Goal: Information Seeking & Learning: Learn about a topic

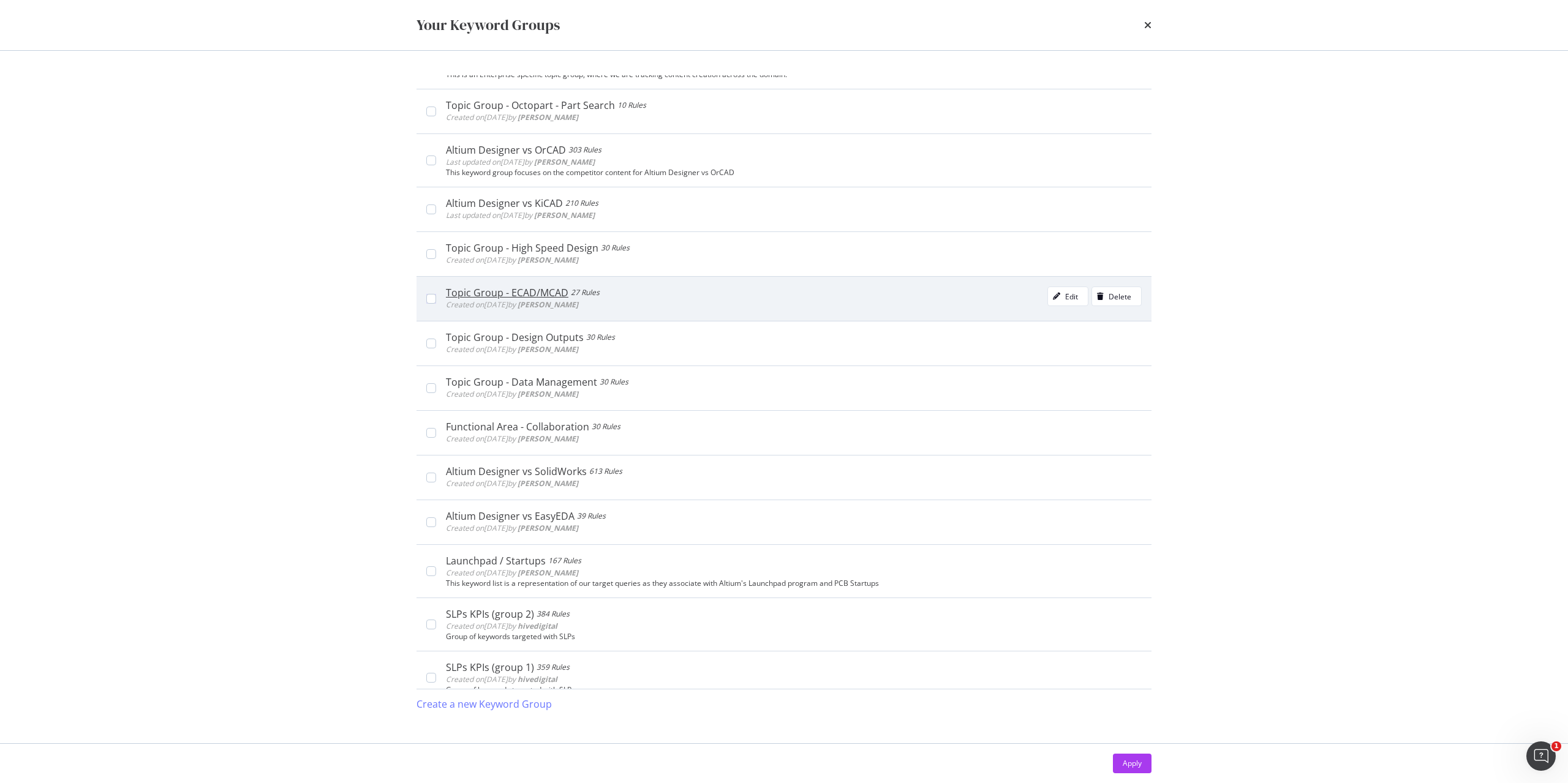
scroll to position [3160, 0]
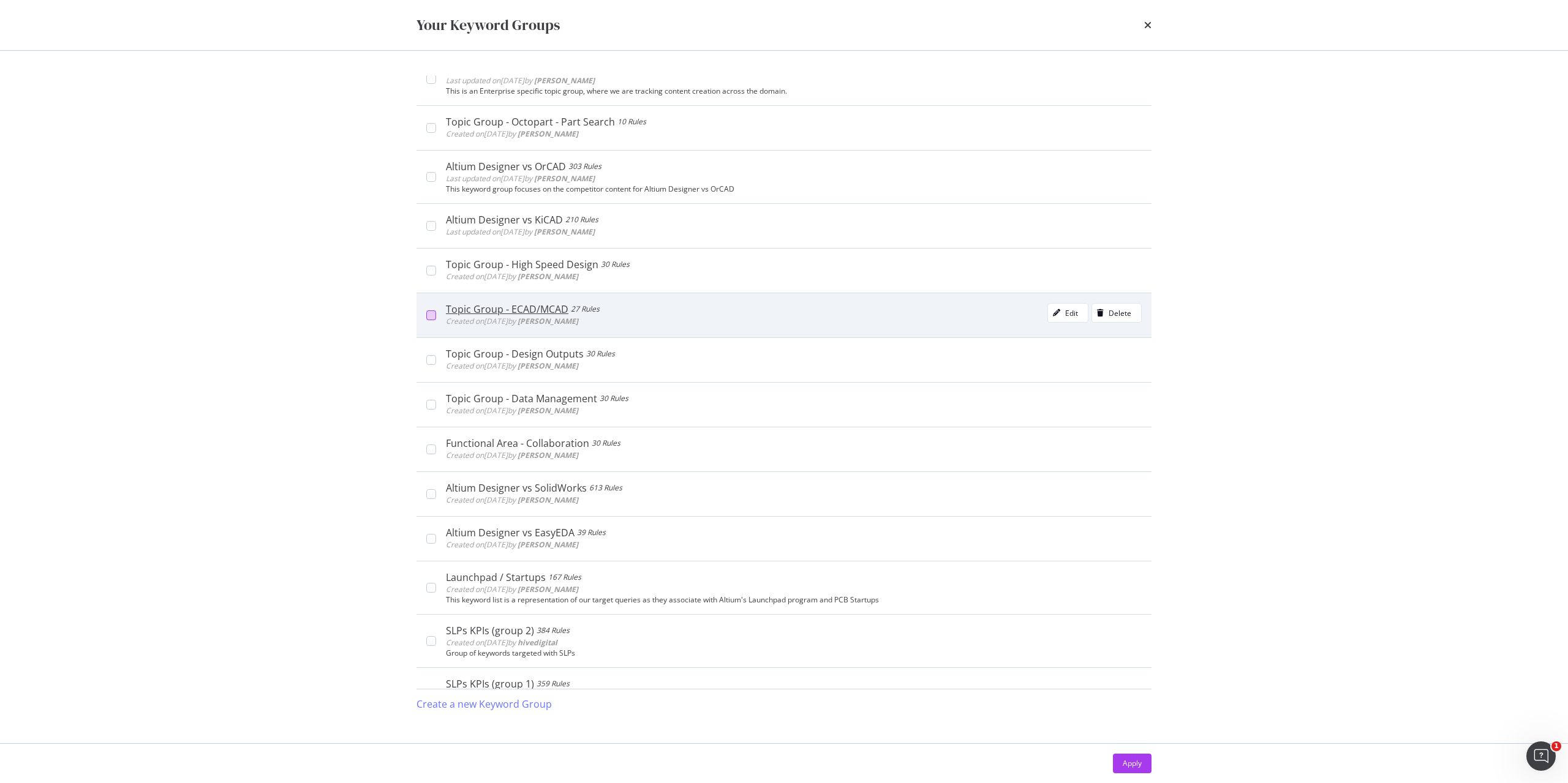
click at [427, 313] on div "modal" at bounding box center [431, 315] width 9 height 9
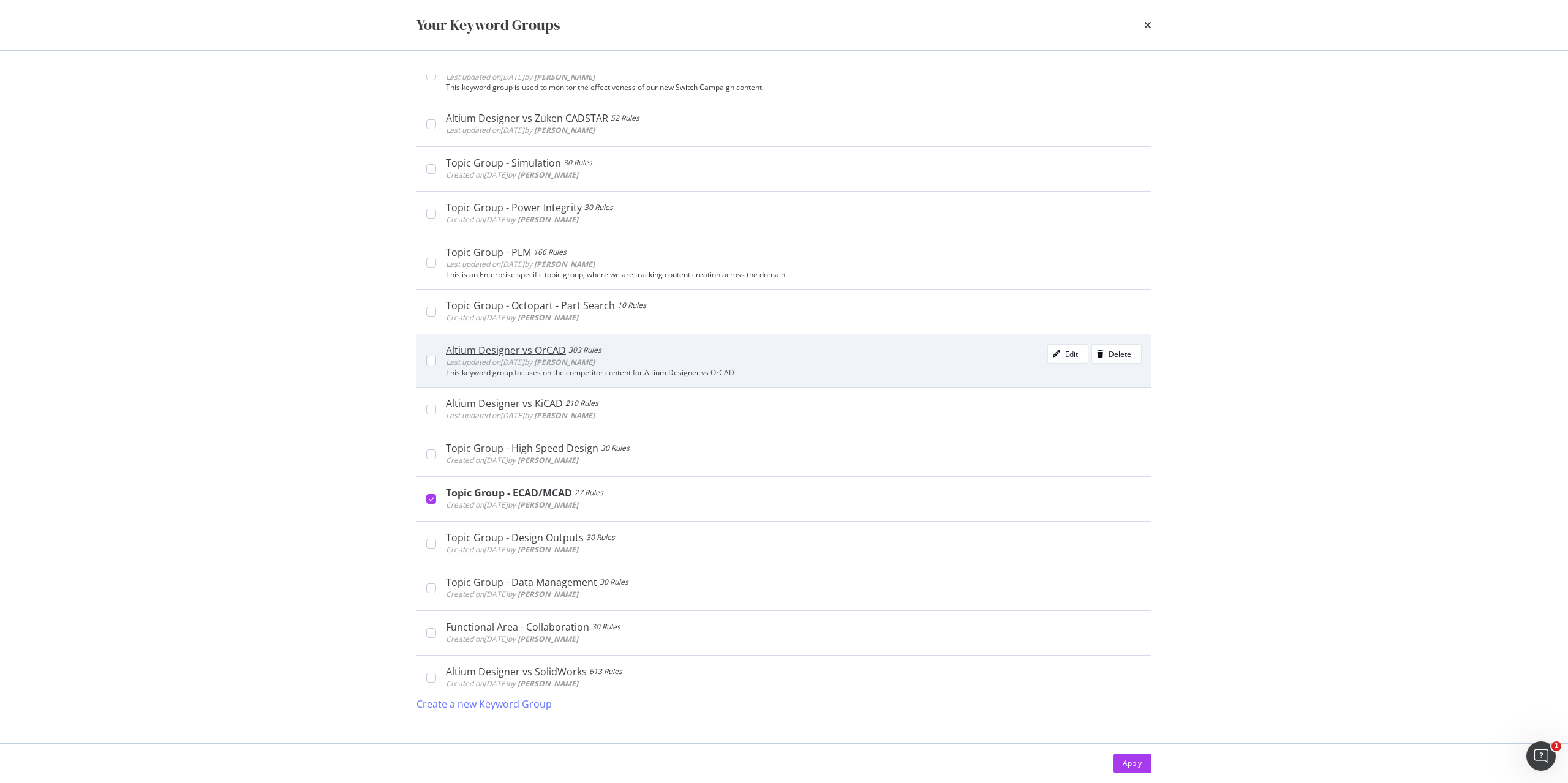
scroll to position [263, 0]
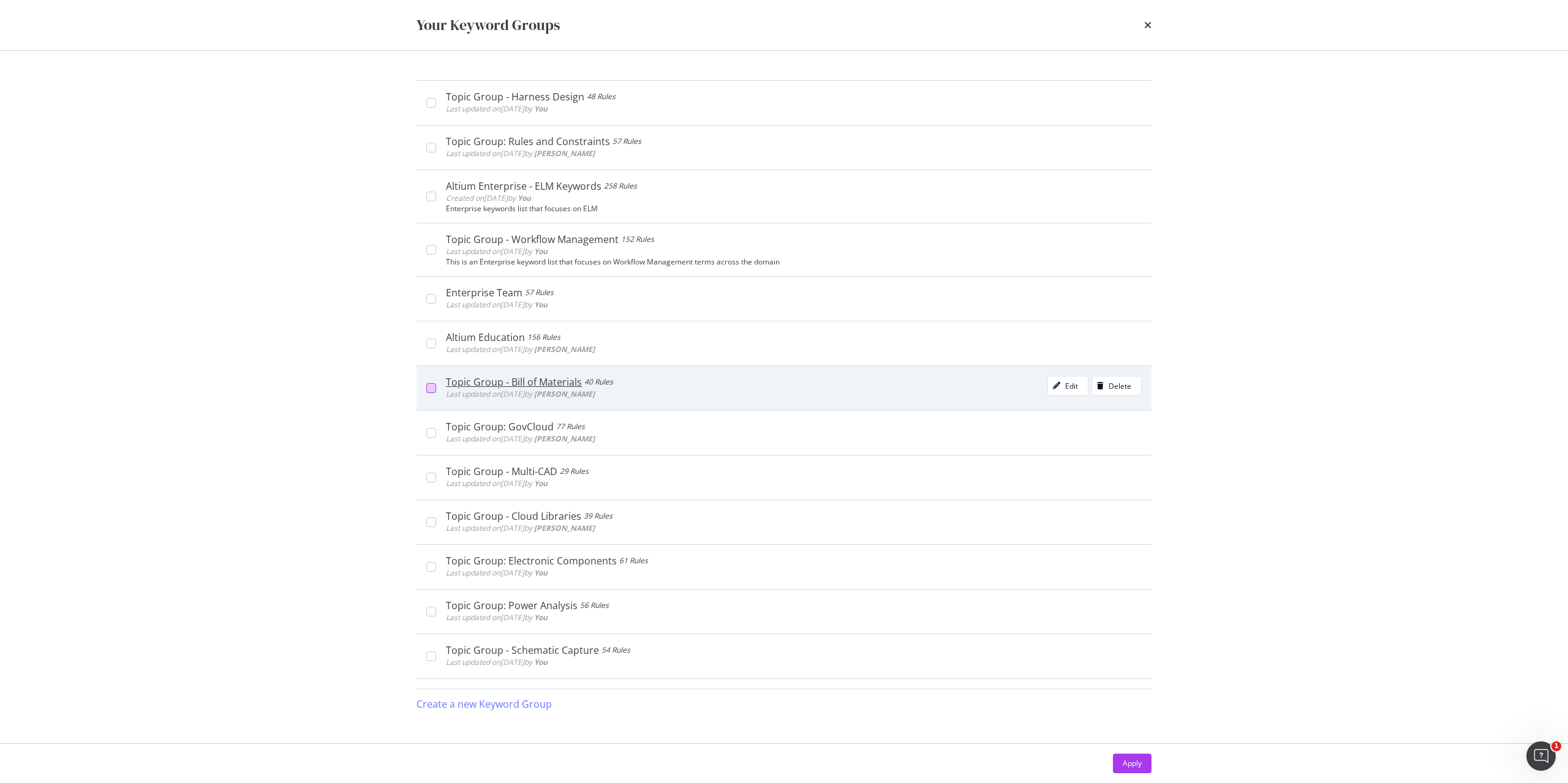
click at [435, 389] on div "modal" at bounding box center [431, 388] width 9 height 9
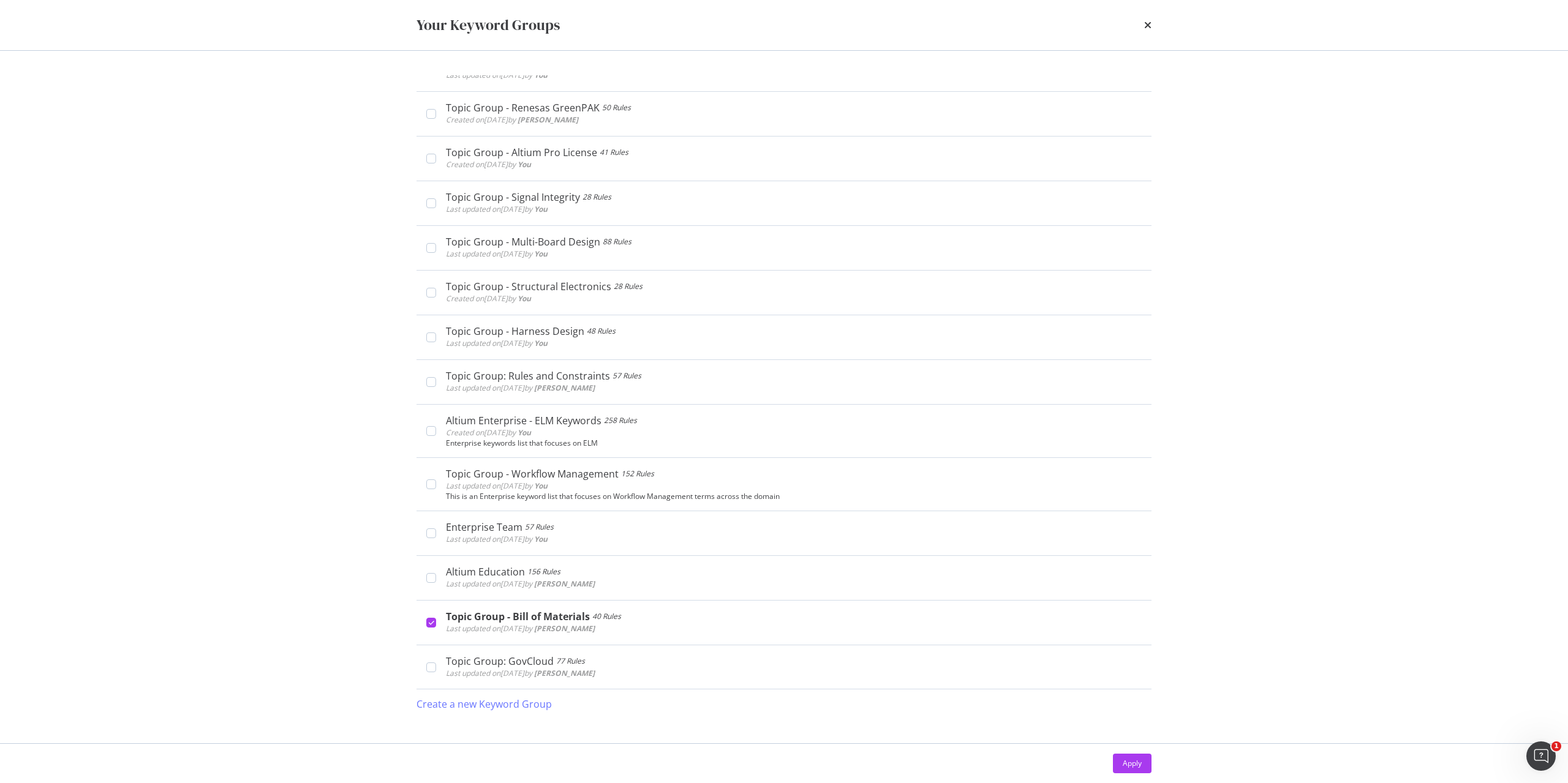
scroll to position [122, 0]
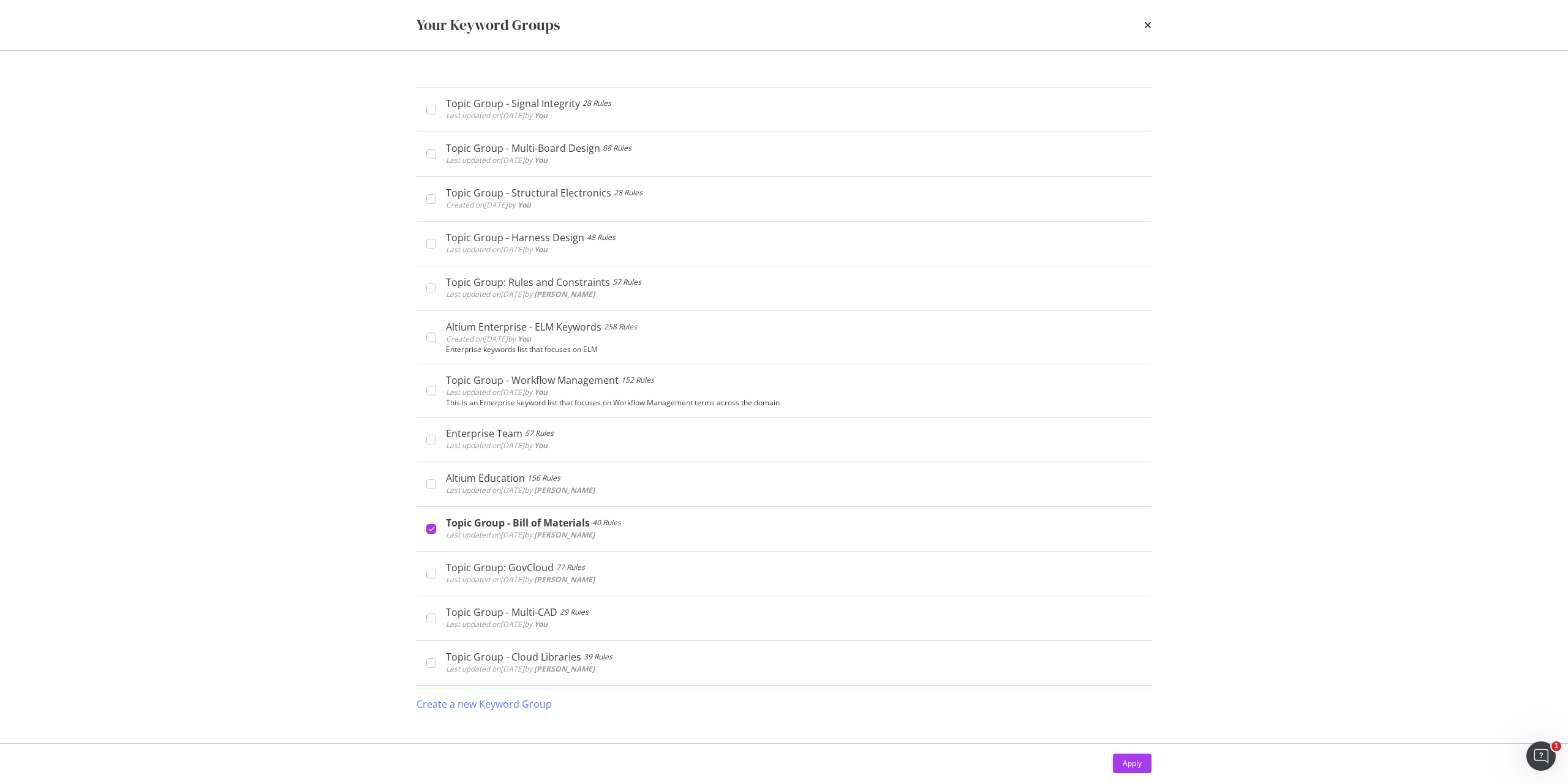
click at [1368, 482] on div "Your Keyword Groups Topic Group - GreenPAK V.0 134 Rules Last updated on [DATE]…" at bounding box center [784, 392] width 1568 height 783
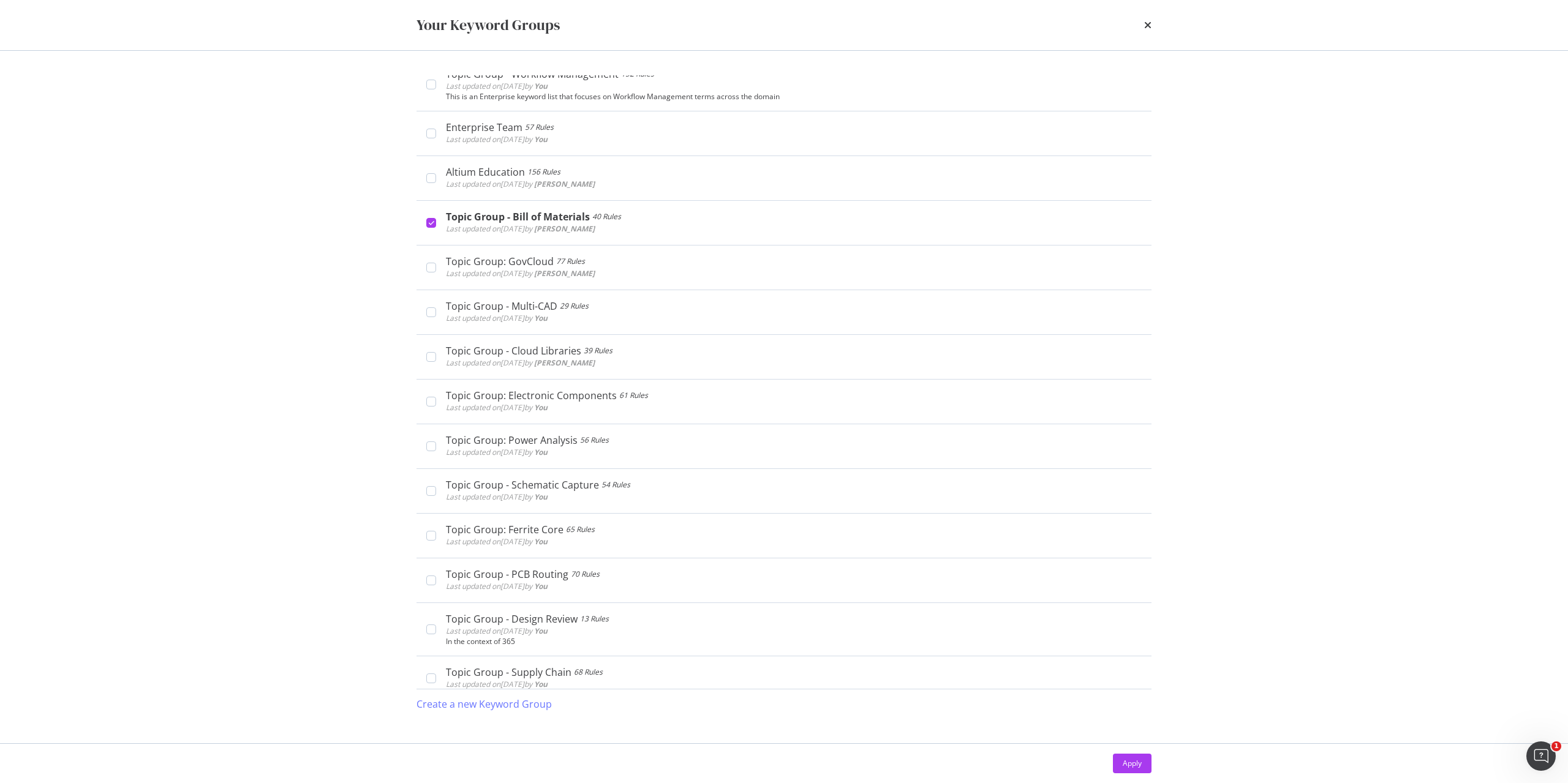
click at [1235, 373] on div "Your Keyword Groups Topic Group - GreenPAK V.0 134 Rules Last updated on [DATE]…" at bounding box center [784, 392] width 1568 height 783
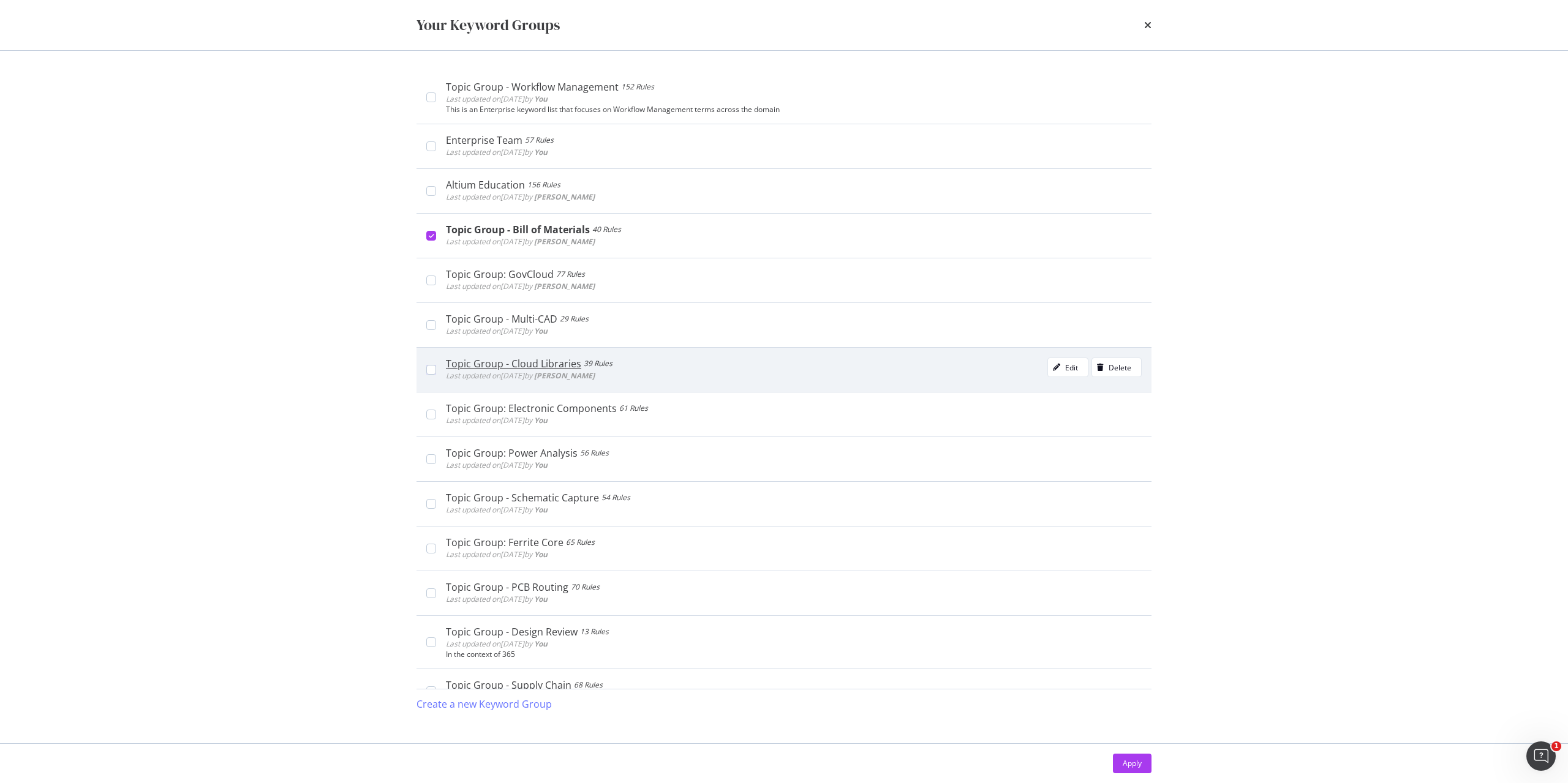
scroll to position [429, 0]
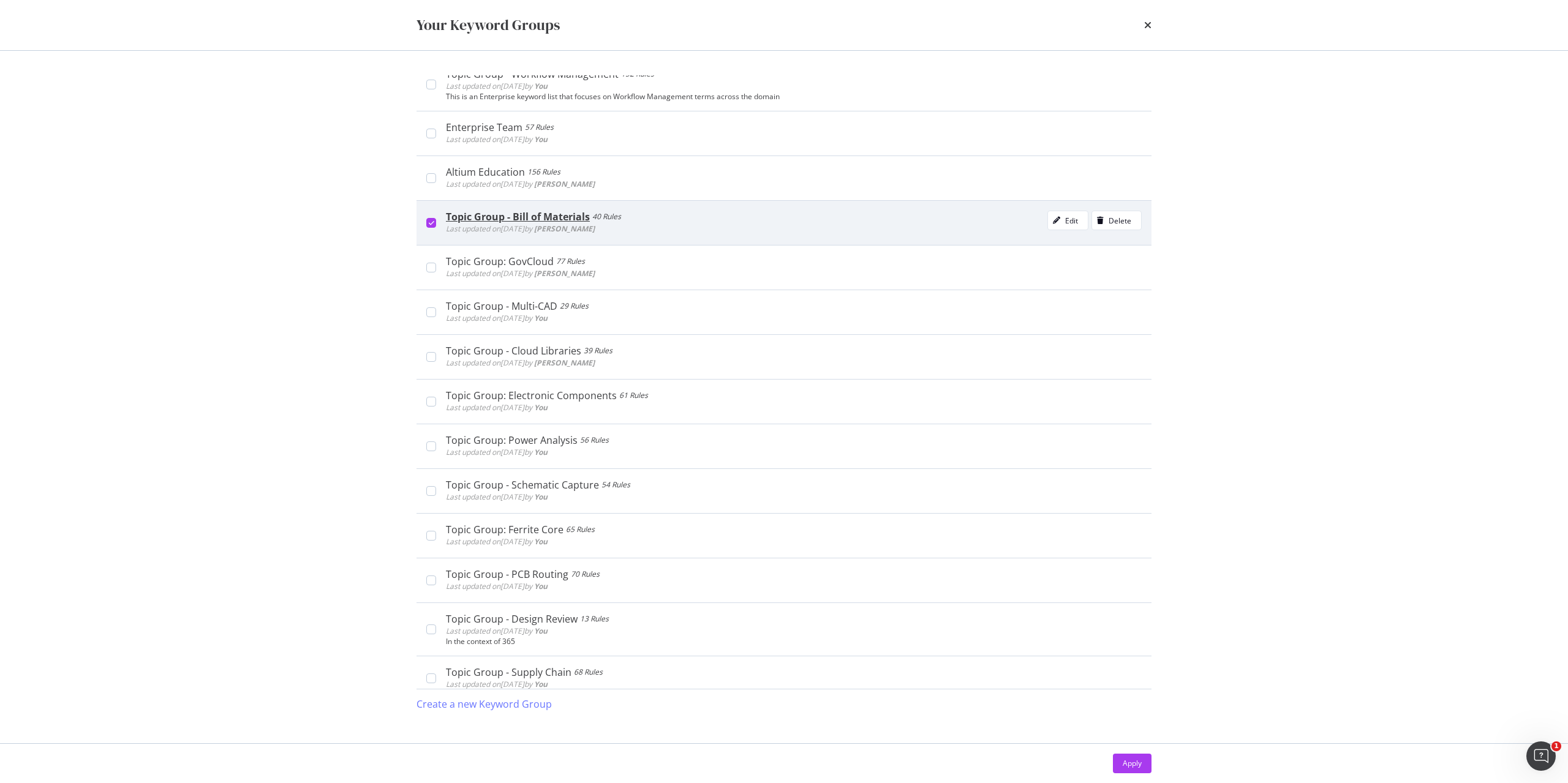
drag, startPoint x: 426, startPoint y: 227, endPoint x: 445, endPoint y: 232, distance: 19.6
click at [426, 226] on div "Topic Group - Bill of Materials 40 Rules Last updated on [DATE] by [PERSON_NAME…" at bounding box center [784, 222] width 735 height 44
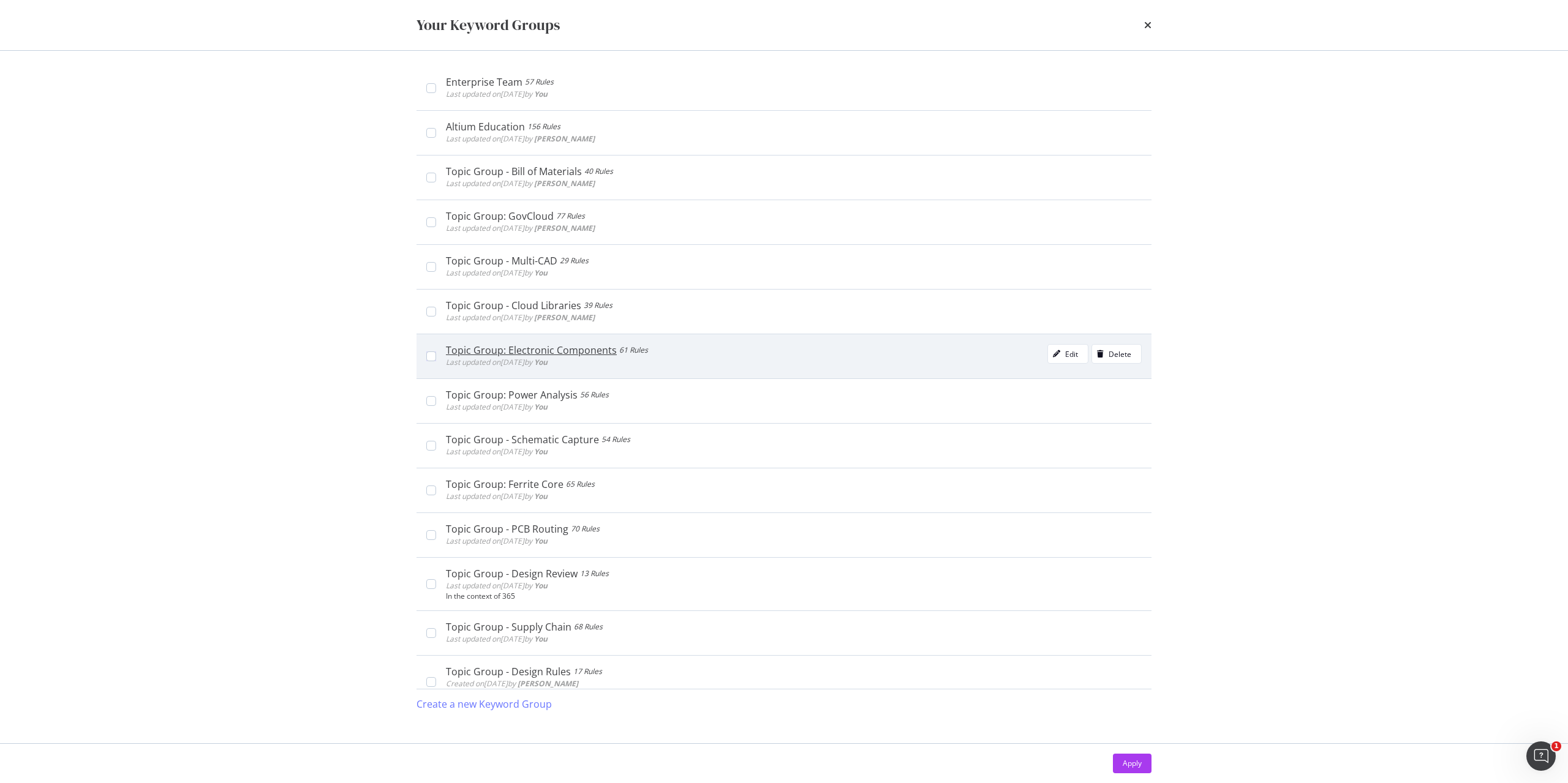
scroll to position [470, 0]
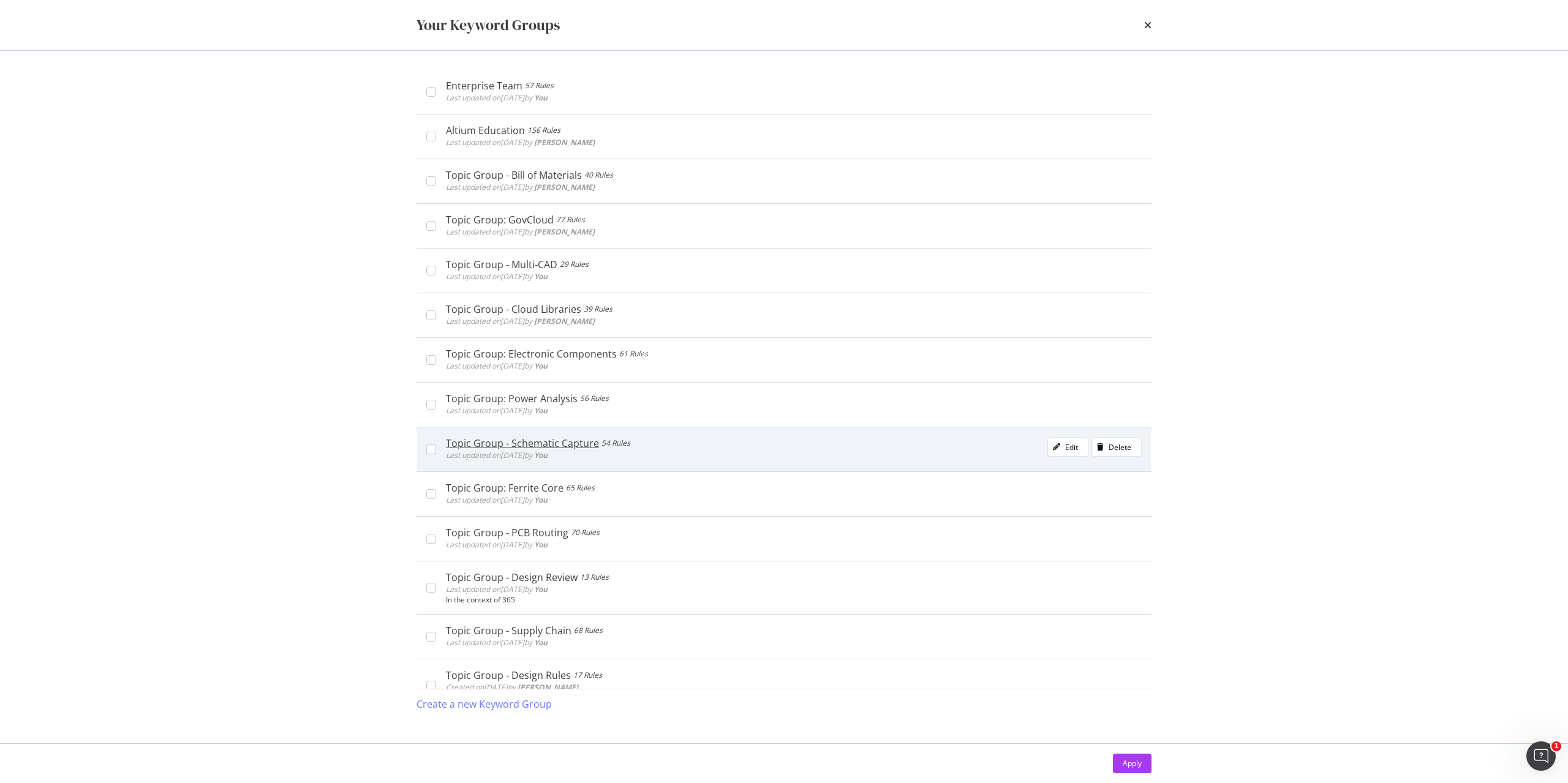
click at [438, 448] on div "Topic Group - Schematic Capture 54 Rules Last updated on [DATE] by You Edit Del…" at bounding box center [789, 450] width 706 height 25
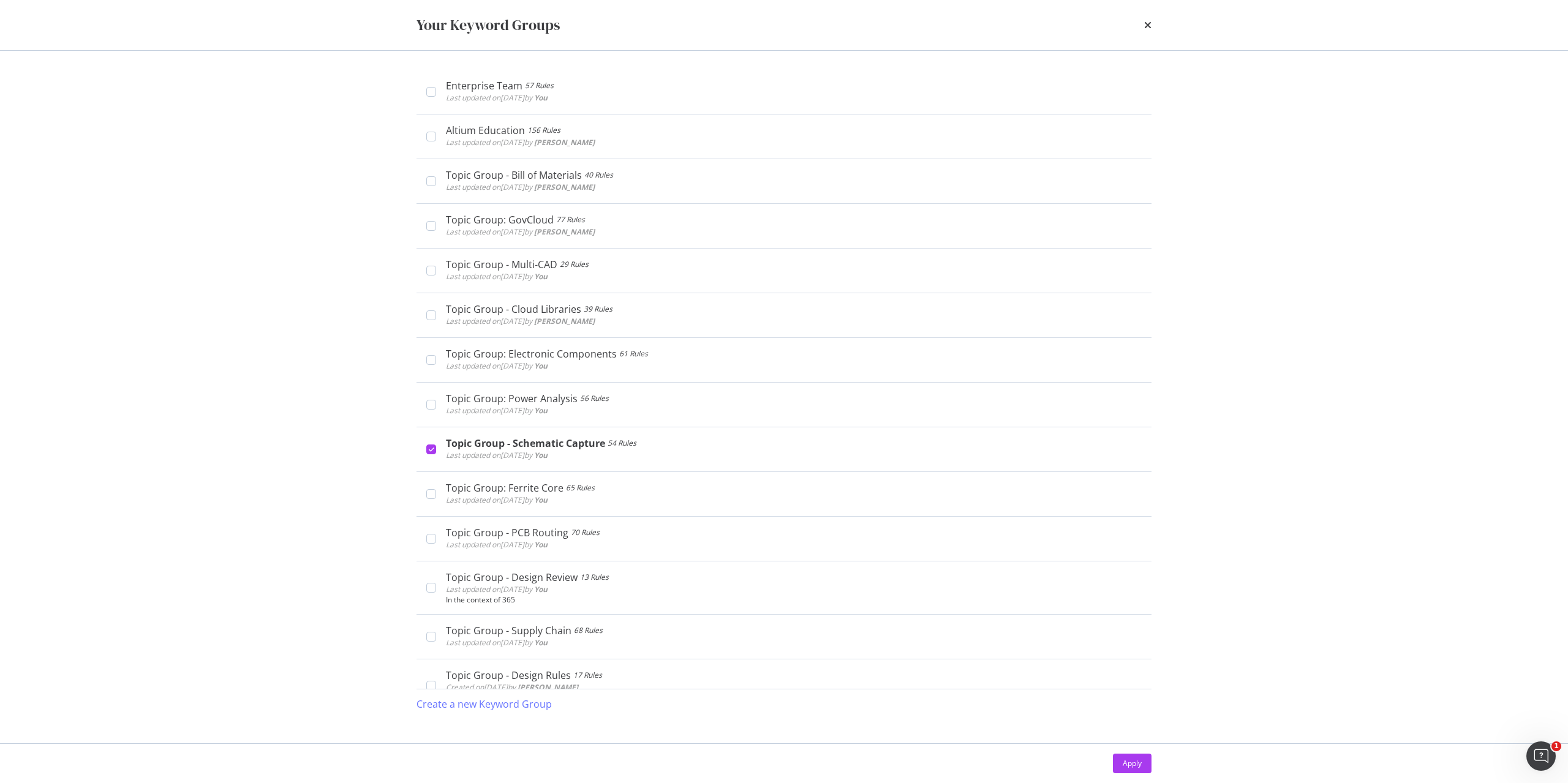
scroll to position [2158, 0]
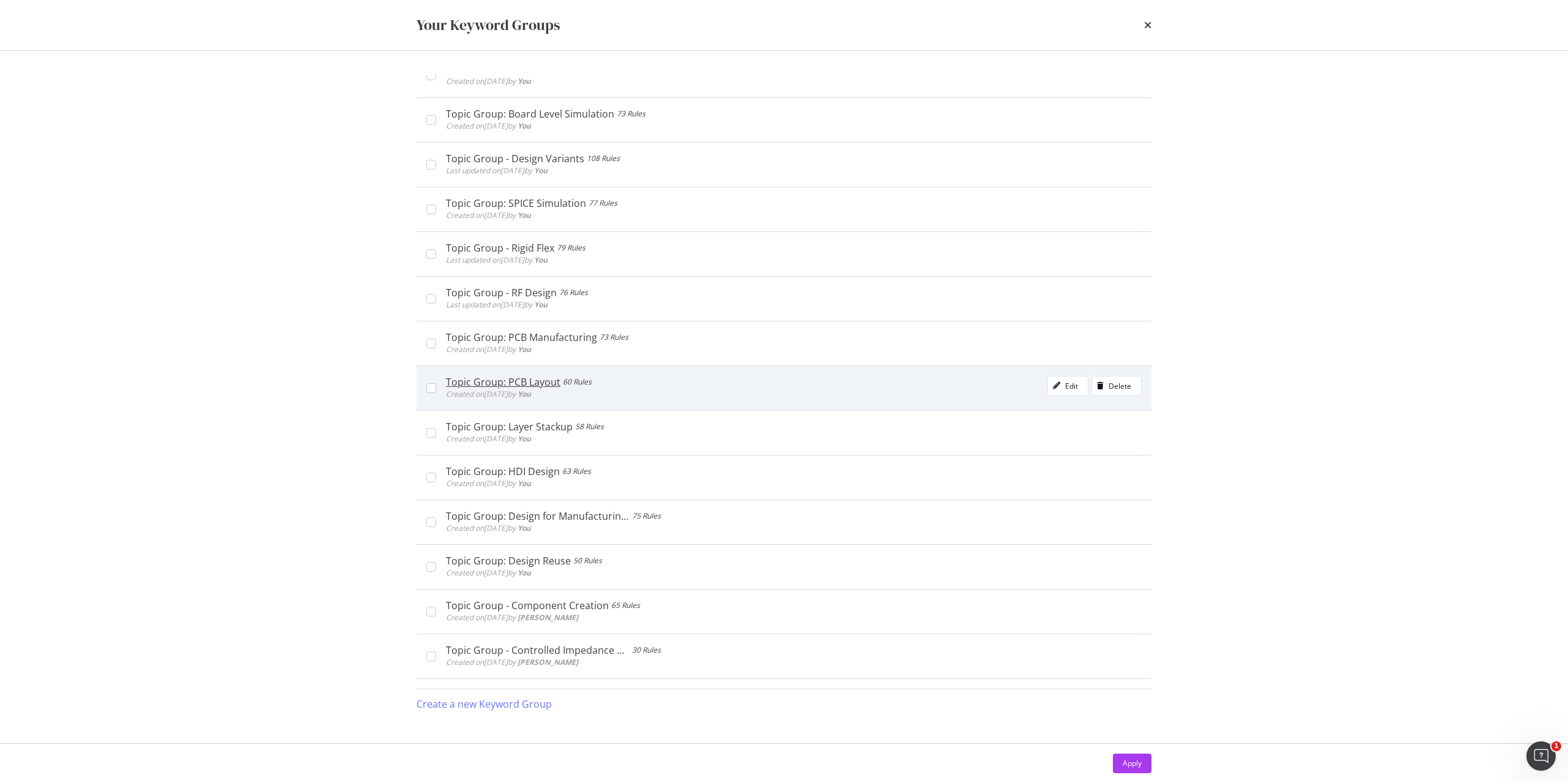
click at [437, 388] on div "Topic Group: PCB Layout 60 Rules Created on [DATE] by You Edit Delete" at bounding box center [789, 389] width 706 height 25
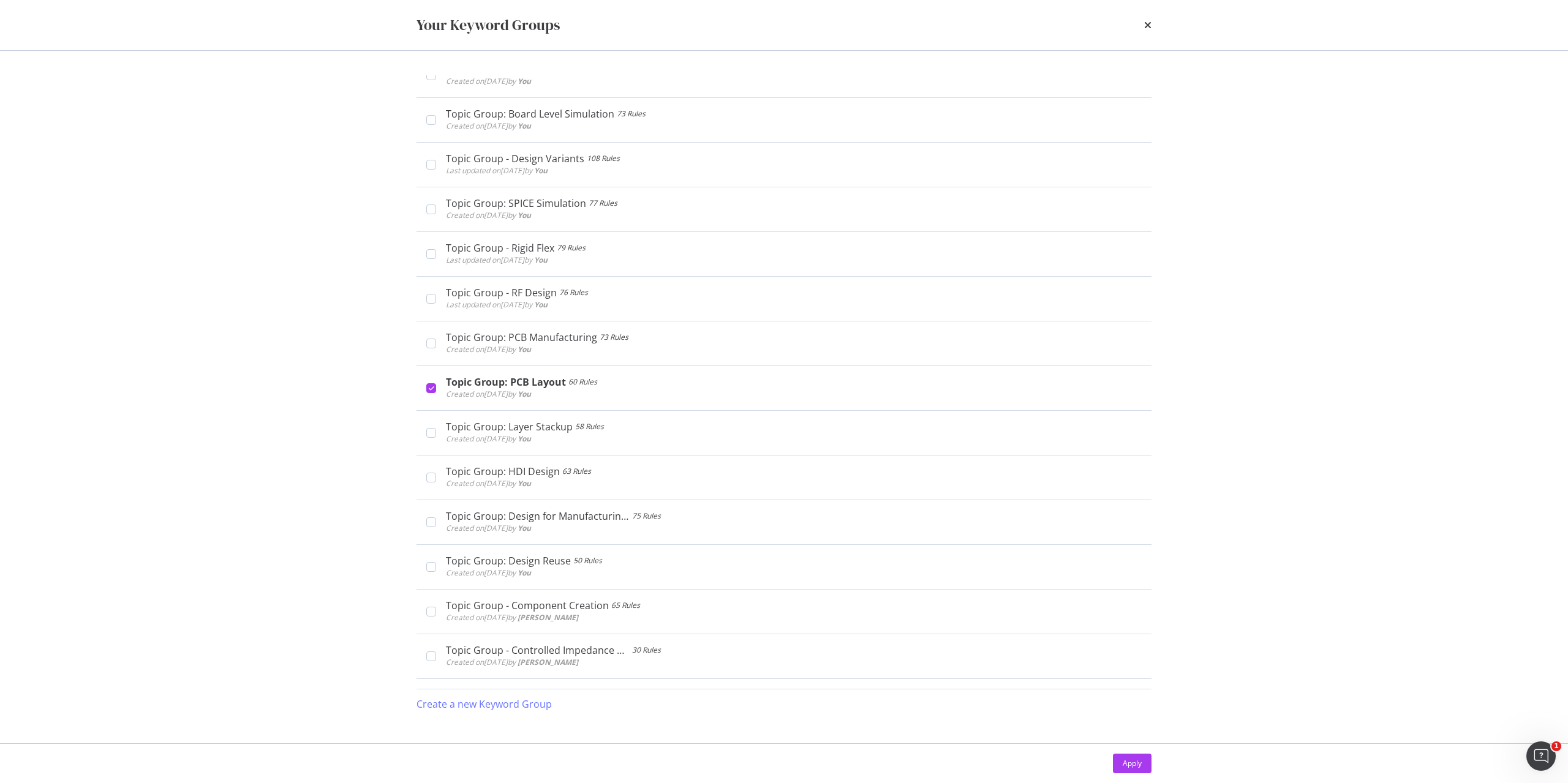
scroll to position [3221, 0]
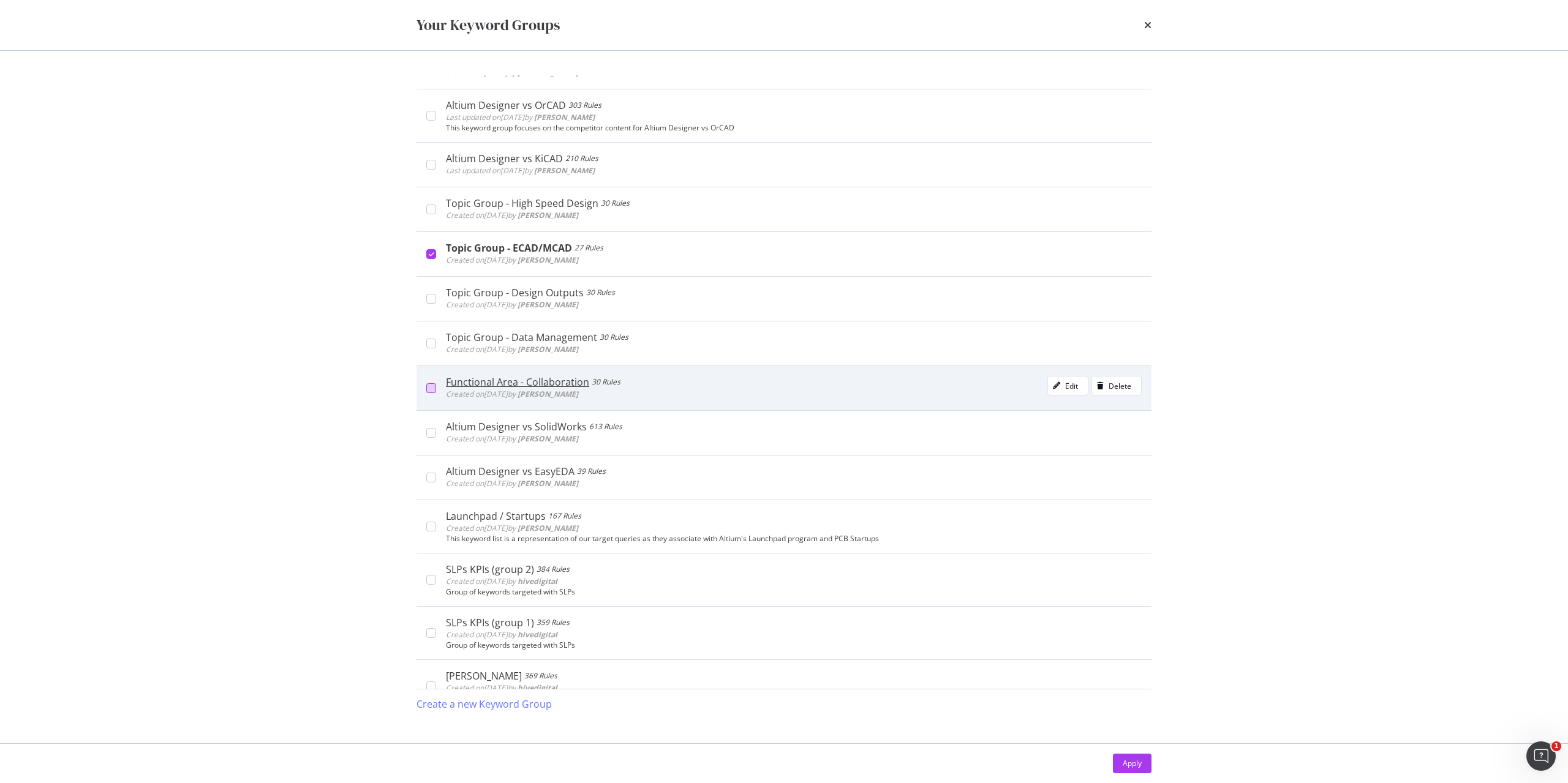
click at [435, 392] on div "modal" at bounding box center [431, 388] width 9 height 9
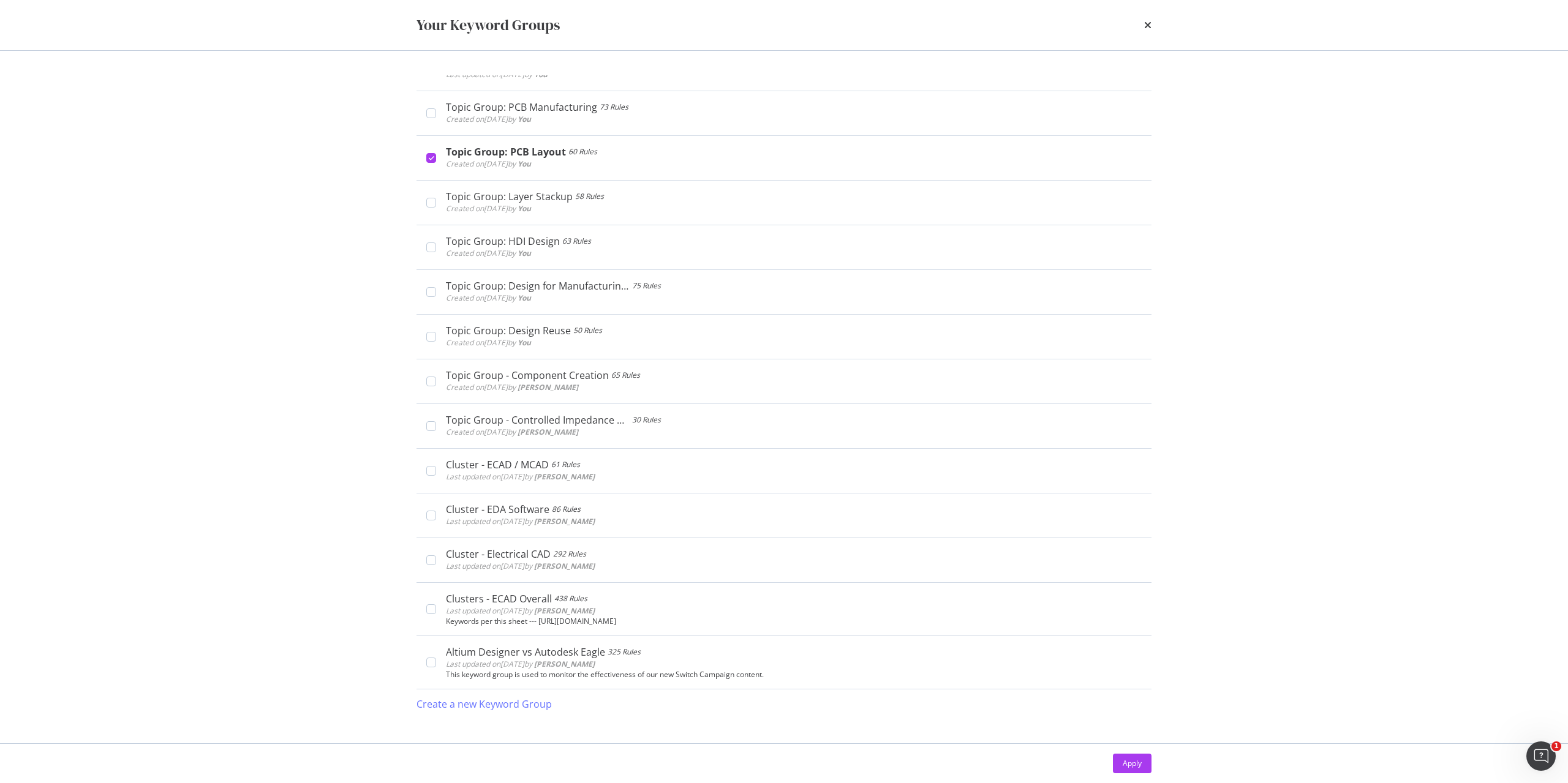
scroll to position [3042, 0]
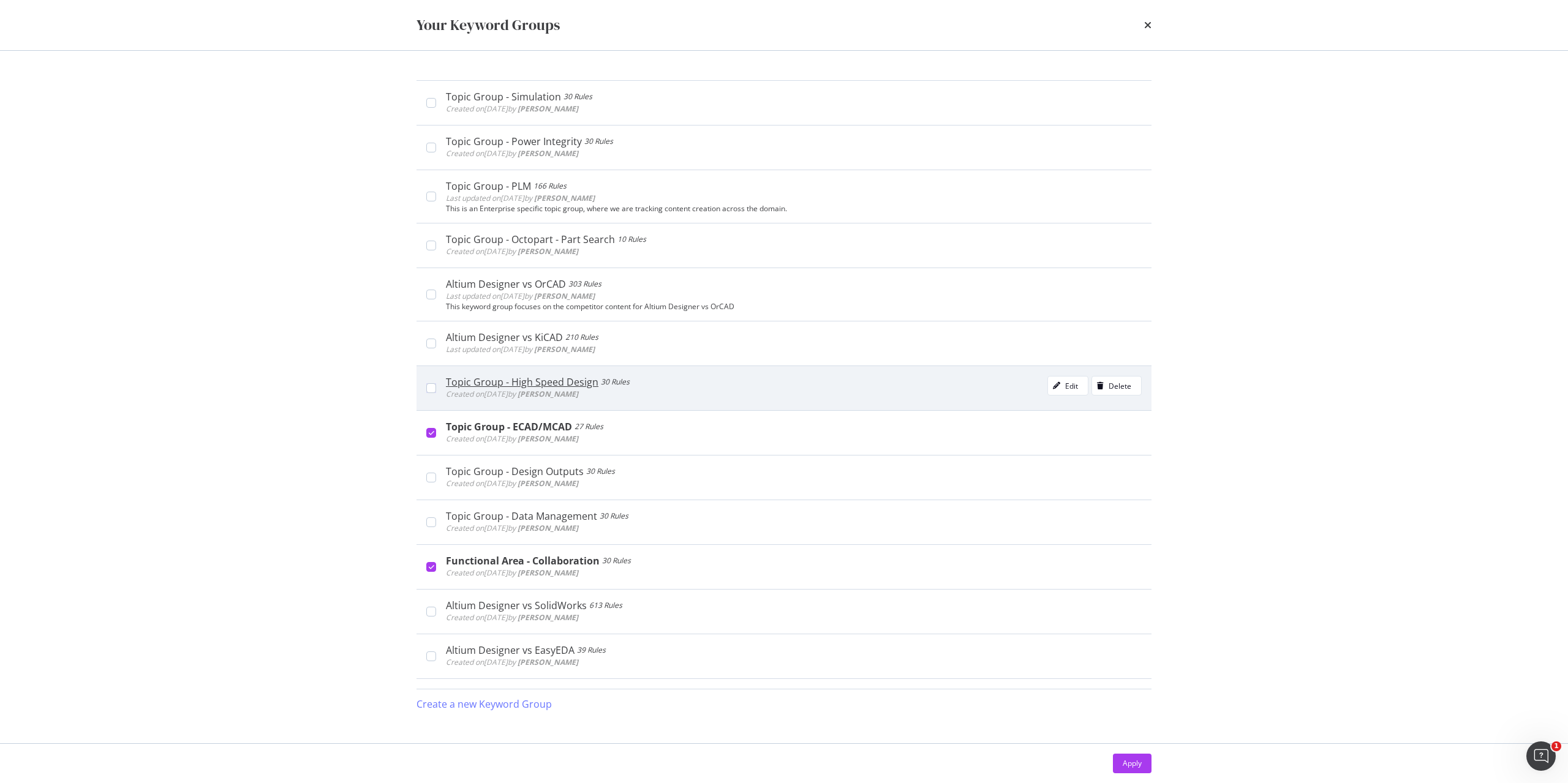
click at [436, 389] on div "Topic Group - High Speed Design 30 Rules Created on [DATE] by [PERSON_NAME] Edi…" at bounding box center [789, 389] width 706 height 25
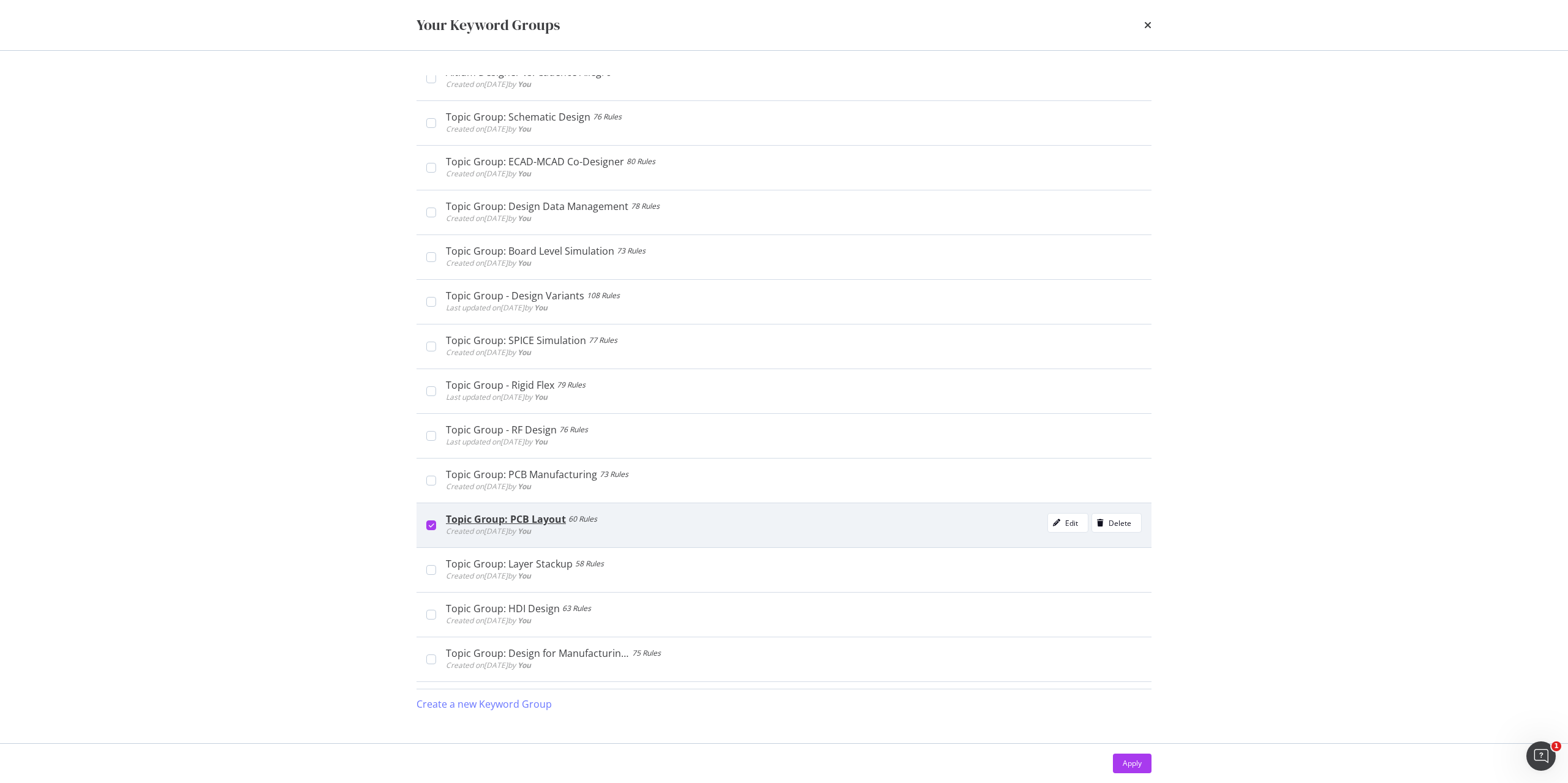
scroll to position [1776, 0]
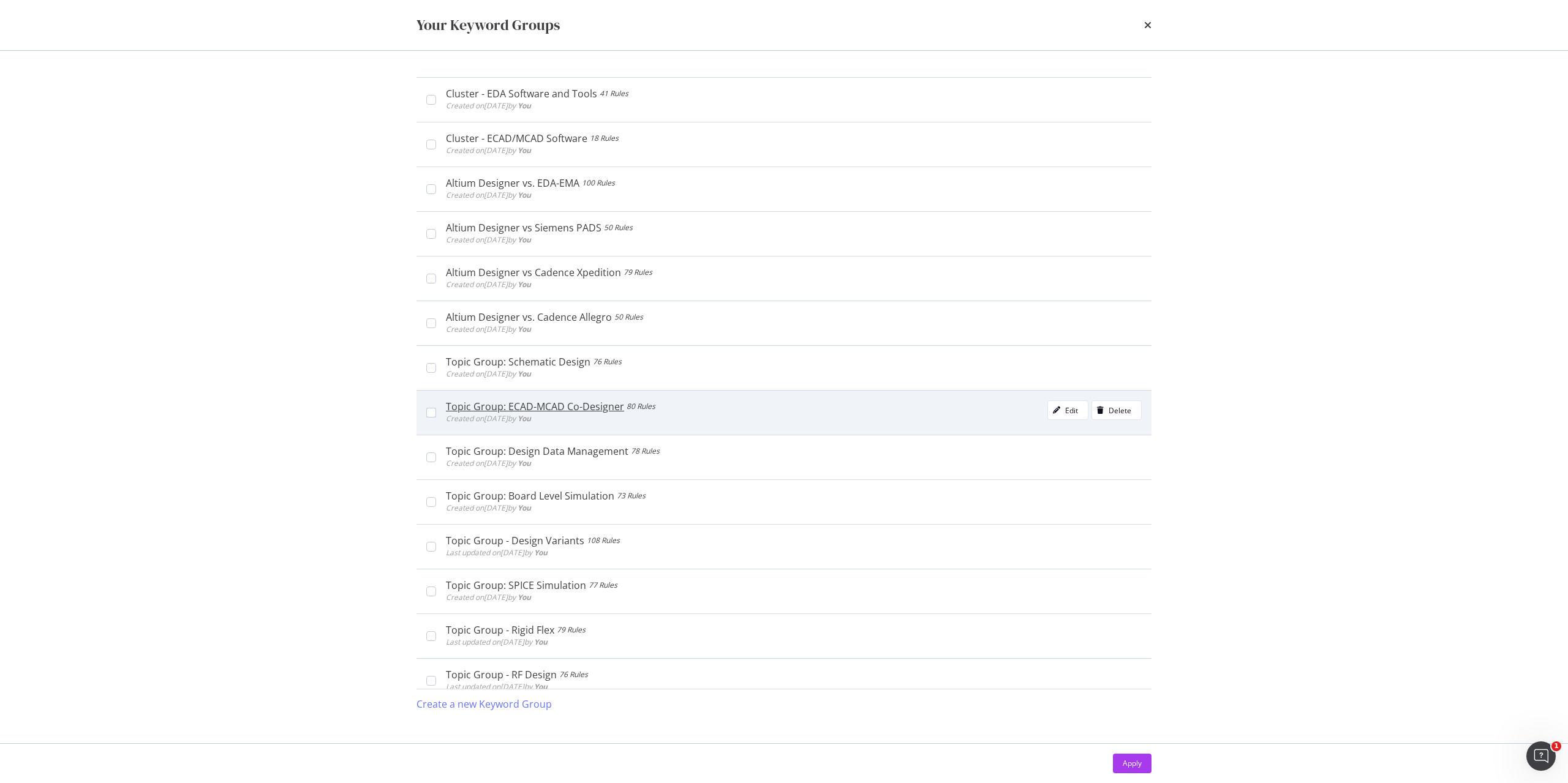
click at [437, 413] on div "Topic Group: ECAD-MCAD Co-Designer 80 Rules Created on [DATE] by You Edit Delete" at bounding box center [789, 413] width 706 height 25
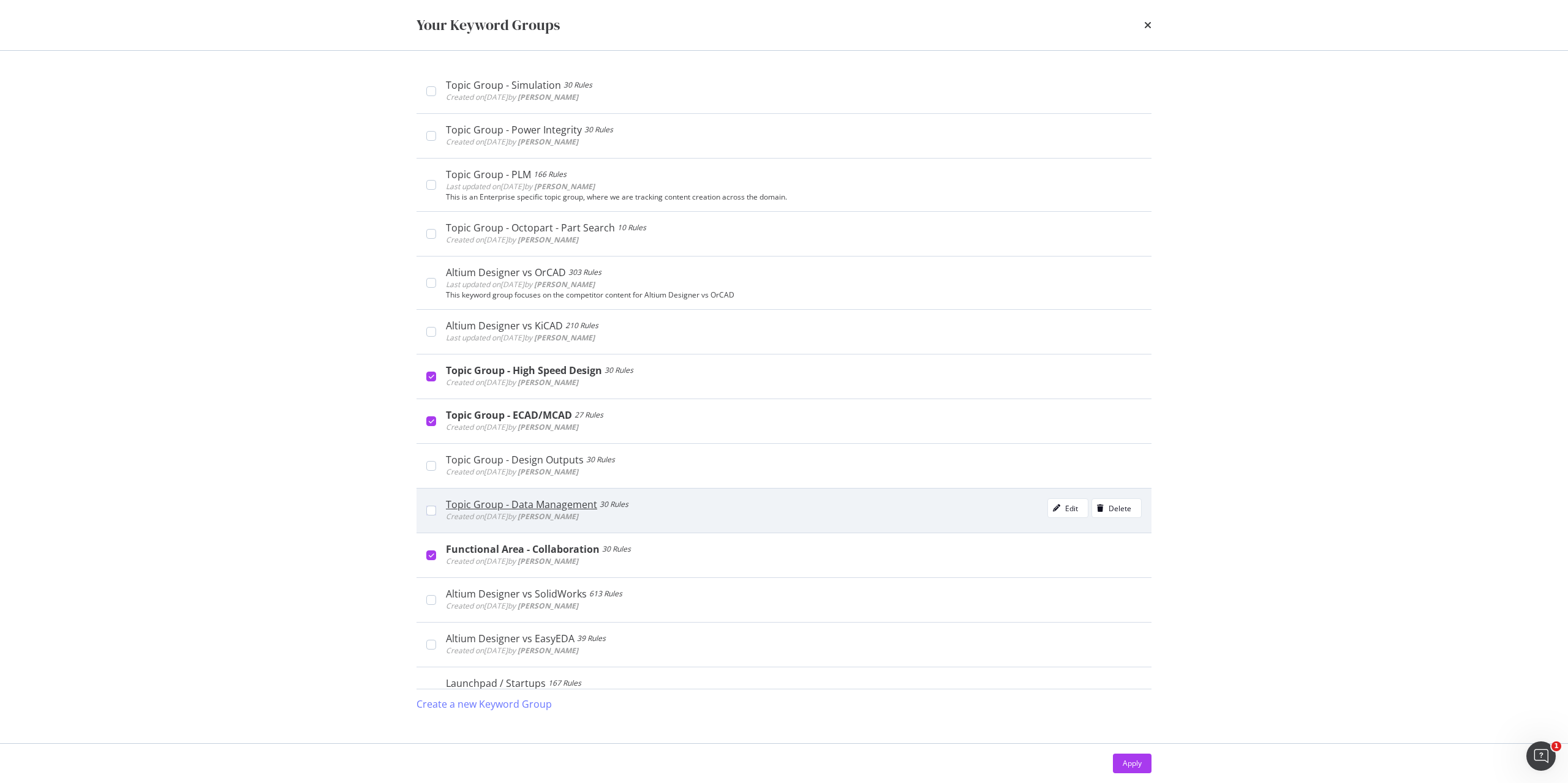
scroll to position [3037, 0]
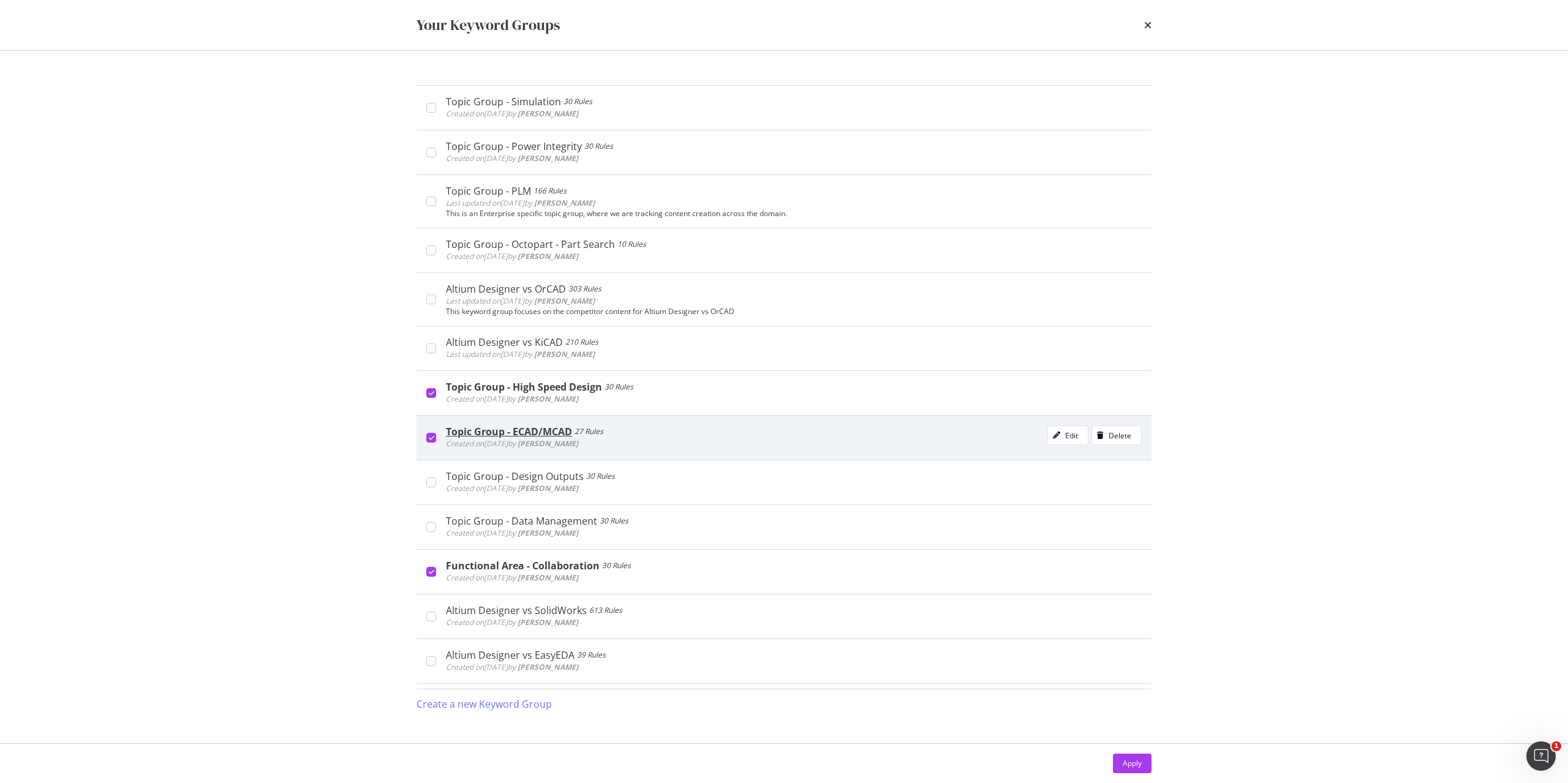
click at [436, 438] on div "Topic Group - ECAD/MCAD 27 Rules Created on [DATE] by [PERSON_NAME] Edit Delete" at bounding box center [789, 438] width 706 height 25
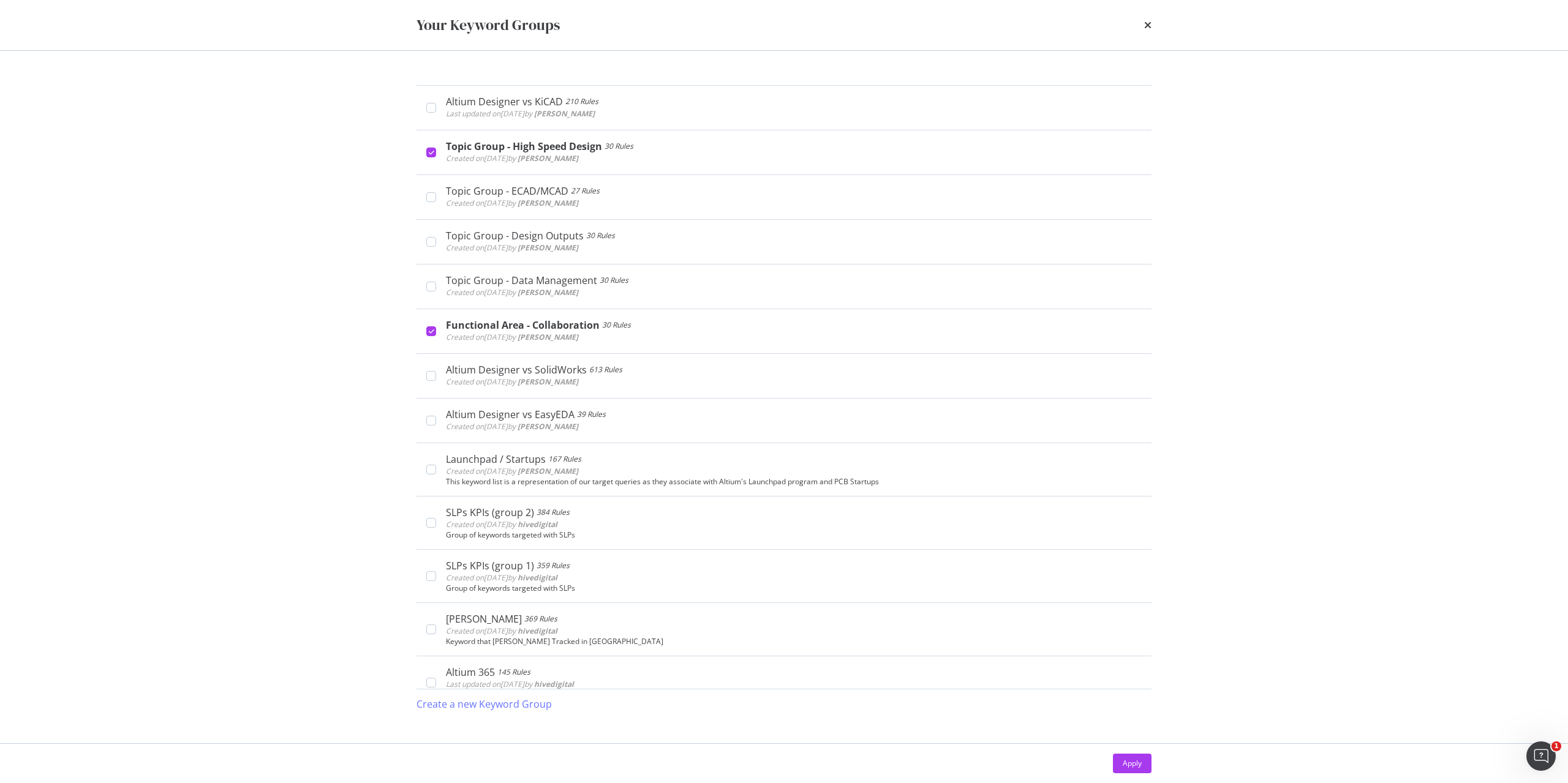
scroll to position [3282, 0]
click at [1154, 755] on div "Apply" at bounding box center [784, 764] width 784 height 39
click at [1149, 758] on button "Apply" at bounding box center [1132, 763] width 39 height 20
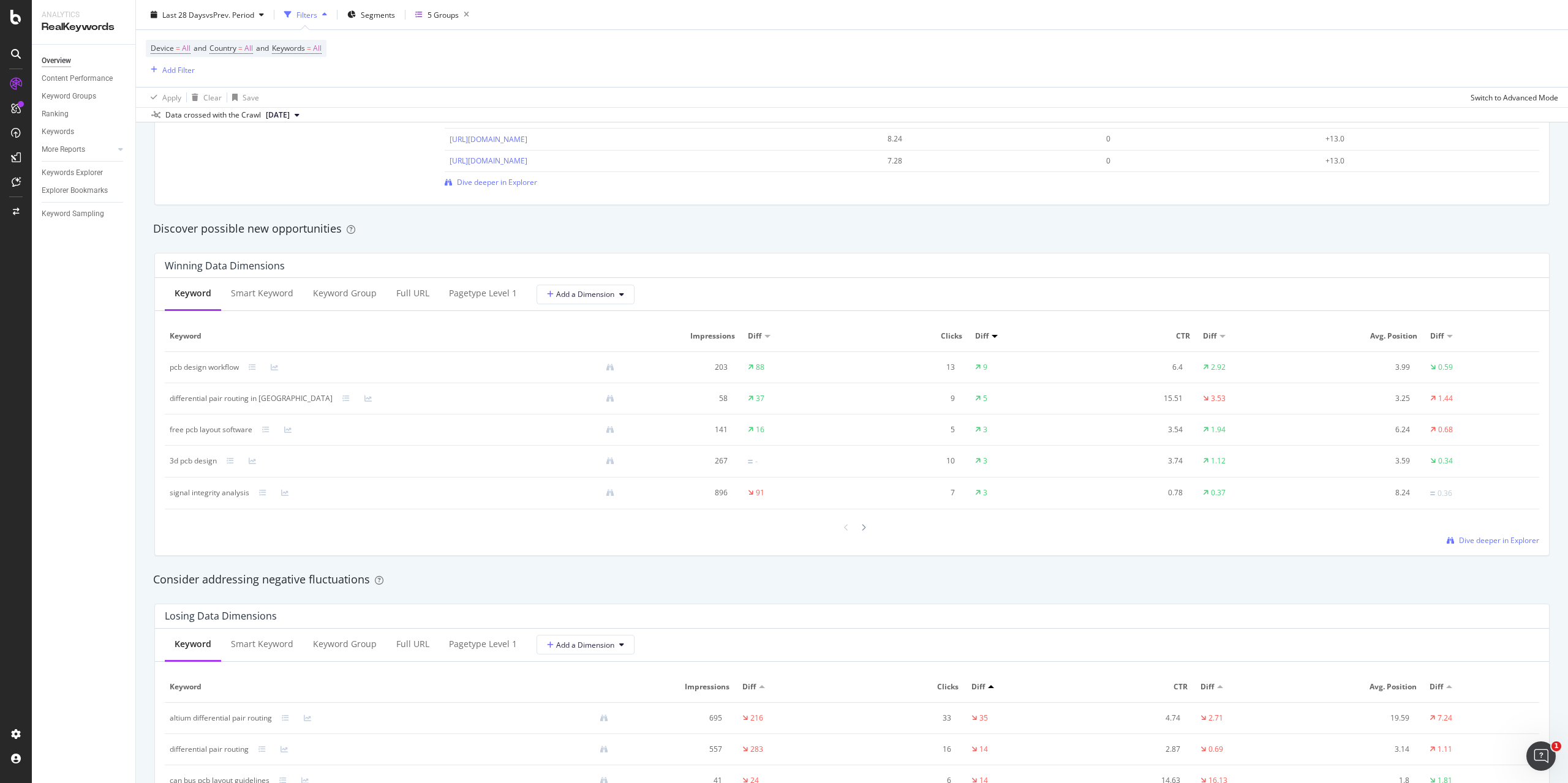
scroll to position [919, 0]
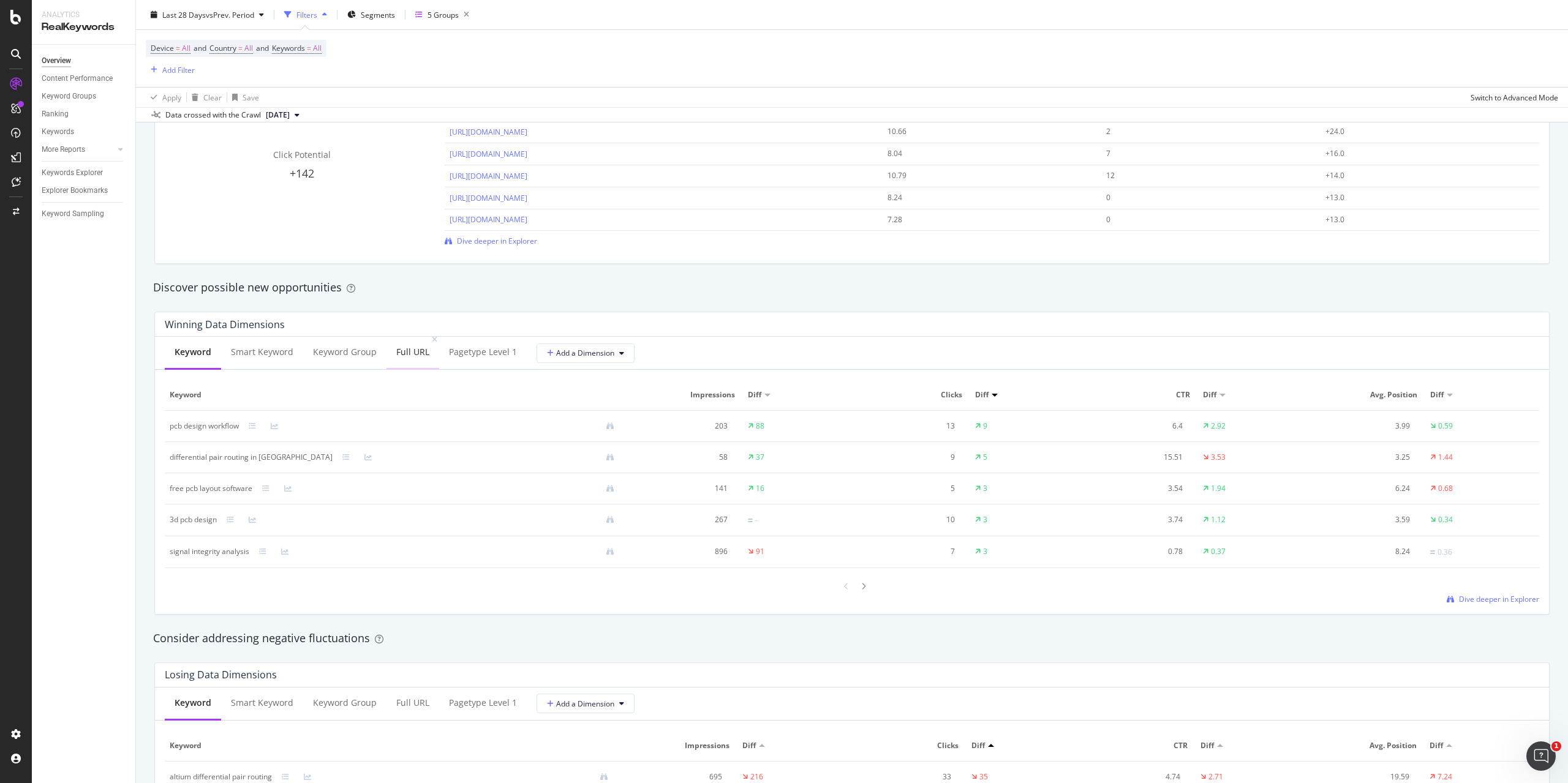
click at [408, 358] on div "Full URL" at bounding box center [412, 352] width 33 height 12
click at [765, 393] on div at bounding box center [762, 394] width 6 height 4
click at [765, 394] on div at bounding box center [762, 395] width 6 height 3
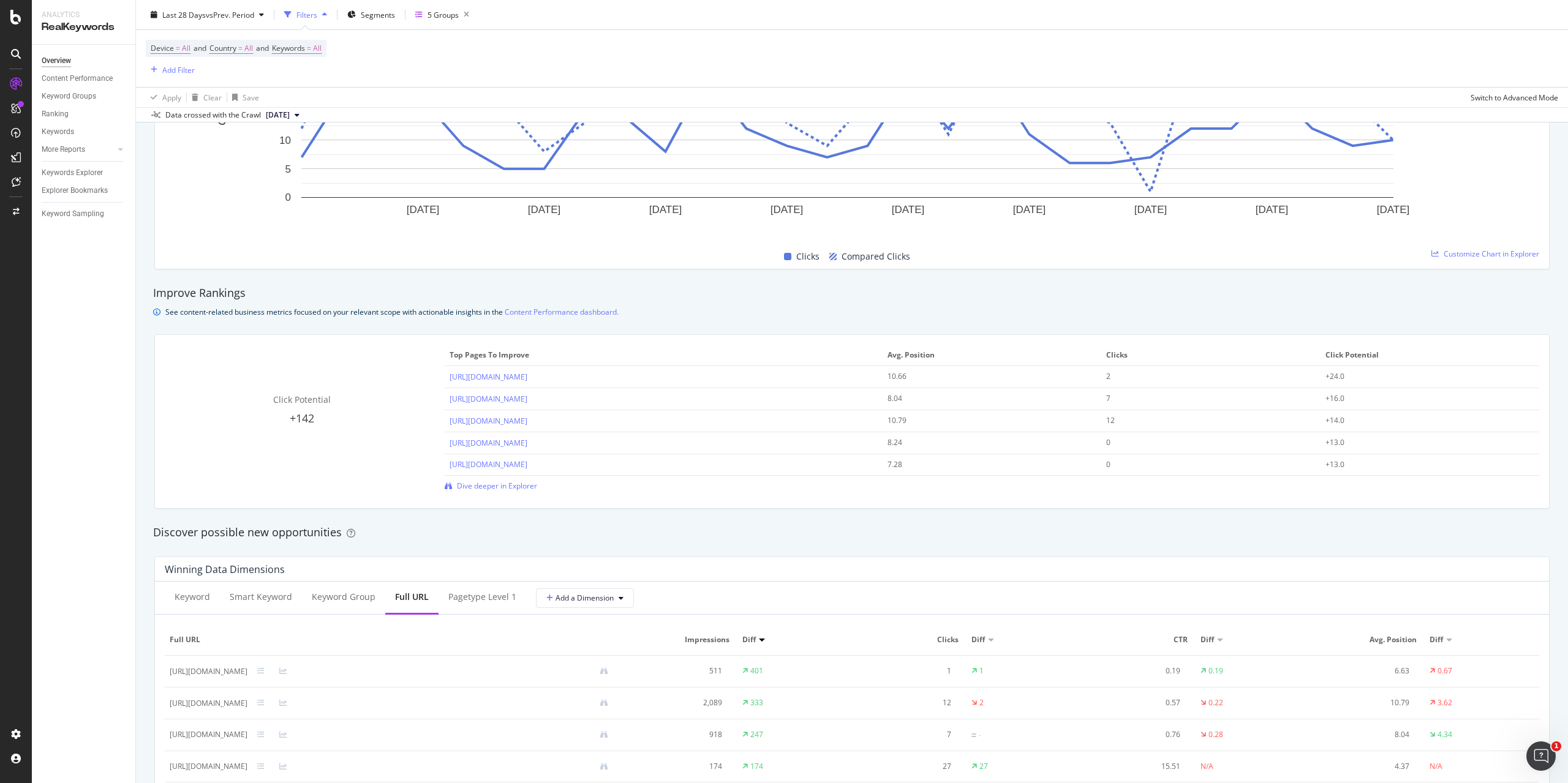
scroll to position [857, 0]
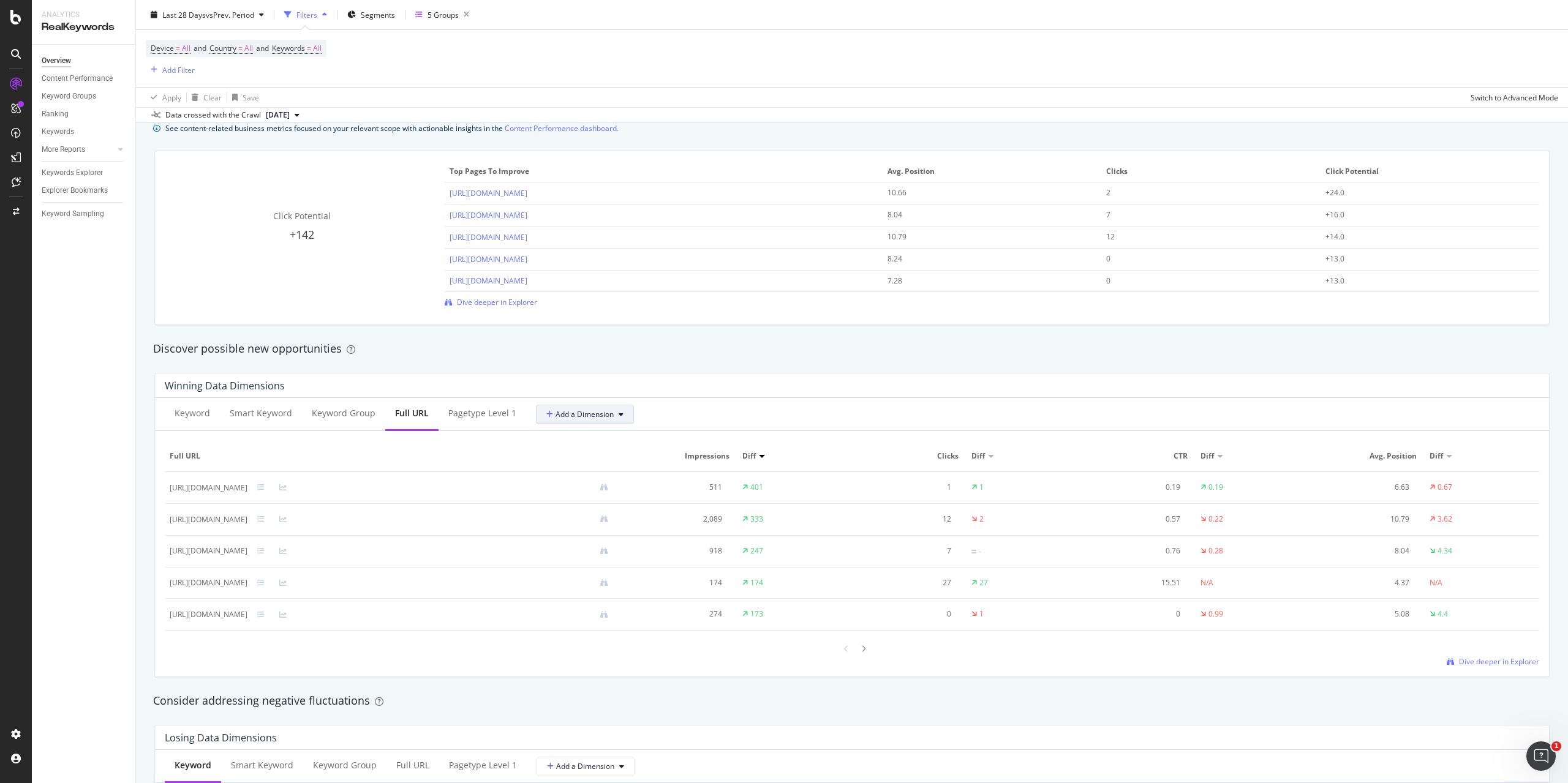
click at [580, 418] on span "Add a Dimension" at bounding box center [580, 414] width 67 height 10
click at [625, 396] on div "Winning Data Dimensions" at bounding box center [853, 386] width 1394 height 25
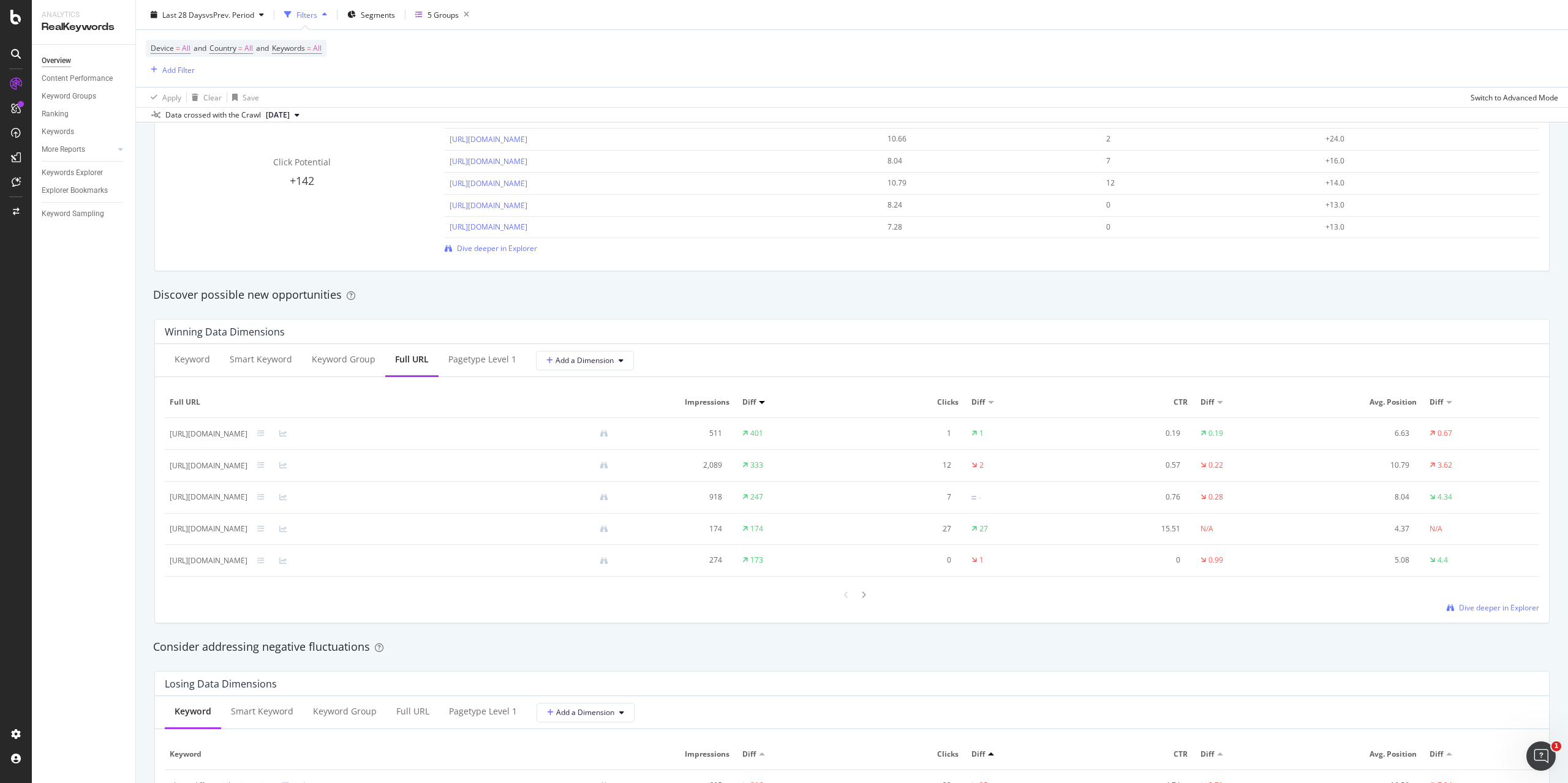
scroll to position [919, 0]
click at [564, 354] on span "Add a Dimension" at bounding box center [580, 353] width 67 height 10
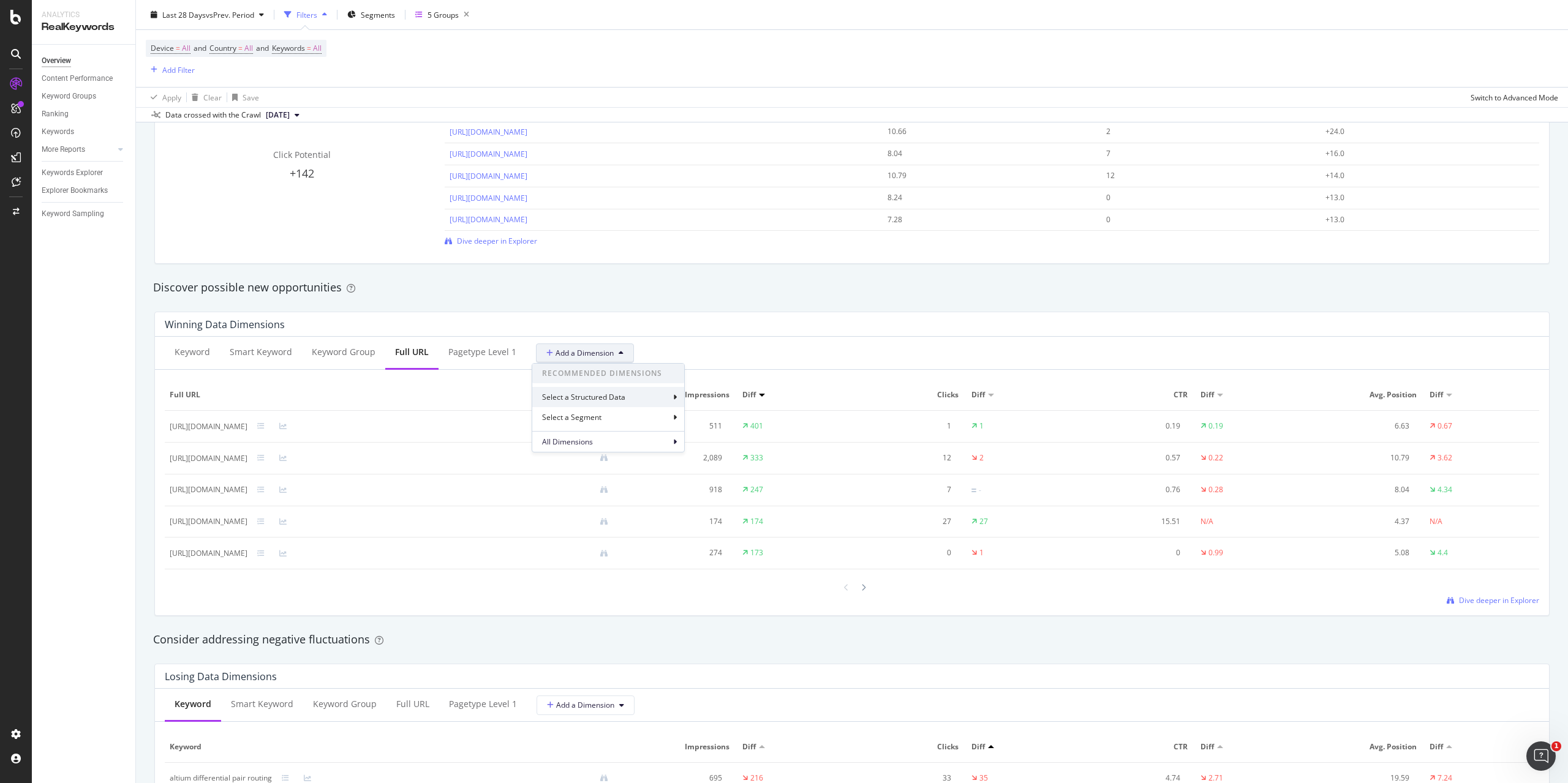
click at [582, 396] on div "Select a Structured Data" at bounding box center [585, 397] width 86 height 10
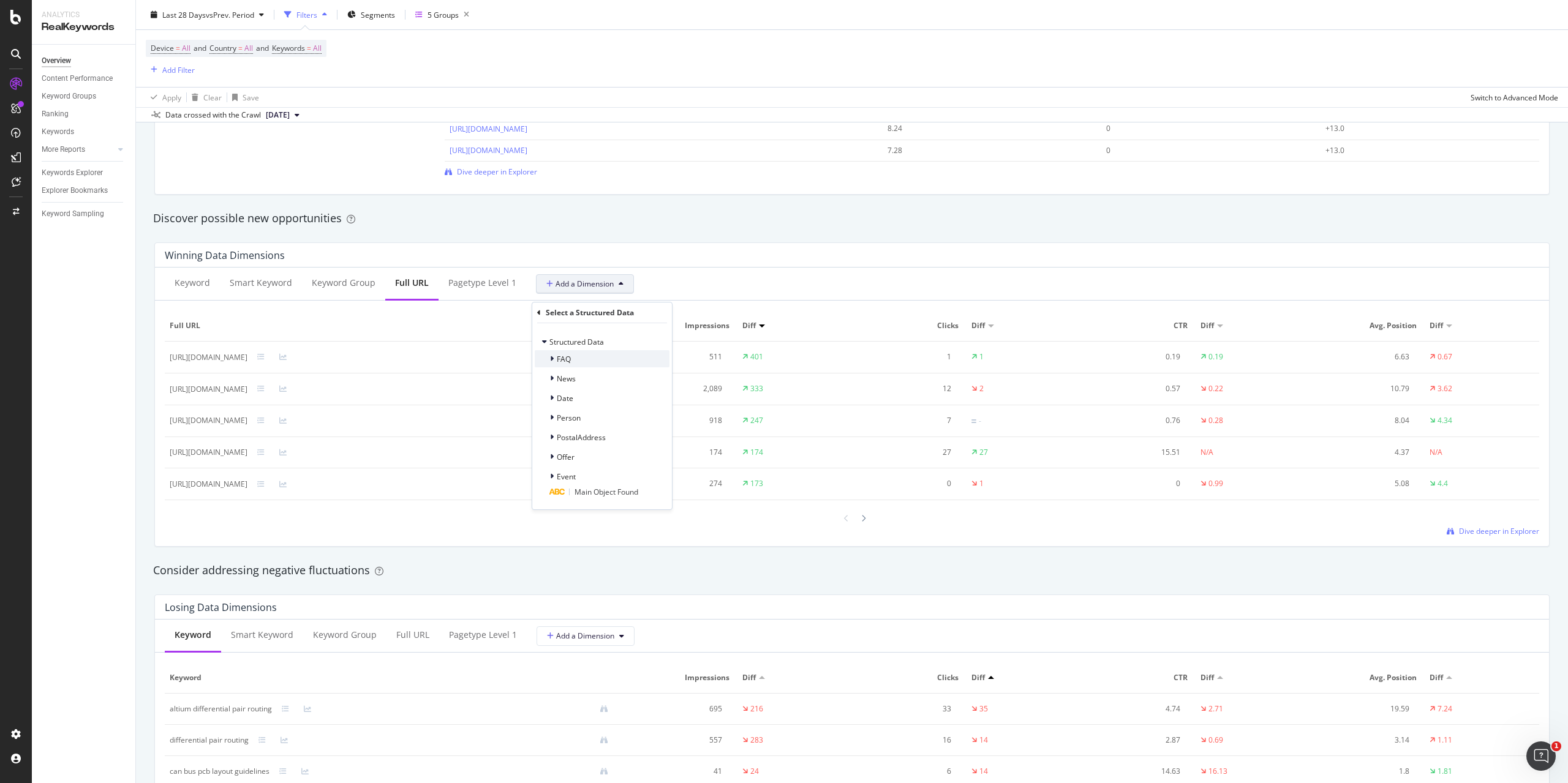
scroll to position [980, 0]
click at [593, 294] on span "Add a Dimension" at bounding box center [580, 292] width 67 height 10
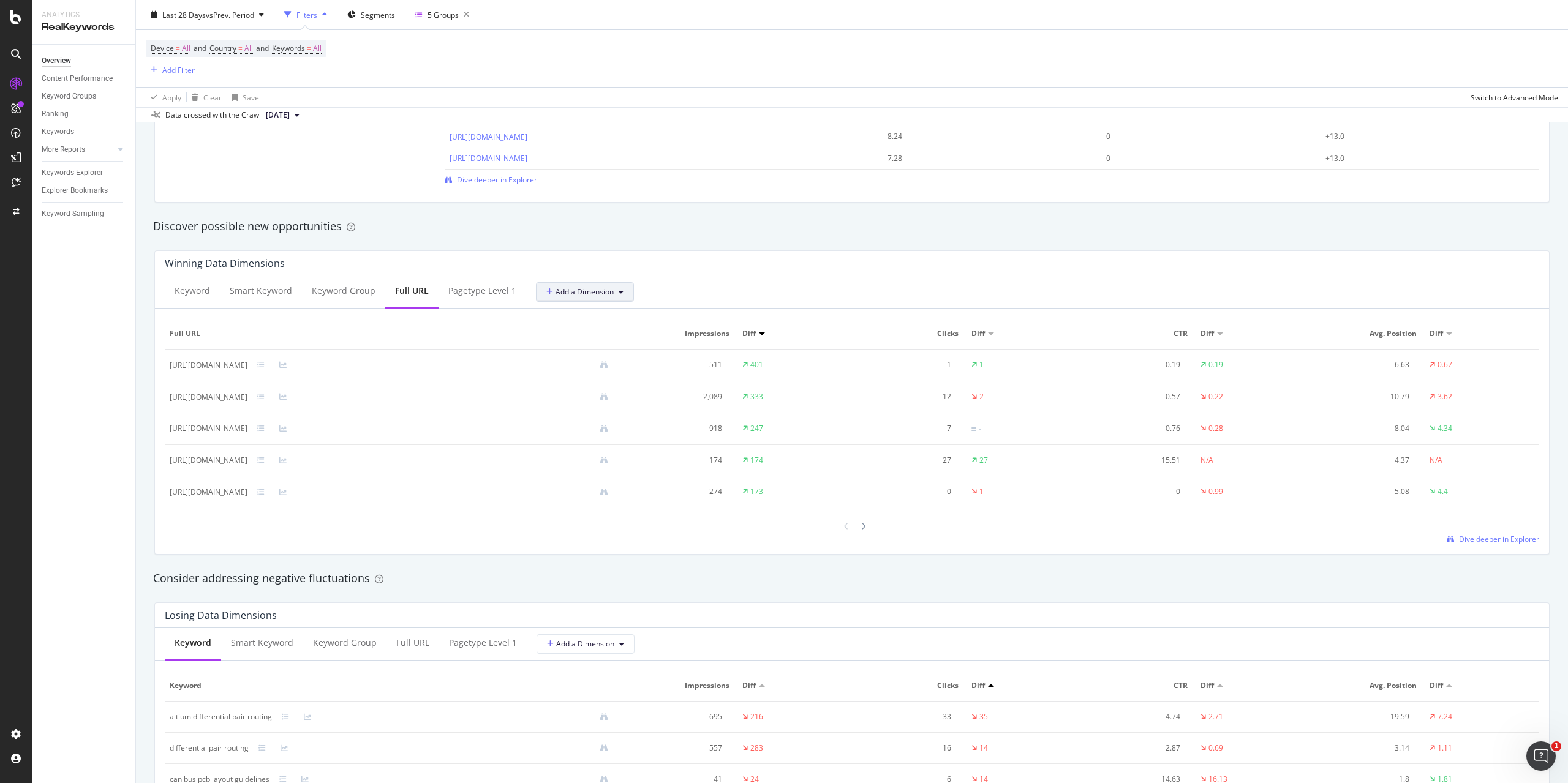
click at [593, 294] on span "Add a Dimension" at bounding box center [580, 292] width 67 height 10
click at [599, 354] on div "Select a Segment" at bounding box center [573, 356] width 62 height 10
click at [598, 301] on button "Add a Dimension" at bounding box center [585, 292] width 98 height 20
click at [600, 288] on span "Add a Dimension" at bounding box center [580, 292] width 67 height 10
click at [597, 382] on div "All Dimensions" at bounding box center [608, 380] width 152 height 21
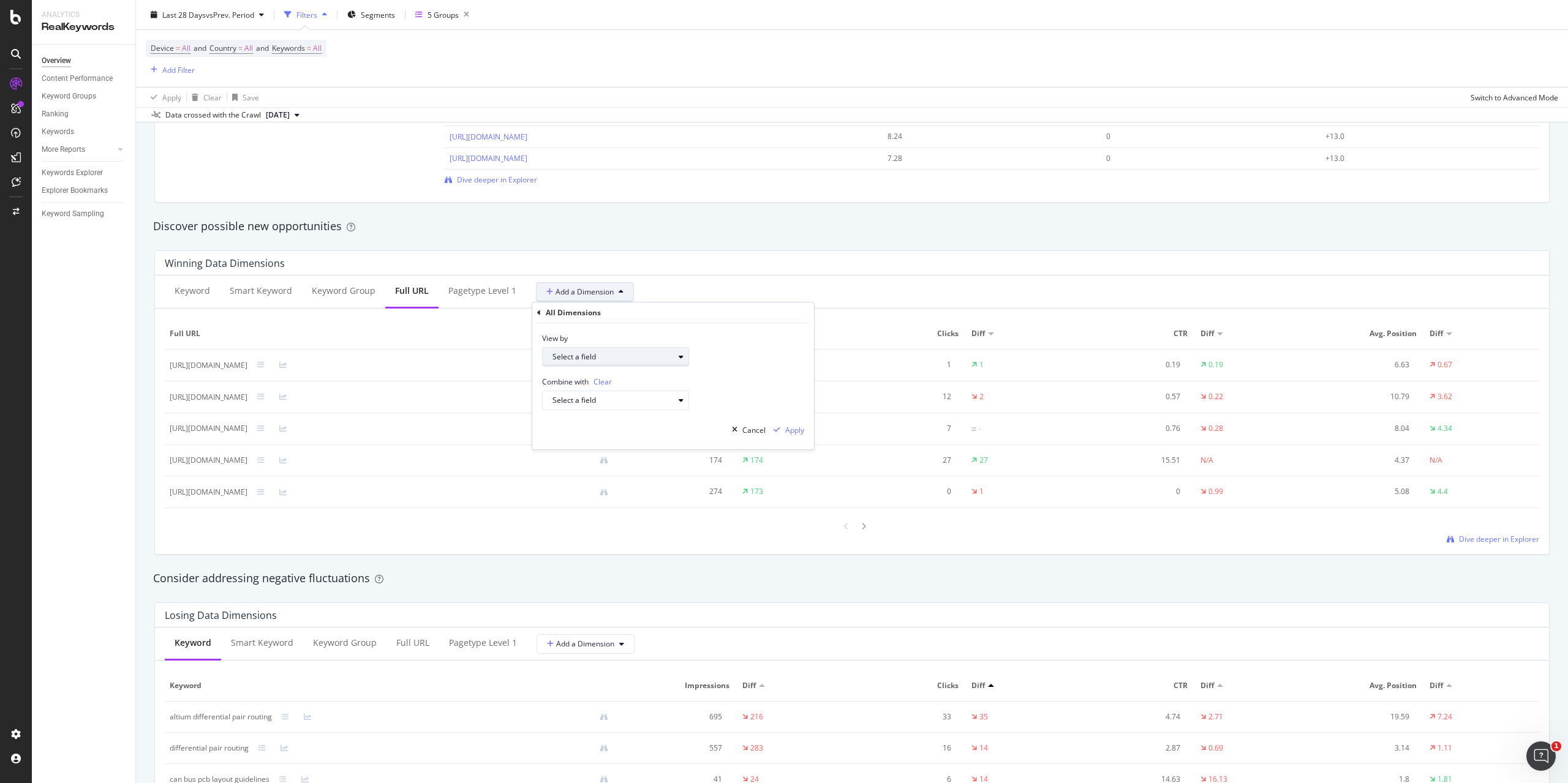
click at [608, 357] on div "Select a field" at bounding box center [613, 357] width 121 height 7
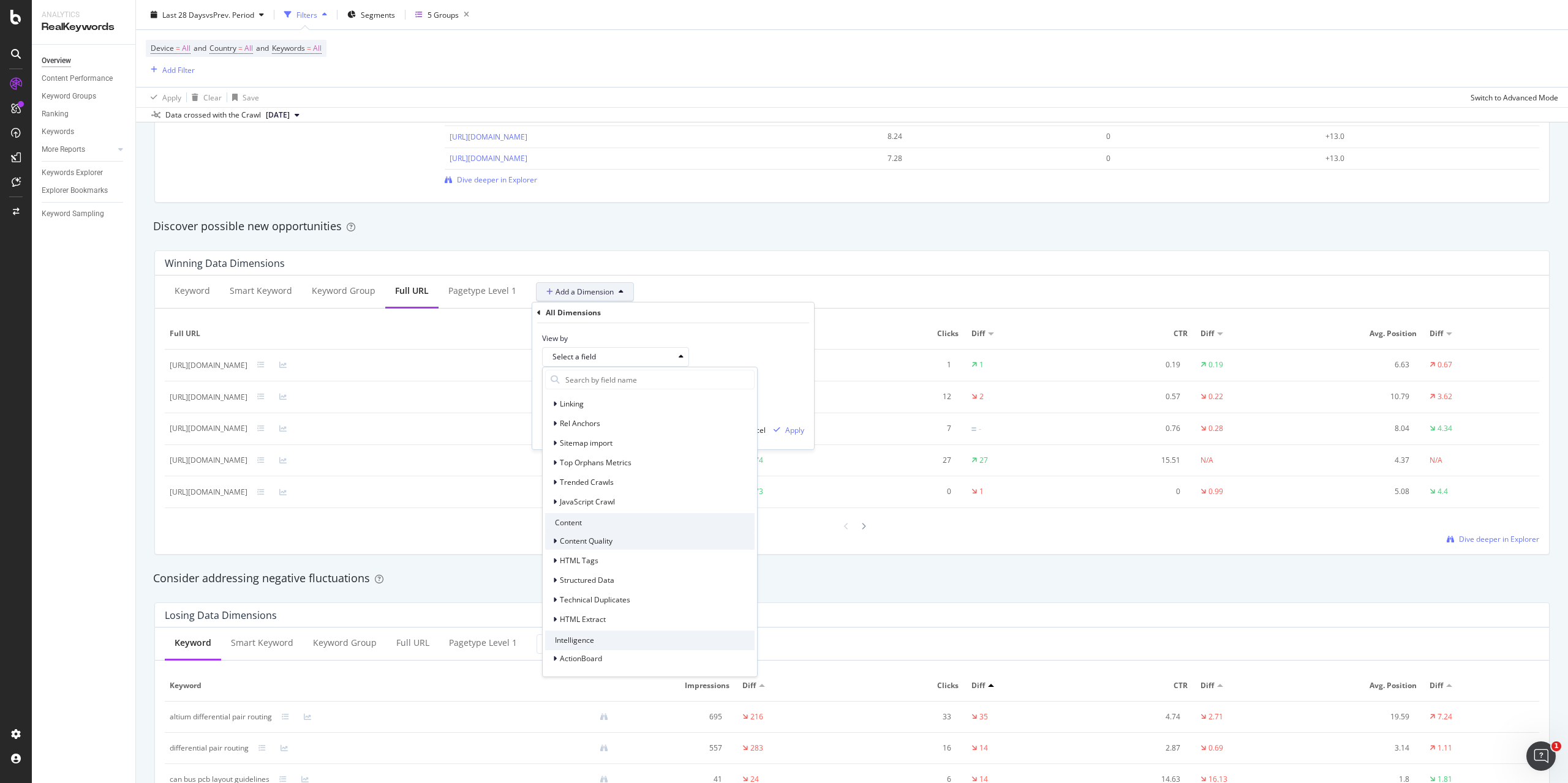
scroll to position [262, 0]
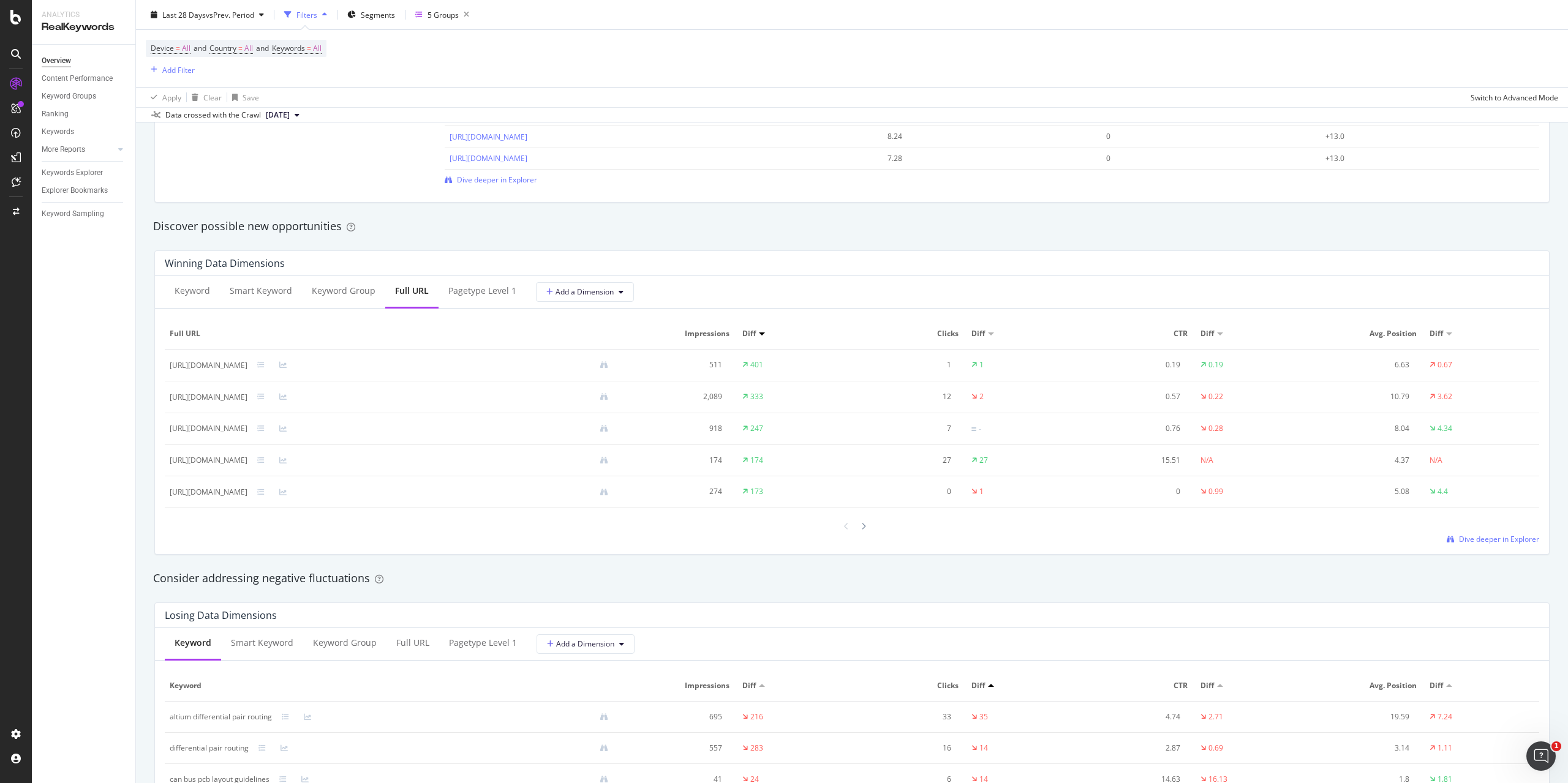
click at [872, 219] on div "Discover possible new opportunities" at bounding box center [852, 227] width 1398 height 16
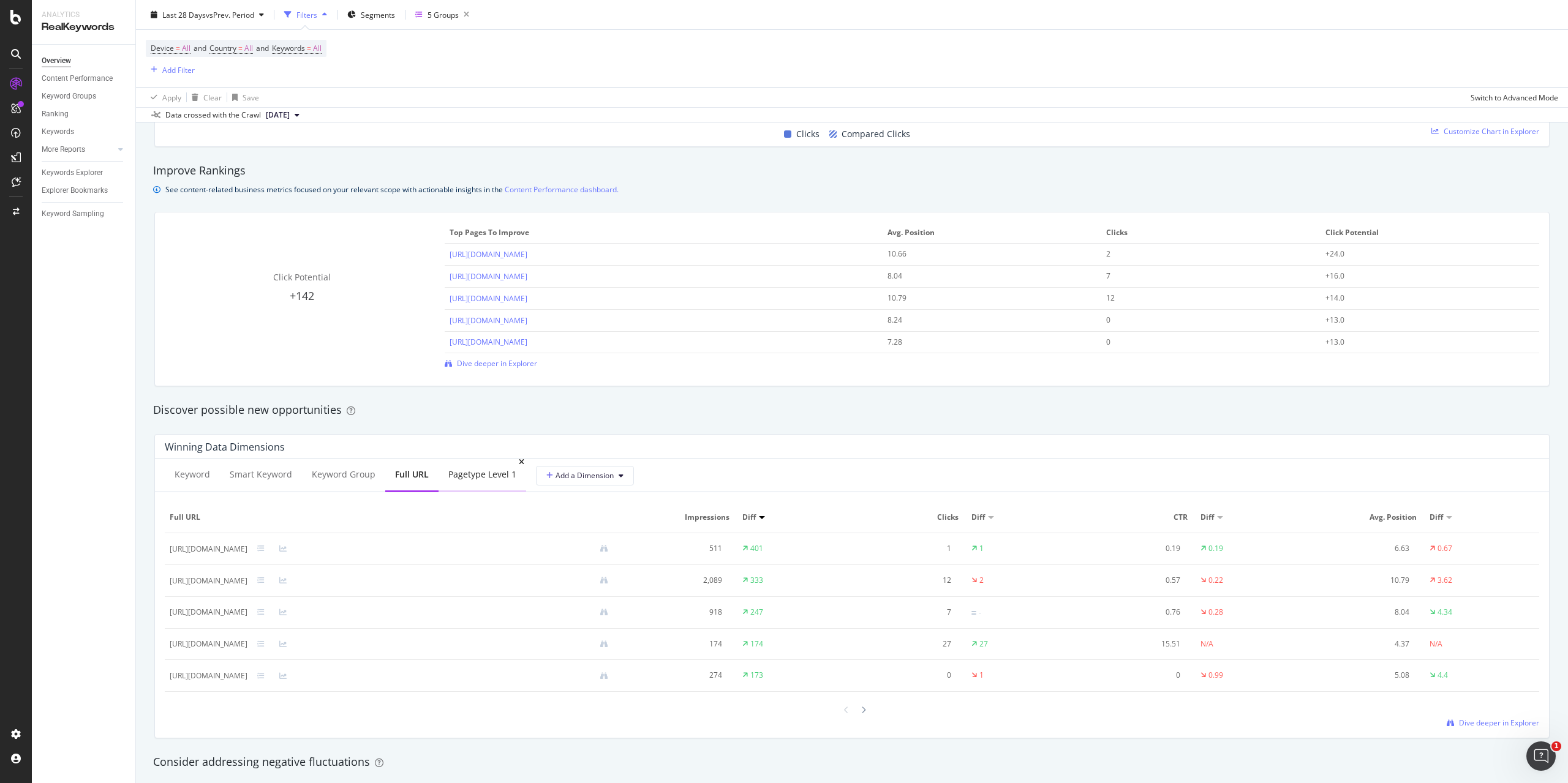
scroll to position [980, 0]
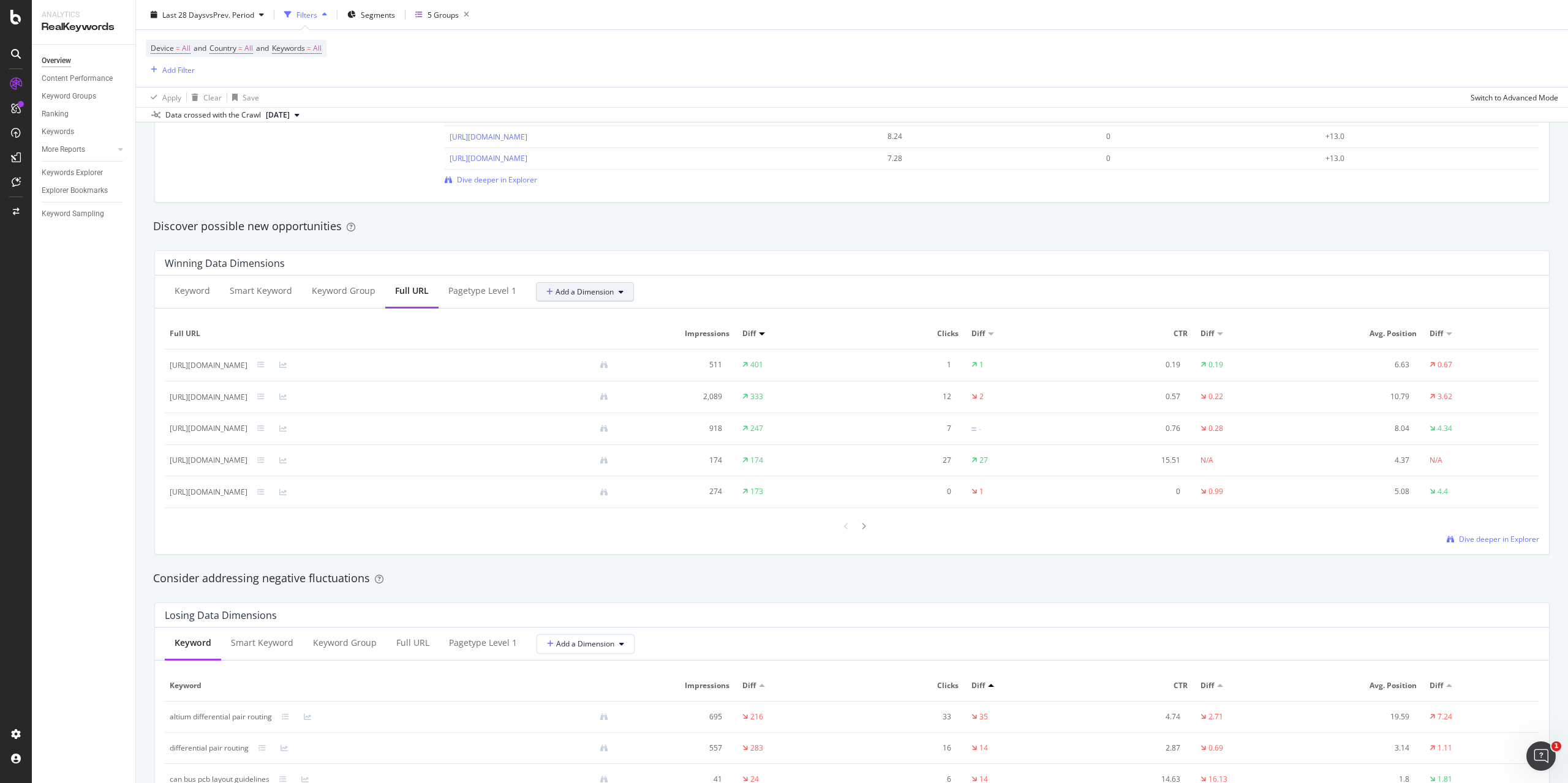
click at [624, 285] on button "Add a Dimension" at bounding box center [585, 292] width 98 height 20
click at [604, 379] on div "All Dimensions" at bounding box center [608, 380] width 152 height 21
click at [626, 355] on div "Select a field" at bounding box center [613, 357] width 121 height 7
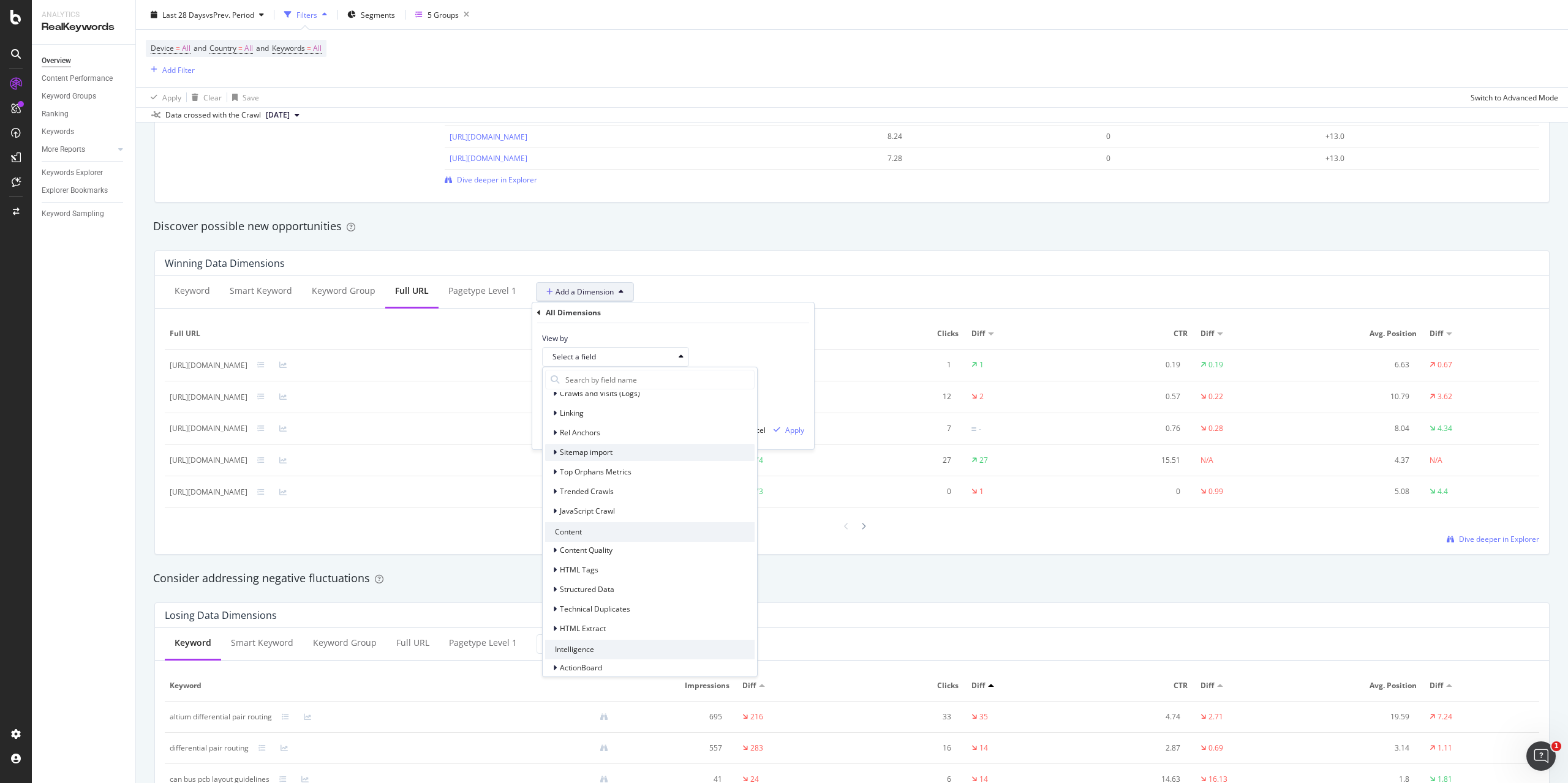
scroll to position [262, 0]
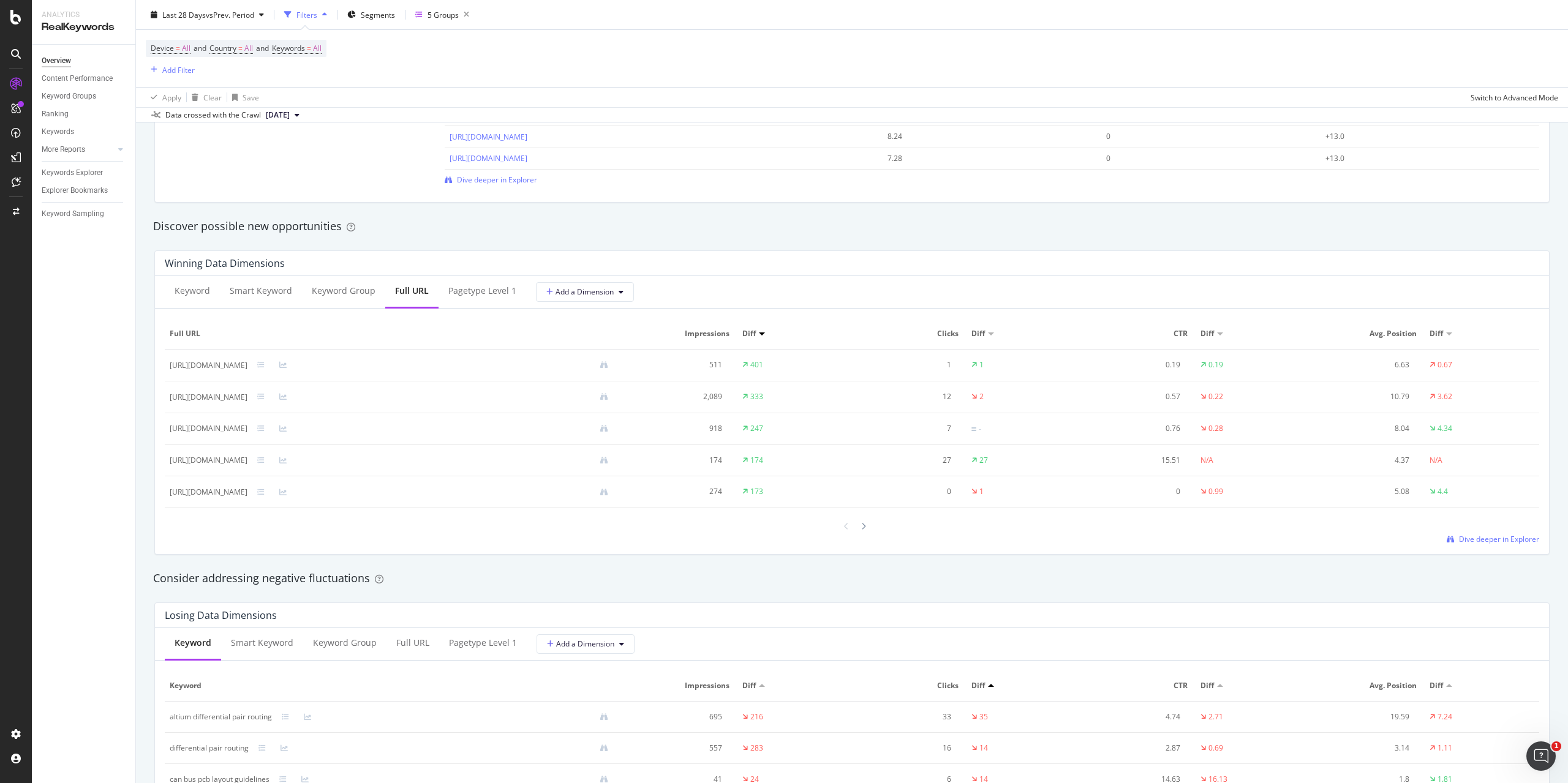
click at [756, 209] on div "Click Potential +142 Top pages to improve Avg. Position Clicks Click Potential …" at bounding box center [853, 115] width 1410 height 194
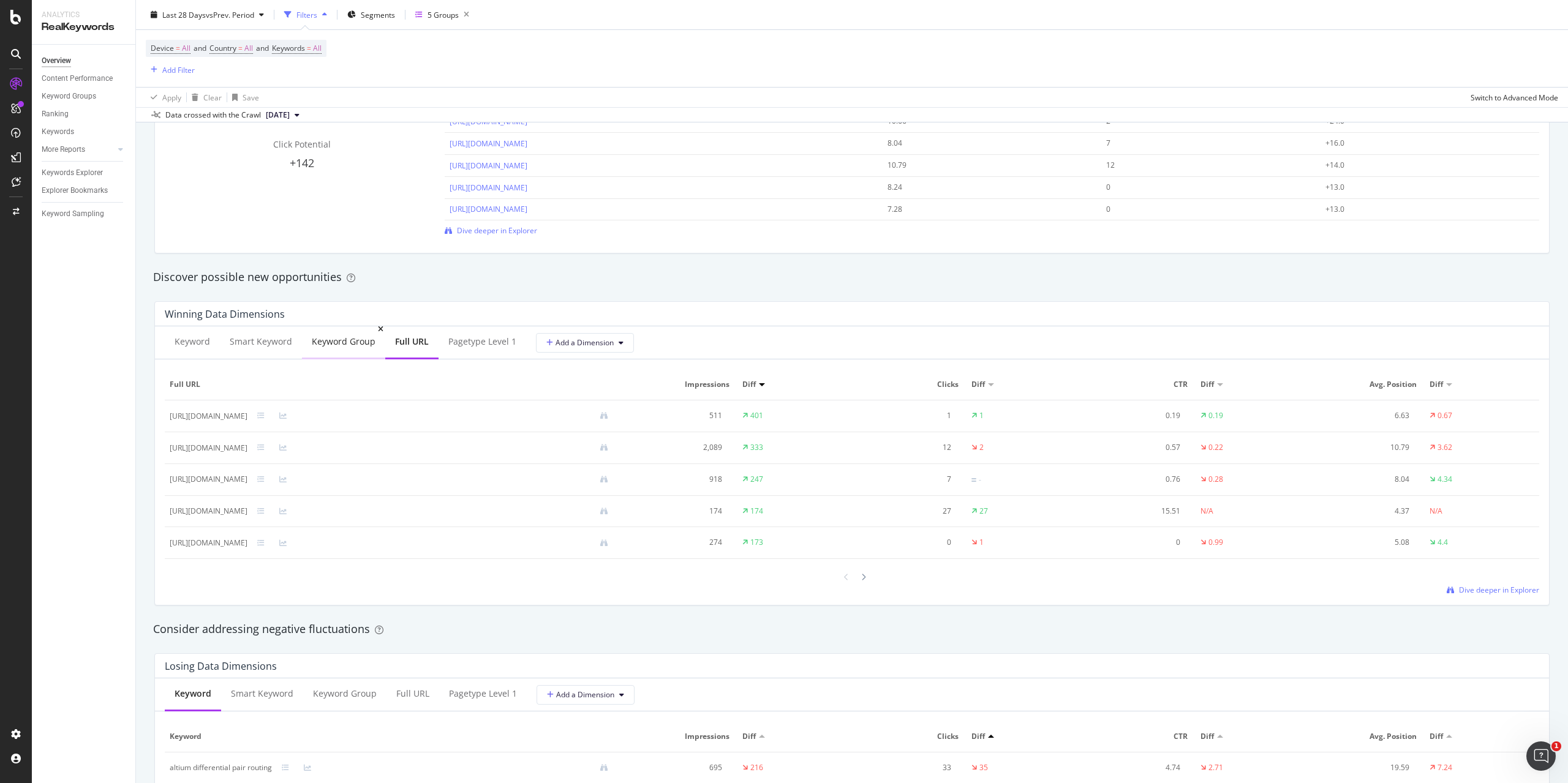
scroll to position [919, 0]
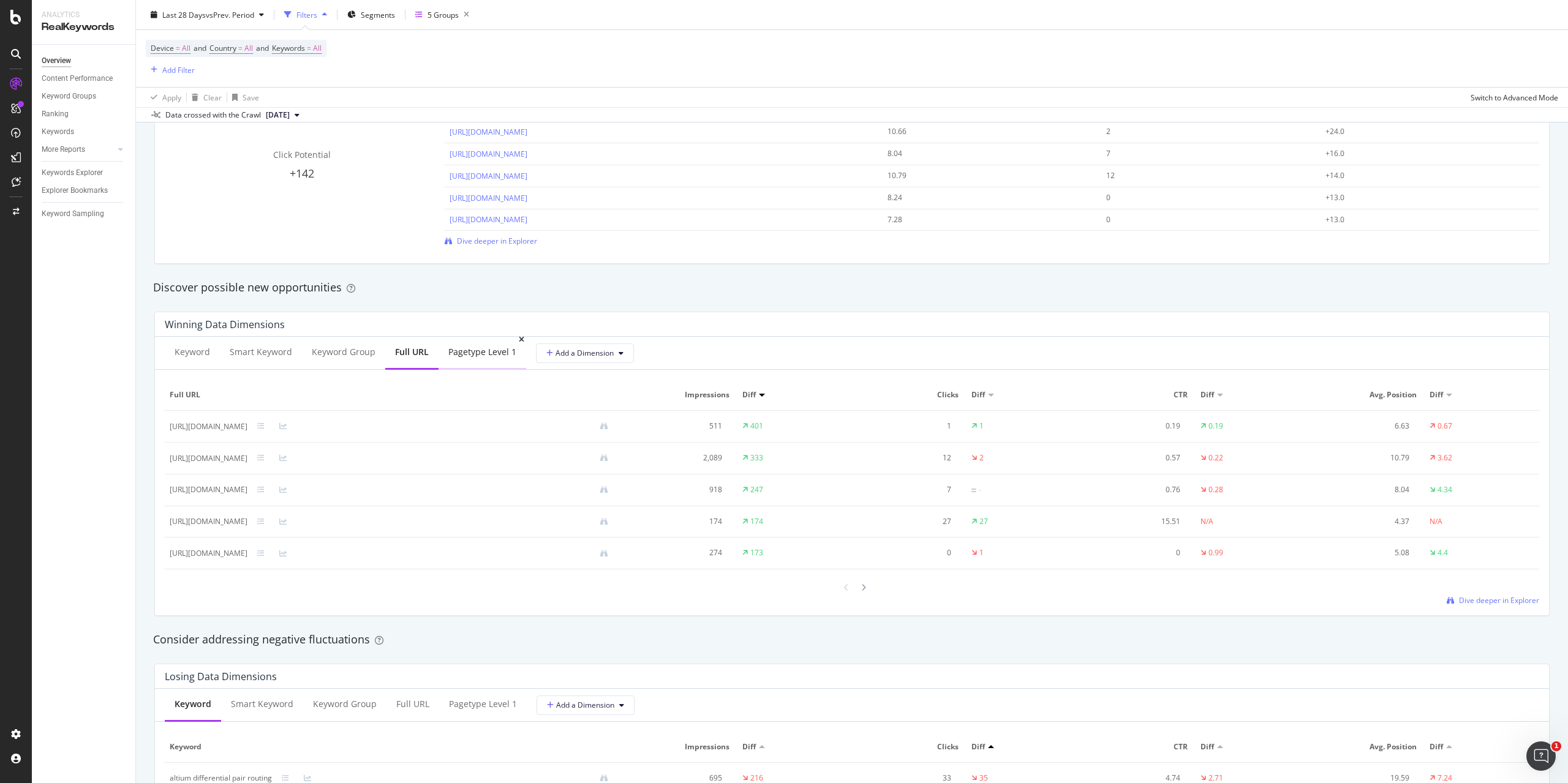
click at [453, 354] on div "pagetype Level 1" at bounding box center [482, 352] width 68 height 12
click at [404, 354] on div "Full URL" at bounding box center [411, 352] width 33 height 12
click at [568, 354] on span "Add a Dimension" at bounding box center [580, 353] width 67 height 10
click at [622, 417] on div "Select a Segment" at bounding box center [608, 418] width 152 height 20
click at [442, 459] on span "String" at bounding box center [447, 458] width 20 height 10
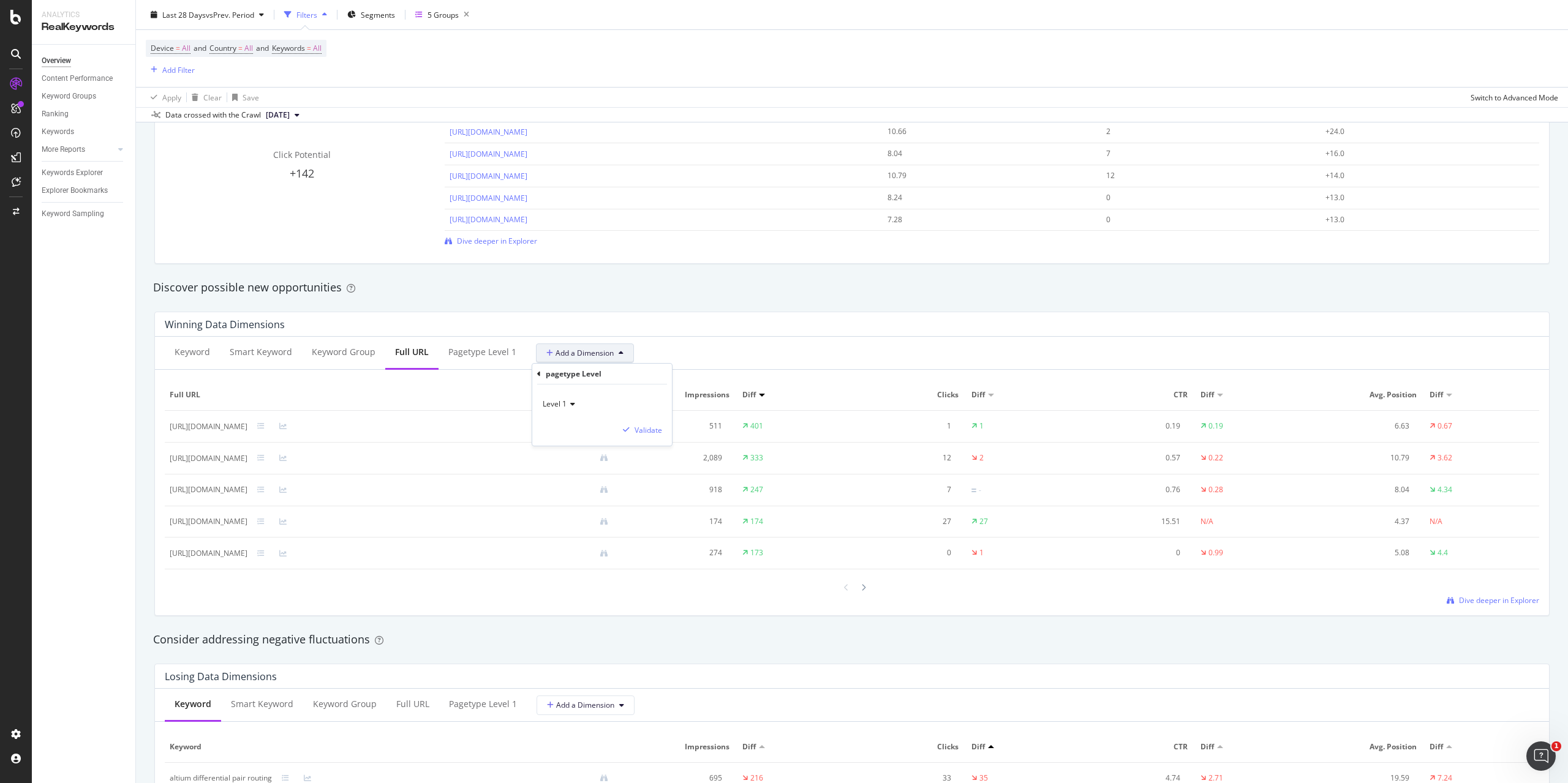
click at [569, 405] on icon at bounding box center [571, 404] width 9 height 7
click at [610, 389] on div "Level 1 Validate" at bounding box center [602, 416] width 140 height 61
click at [546, 354] on icon at bounding box center [551, 354] width 9 height 7
click at [574, 352] on span "Add a Dimension" at bounding box center [580, 353] width 67 height 10
click at [586, 391] on div "Select a Structured Data" at bounding box center [608, 397] width 152 height 20
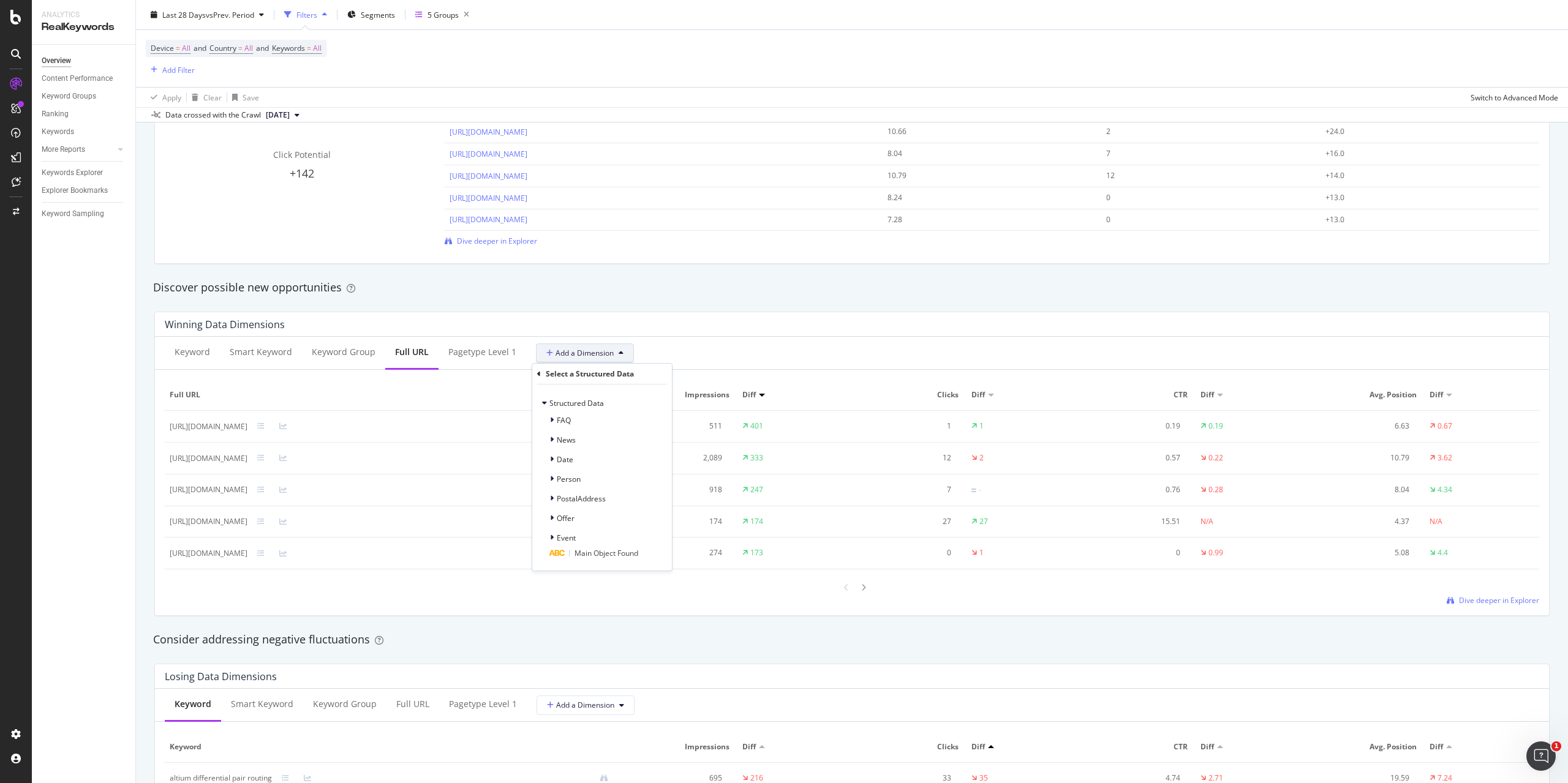
click at [590, 357] on span "Add a Dimension" at bounding box center [580, 353] width 67 height 10
click at [581, 431] on div "All Dimensions" at bounding box center [608, 441] width 152 height 21
click at [656, 418] on div "Select a field" at bounding box center [613, 418] width 121 height 7
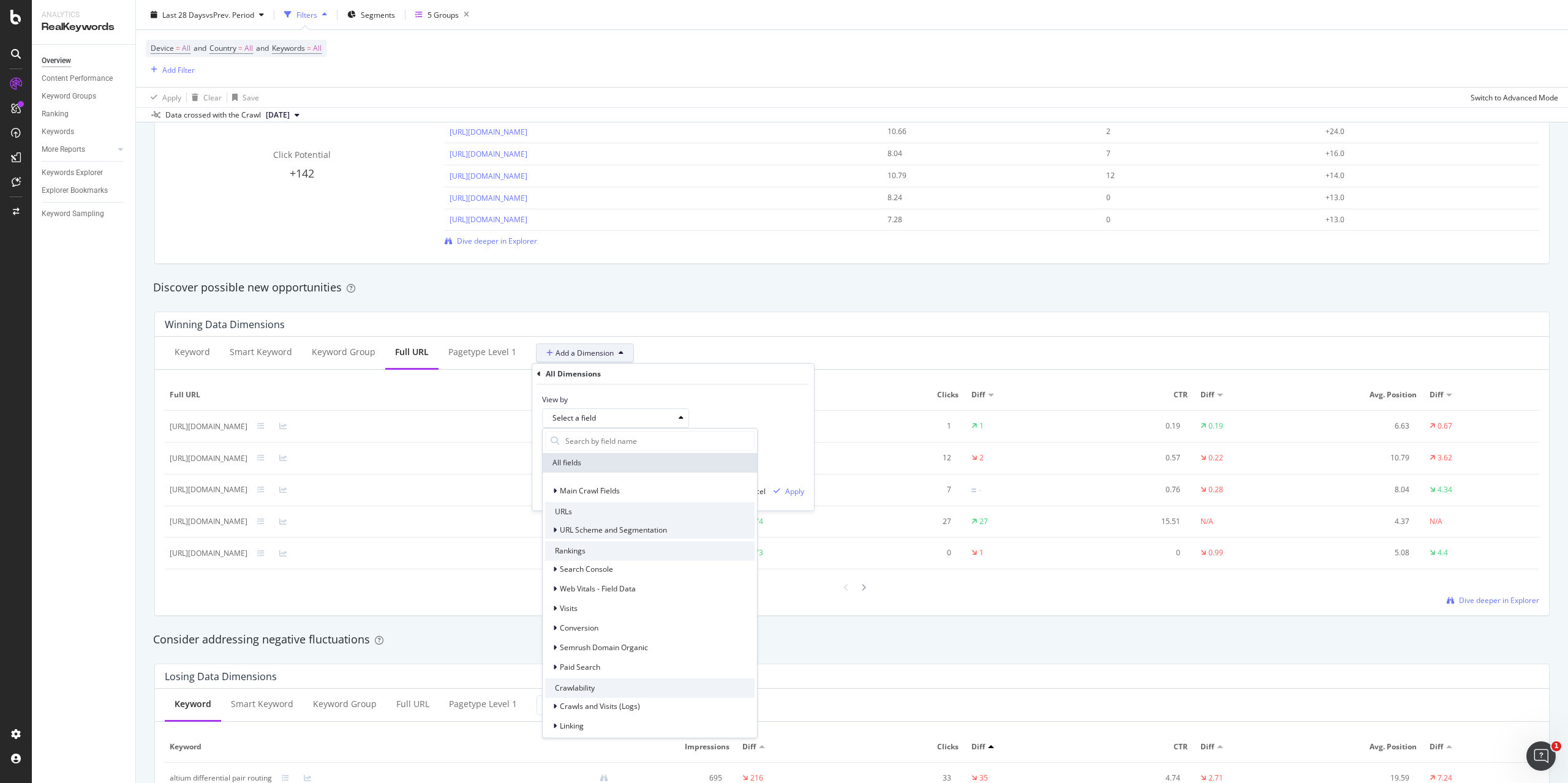
click at [632, 529] on span "URL Scheme and Segmentation" at bounding box center [613, 530] width 107 height 10
click at [630, 550] on span "pagetype Level" at bounding box center [610, 546] width 52 height 10
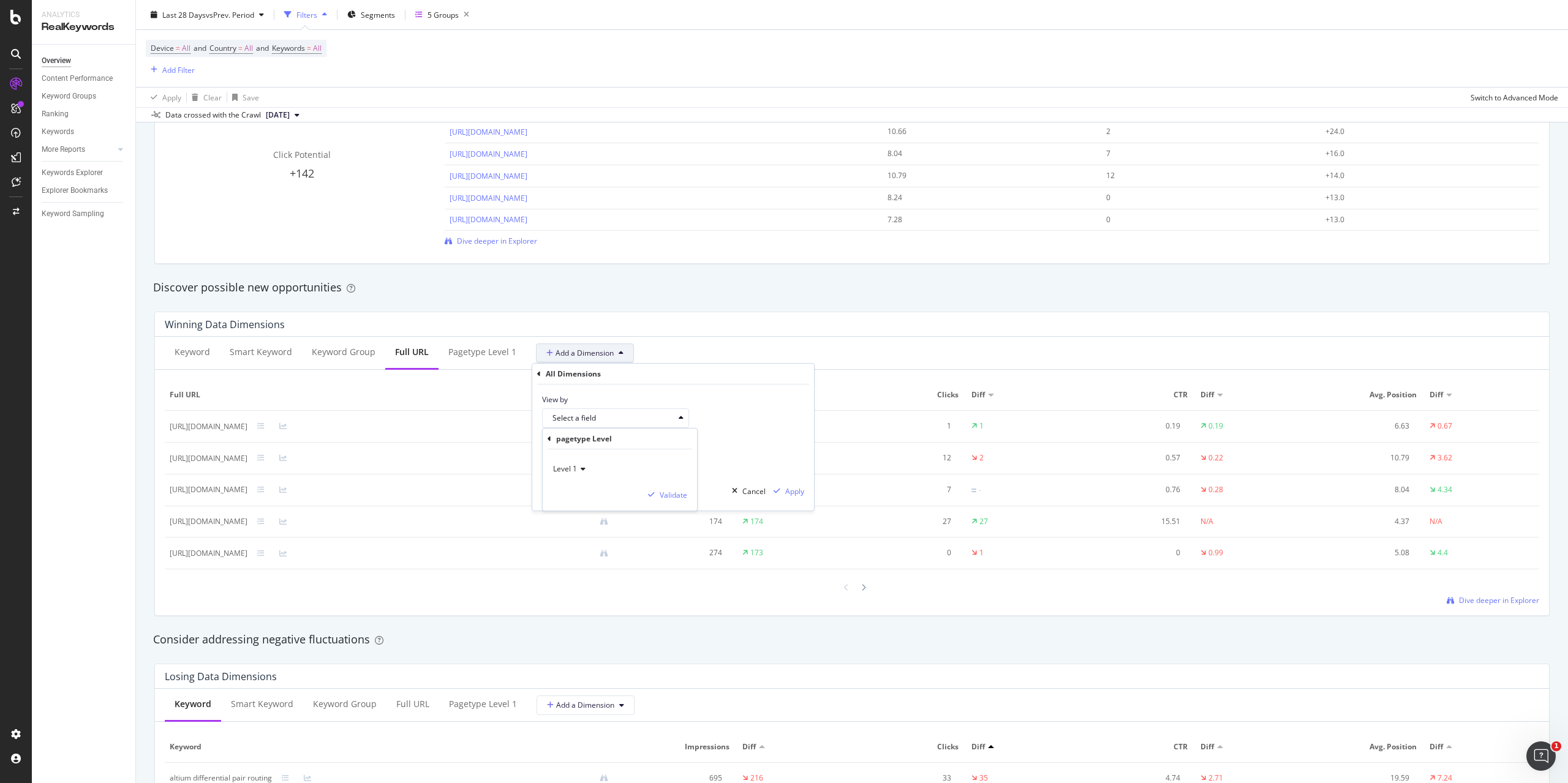
click at [587, 471] on div "Level 1" at bounding box center [620, 469] width 135 height 20
click at [630, 446] on div "pagetype Level" at bounding box center [620, 439] width 144 height 21
click at [608, 426] on div "Select a field" at bounding box center [621, 418] width 136 height 17
click at [608, 426] on div "Select a field" at bounding box center [621, 418] width 136 height 17
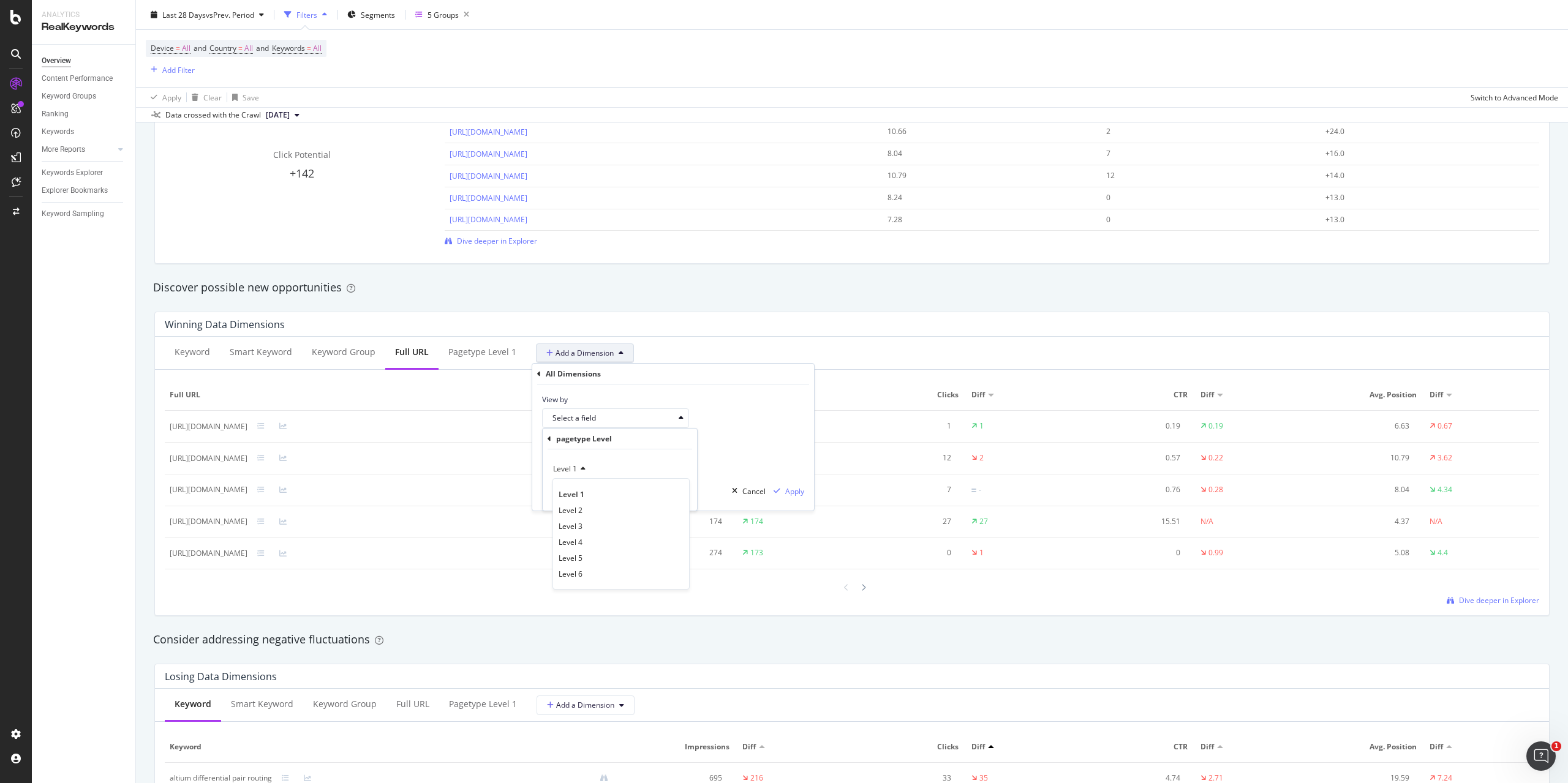
click at [695, 416] on div "View by Select a field pagetype Level Level 1 Level 1 Level 2 Level 3 Level 4 L…" at bounding box center [673, 407] width 282 height 44
click at [599, 424] on div "Select a field" at bounding box center [621, 418] width 136 height 17
click at [549, 437] on icon at bounding box center [549, 439] width 4 height 7
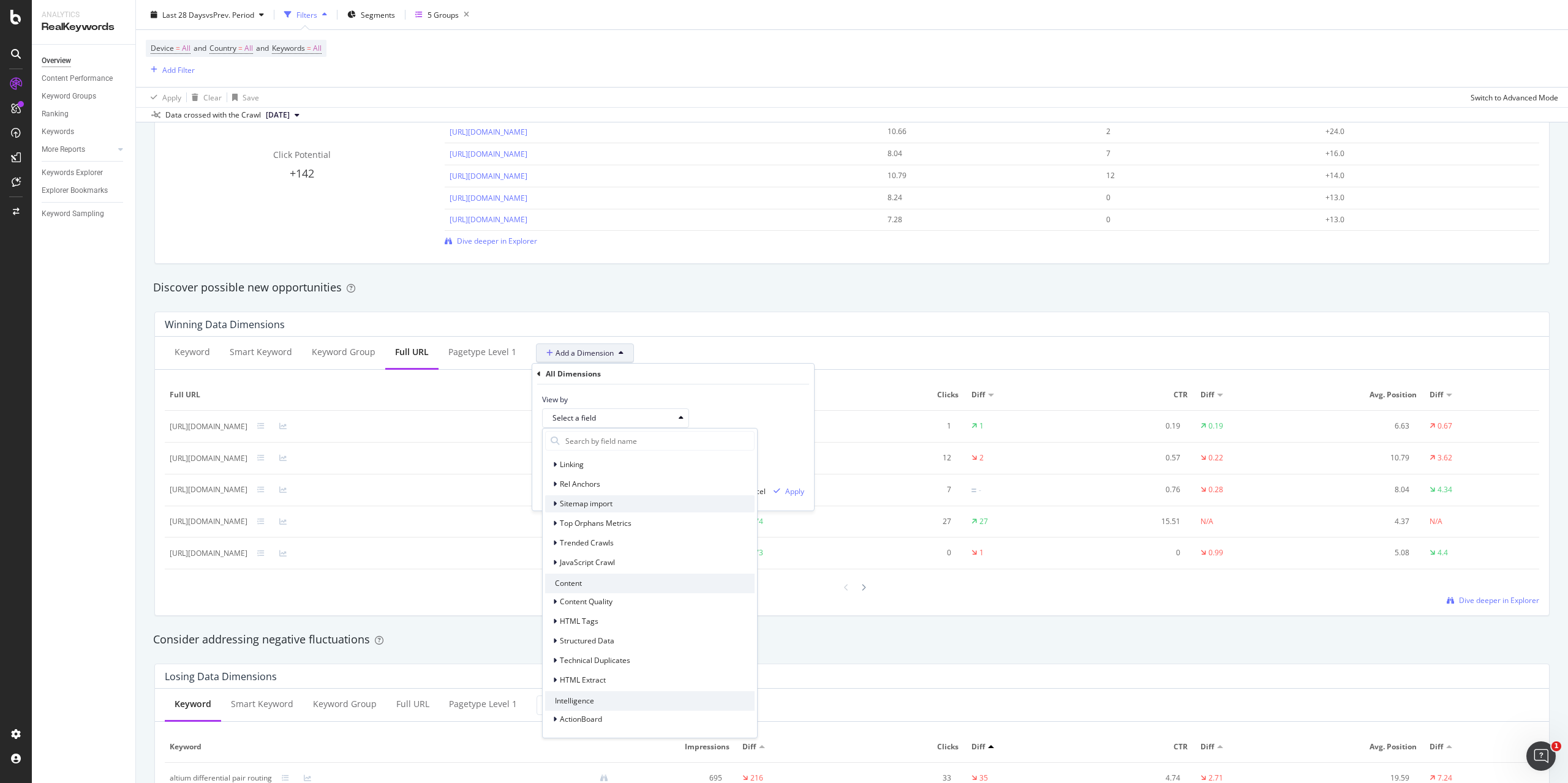
click at [640, 507] on div "Sitemap import" at bounding box center [650, 505] width 209 height 17
click at [650, 469] on div "Linking" at bounding box center [650, 465] width 209 height 17
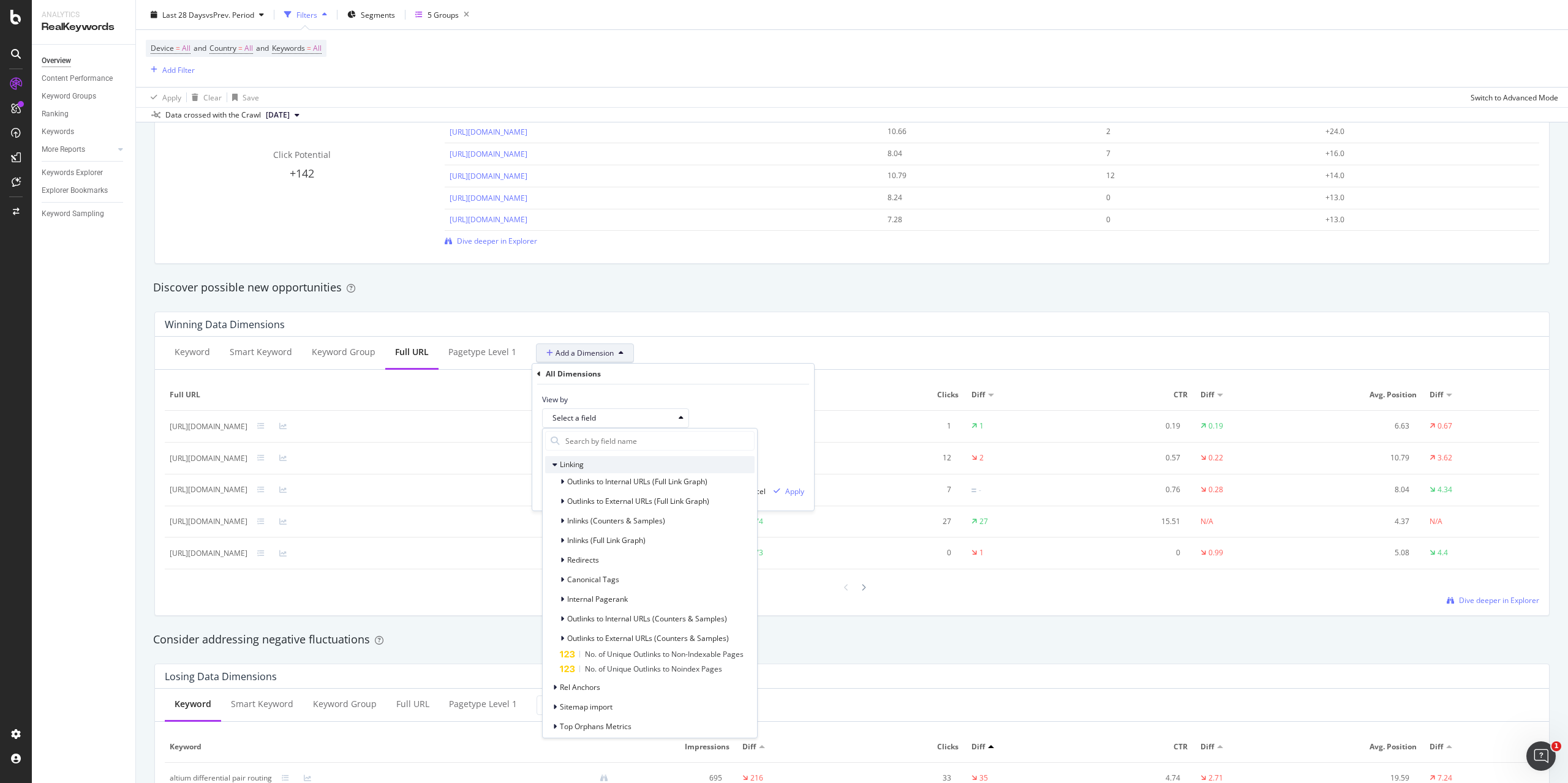
click at [651, 464] on div "Linking" at bounding box center [650, 465] width 209 height 17
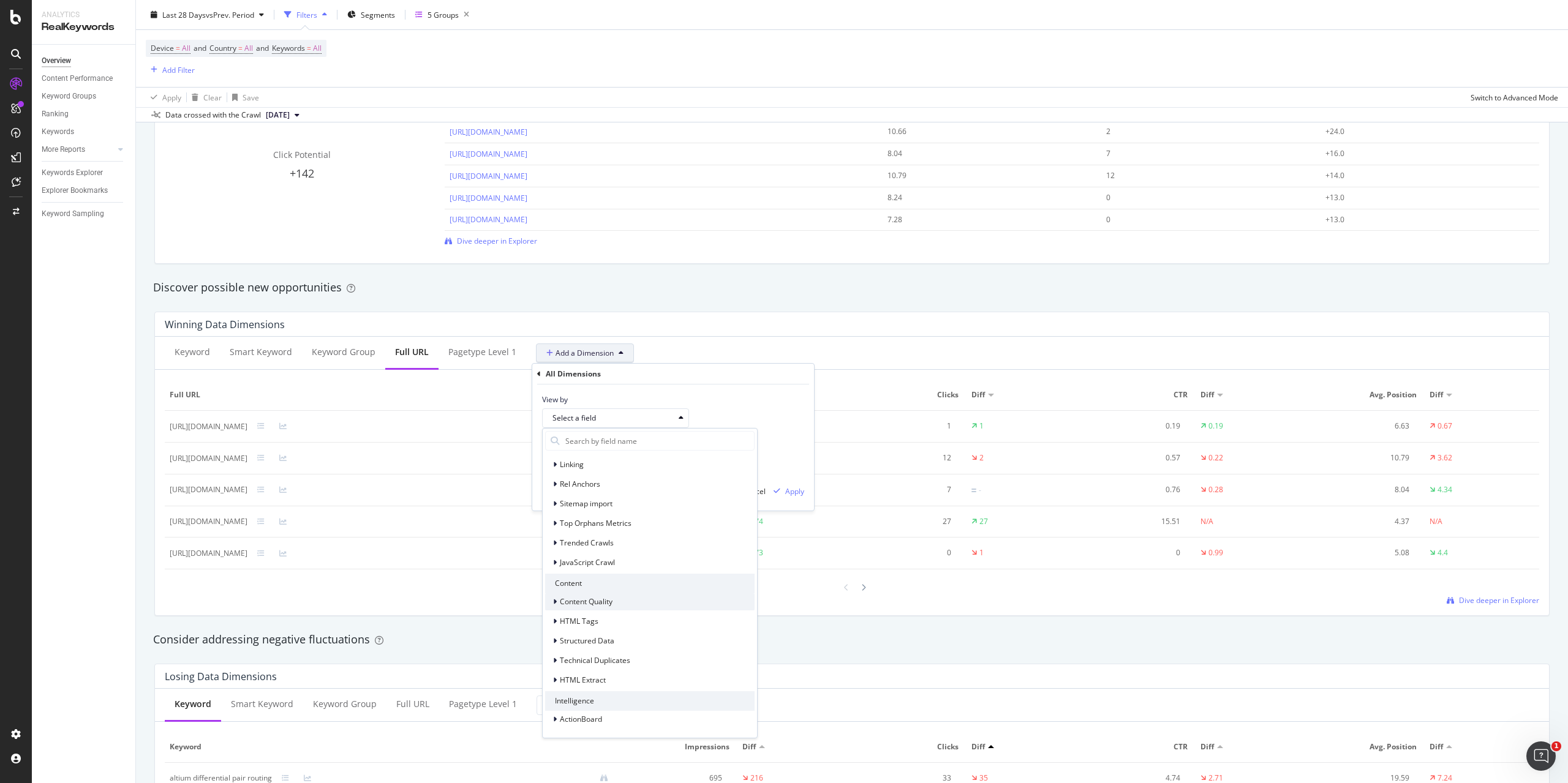
click at [622, 607] on div "Content Quality" at bounding box center [650, 602] width 209 height 17
click at [640, 601] on div "Content Quality" at bounding box center [650, 602] width 209 height 17
click at [634, 623] on div "HTML Tags" at bounding box center [650, 622] width 209 height 17
click at [644, 568] on div "HTML Tags" at bounding box center [650, 561] width 209 height 17
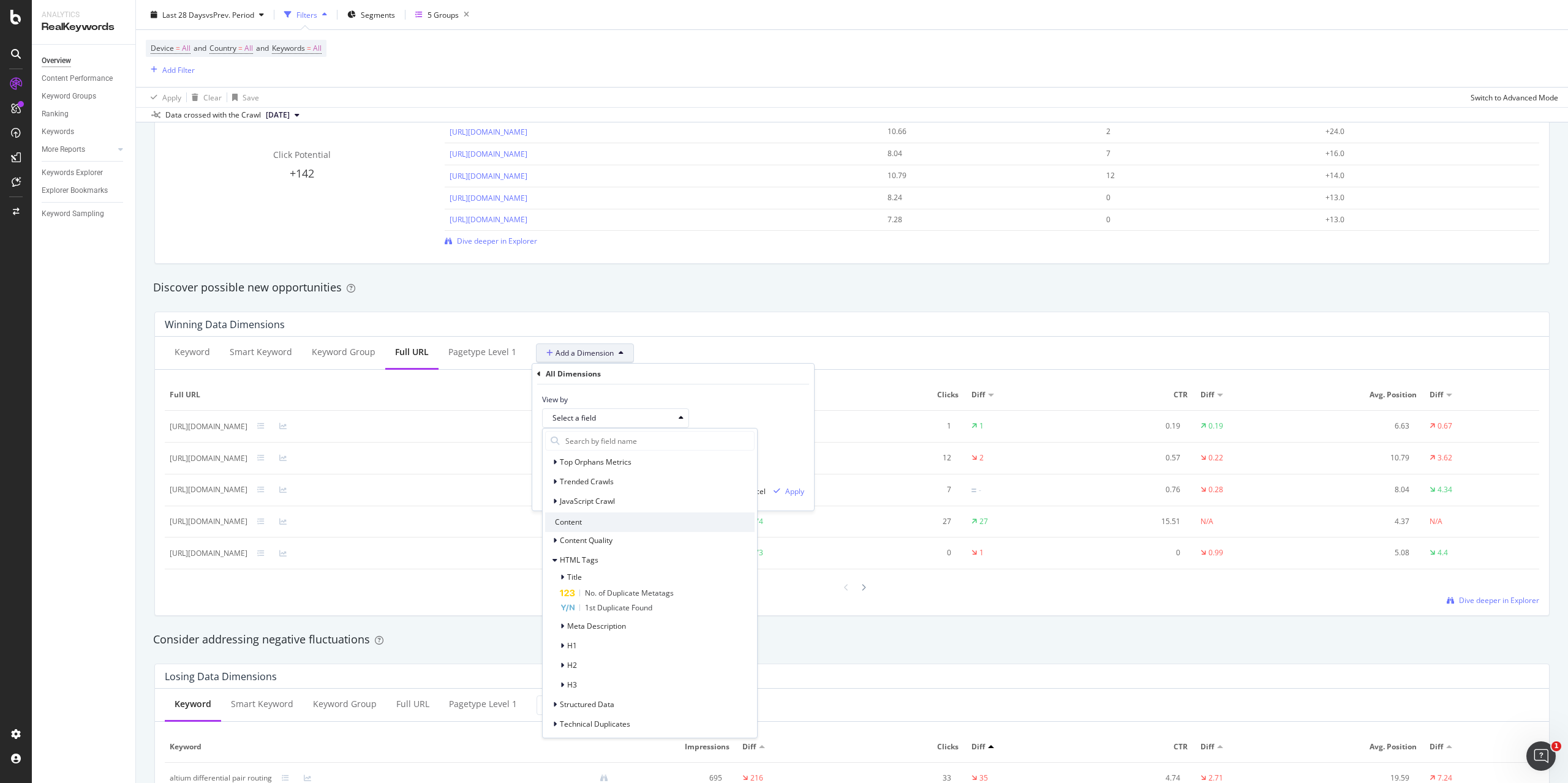
scroll to position [262, 0]
click at [626, 637] on div "Structured Data" at bounding box center [650, 642] width 209 height 17
click at [623, 578] on div "Structured Data" at bounding box center [650, 580] width 209 height 17
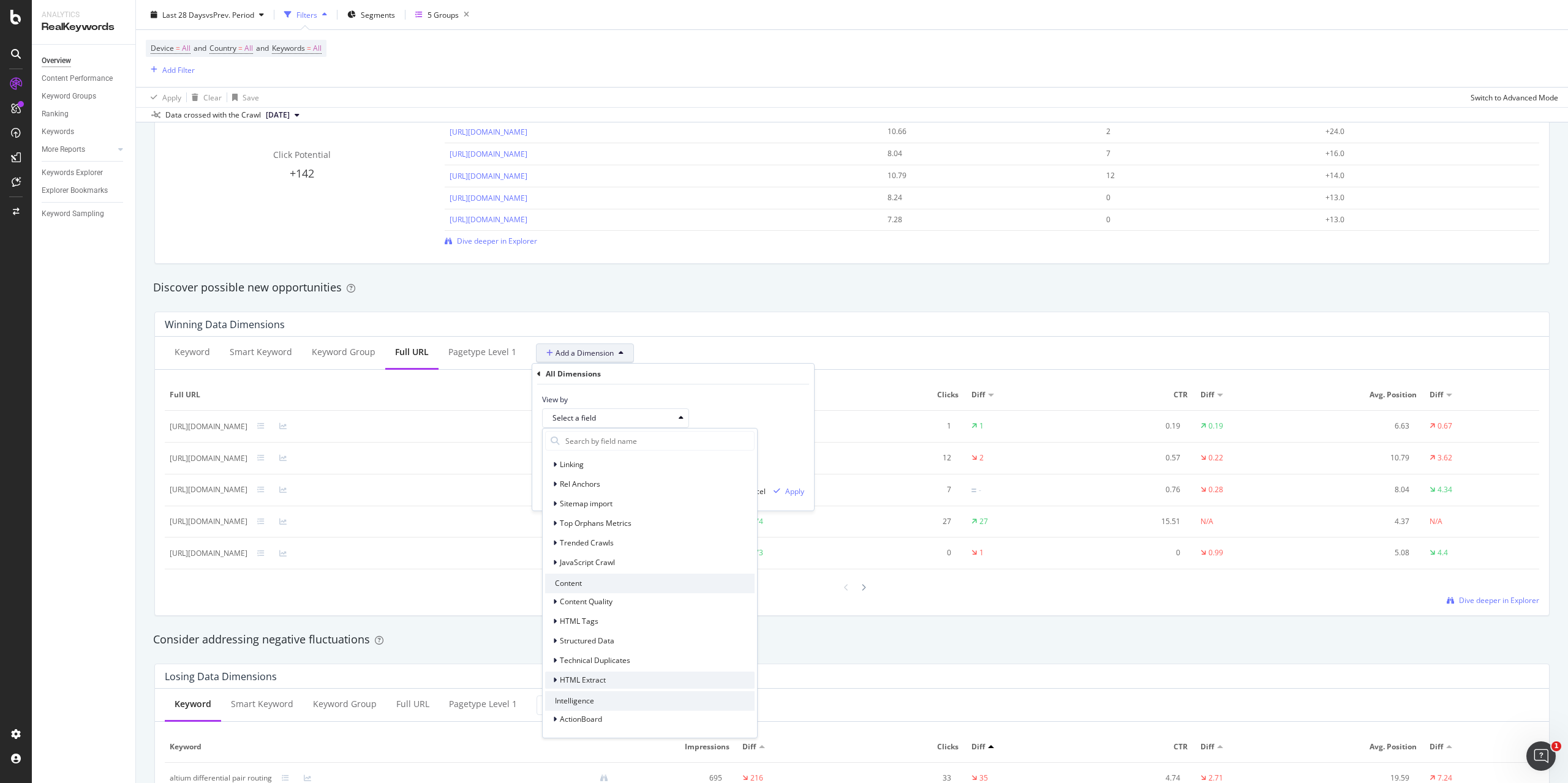
click at [620, 675] on div "HTML Extract" at bounding box center [650, 680] width 209 height 17
click at [620, 637] on div "HTML Extract" at bounding box center [650, 636] width 209 height 17
click at [778, 293] on div "Discover possible new opportunities" at bounding box center [852, 288] width 1398 height 16
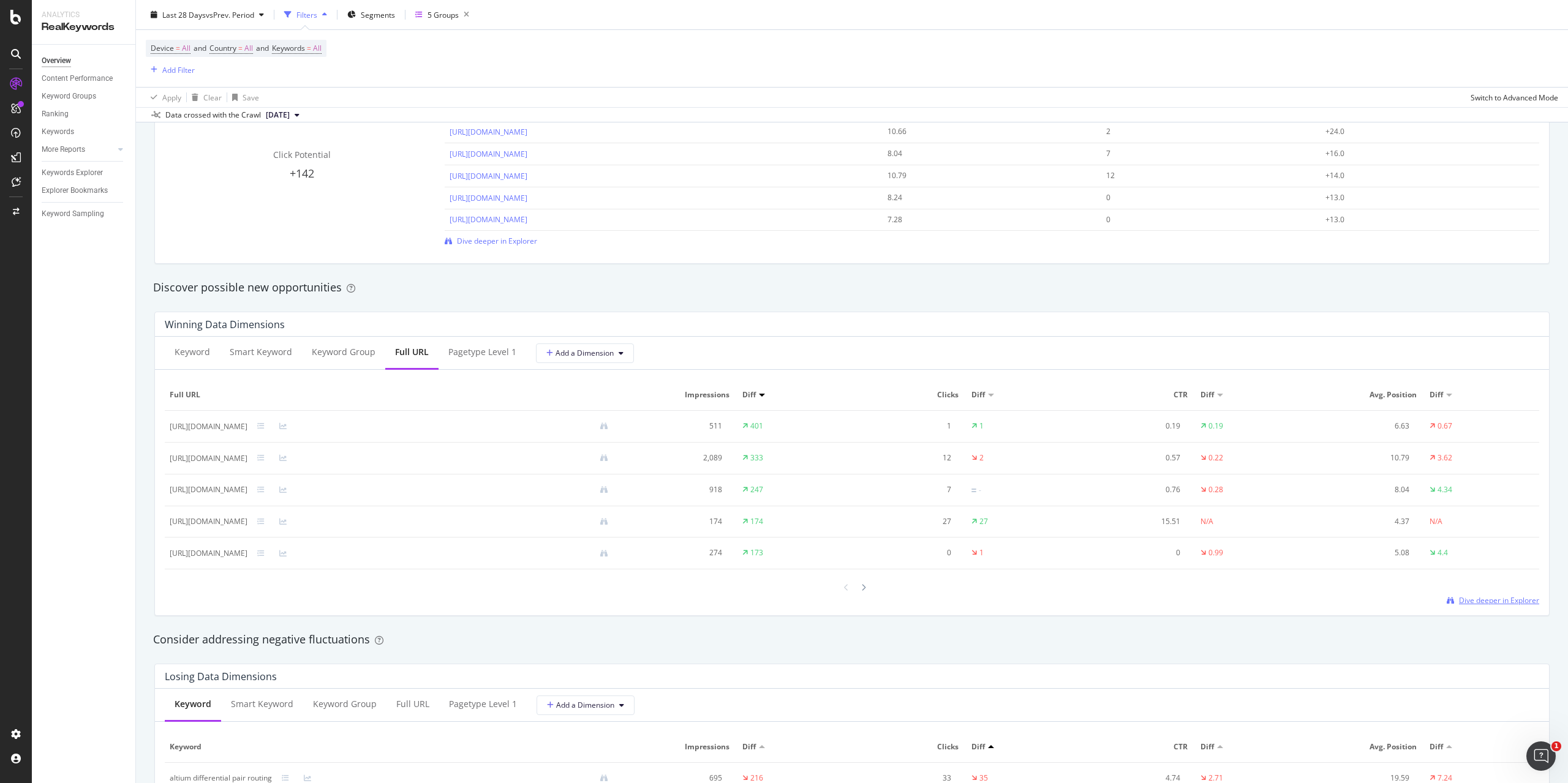
click at [1489, 601] on span "Dive deeper in Explorer" at bounding box center [1499, 600] width 80 height 10
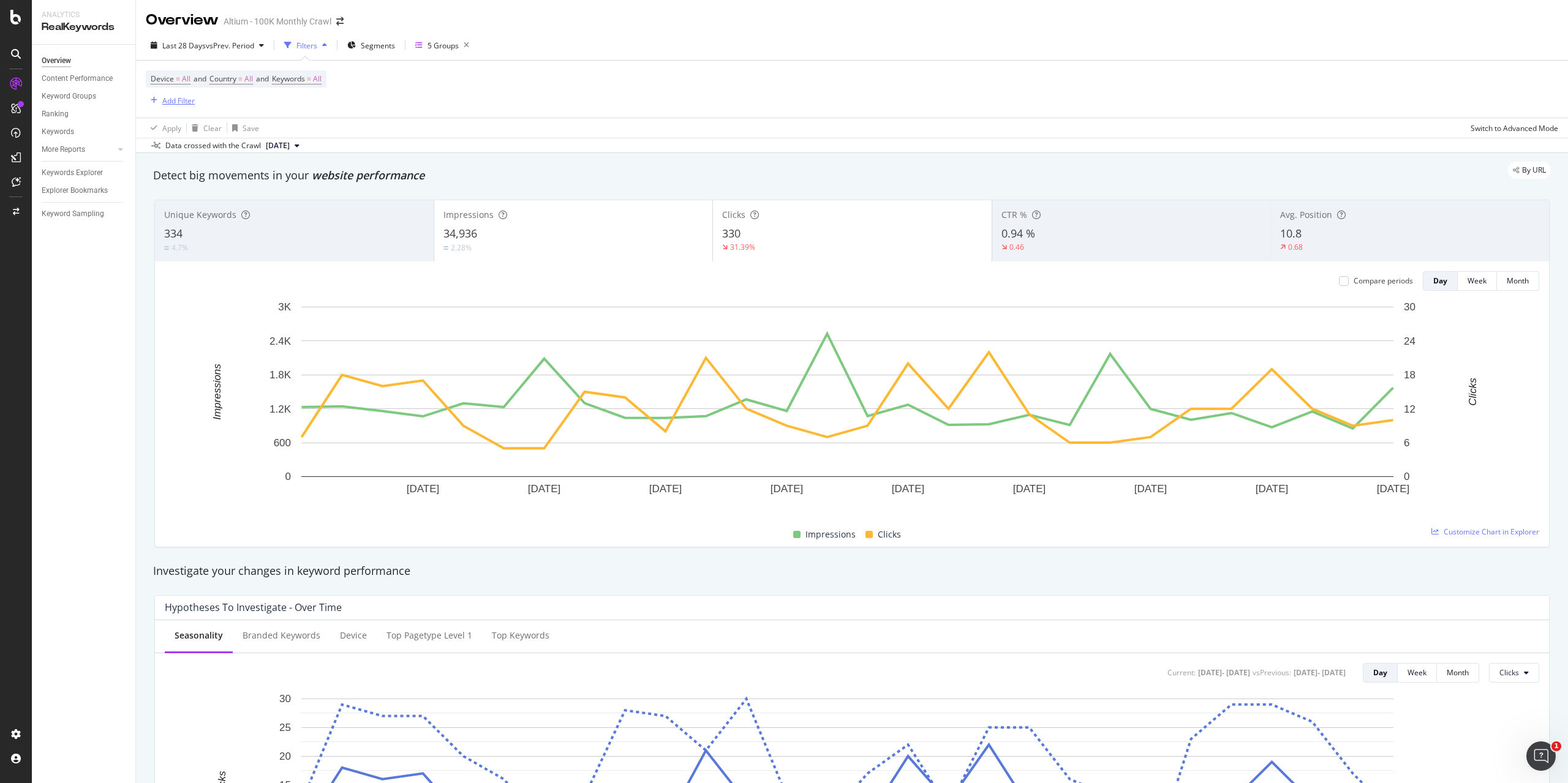
click at [182, 103] on div "Add Filter" at bounding box center [179, 101] width 33 height 10
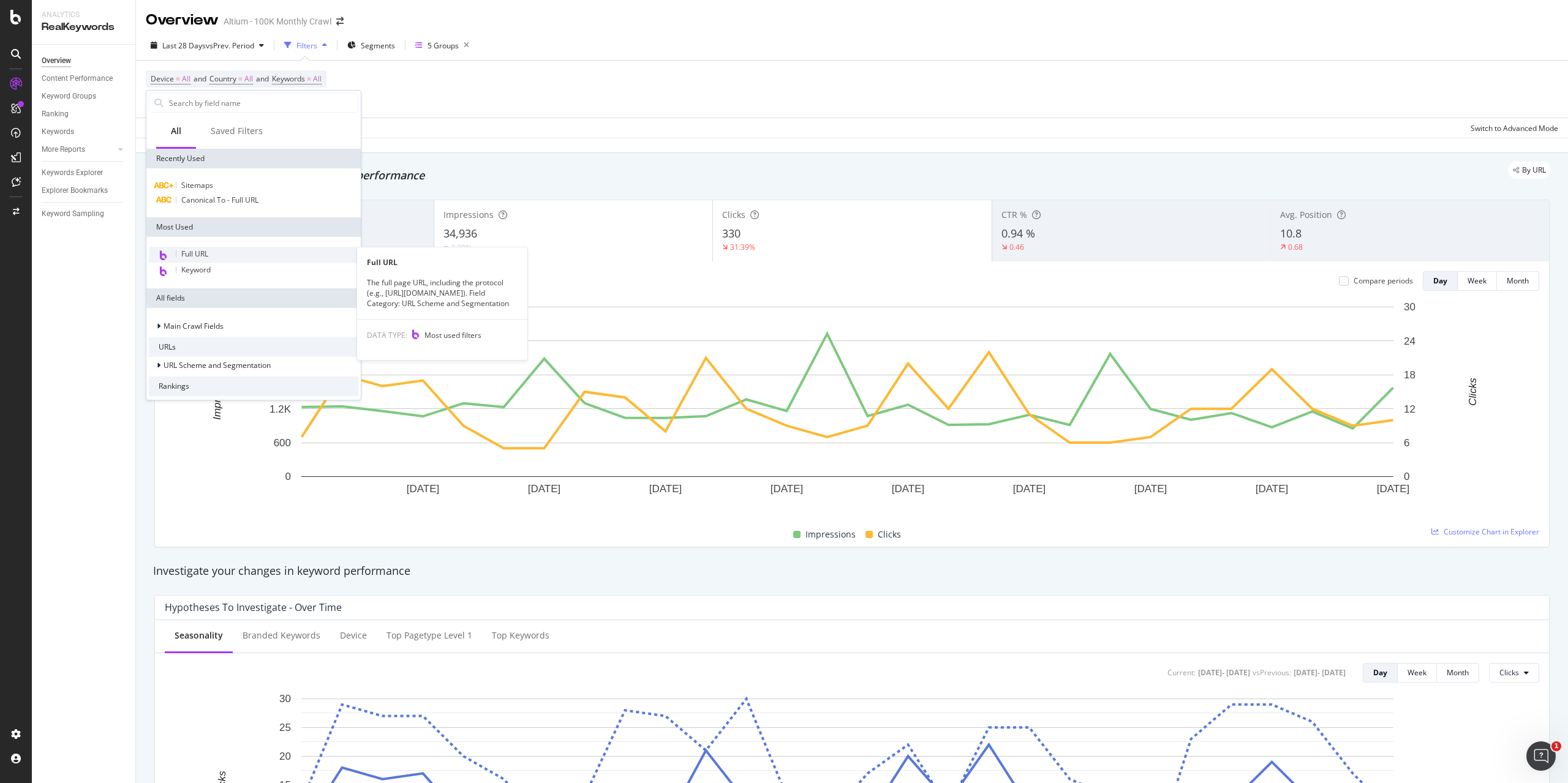
click at [215, 255] on div "Full URL" at bounding box center [253, 255] width 209 height 16
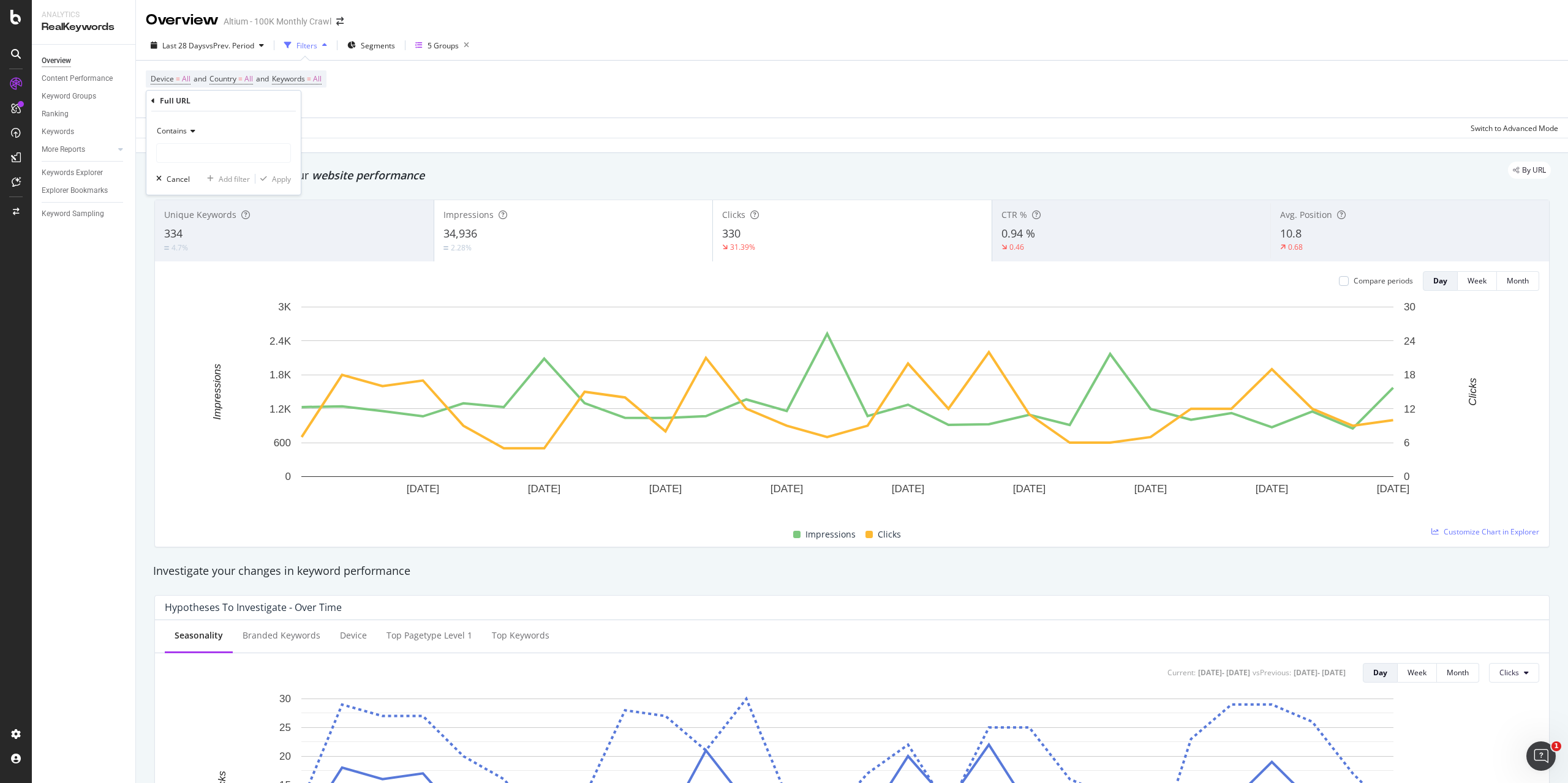
click at [193, 133] on icon at bounding box center [191, 131] width 9 height 7
click at [224, 129] on div "Contains" at bounding box center [223, 130] width 135 height 20
click at [220, 149] on input "text" at bounding box center [223, 153] width 133 height 20
type input "resources"
click at [282, 179] on div "Apply" at bounding box center [282, 179] width 19 height 10
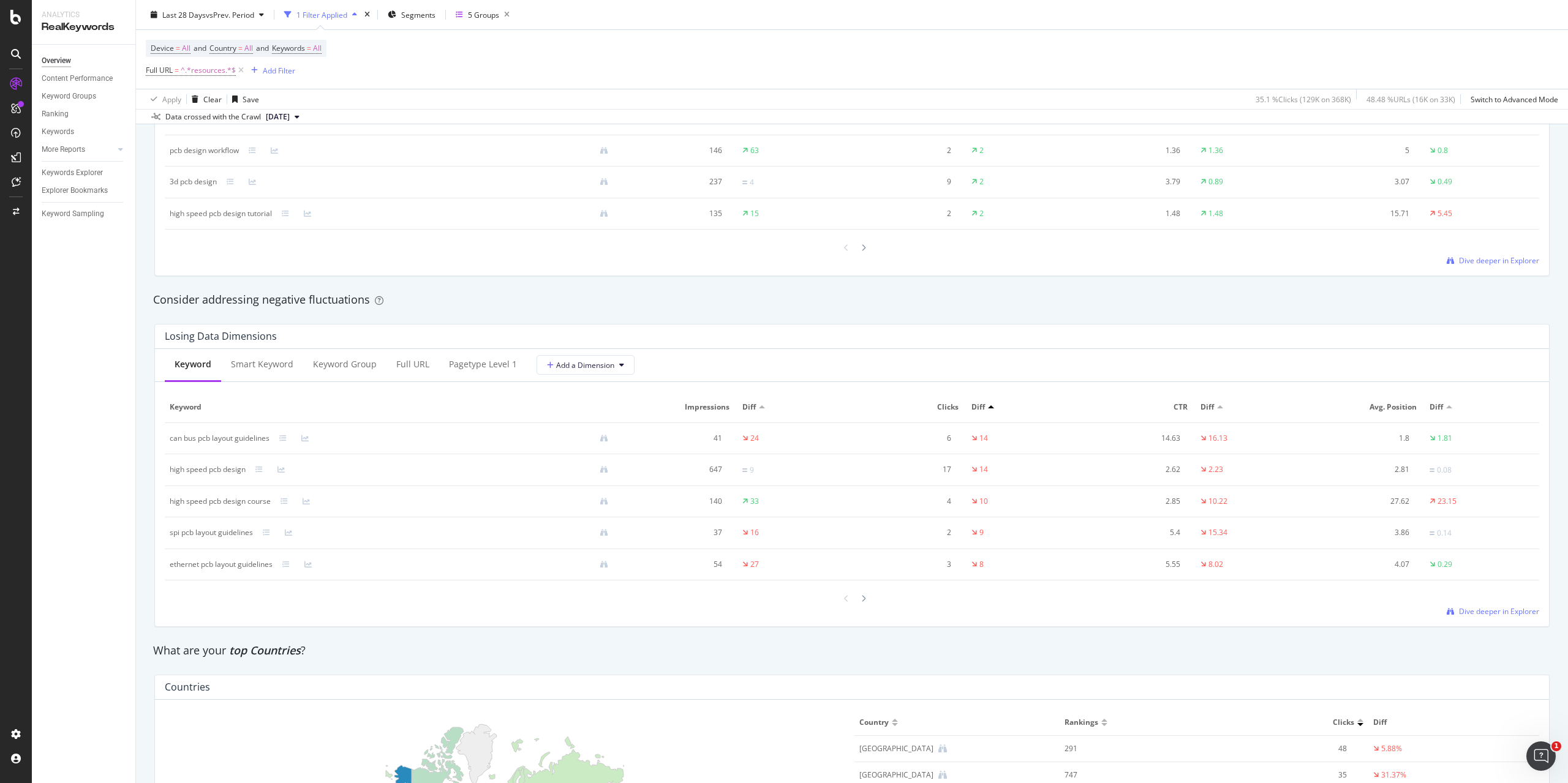
scroll to position [1409, 0]
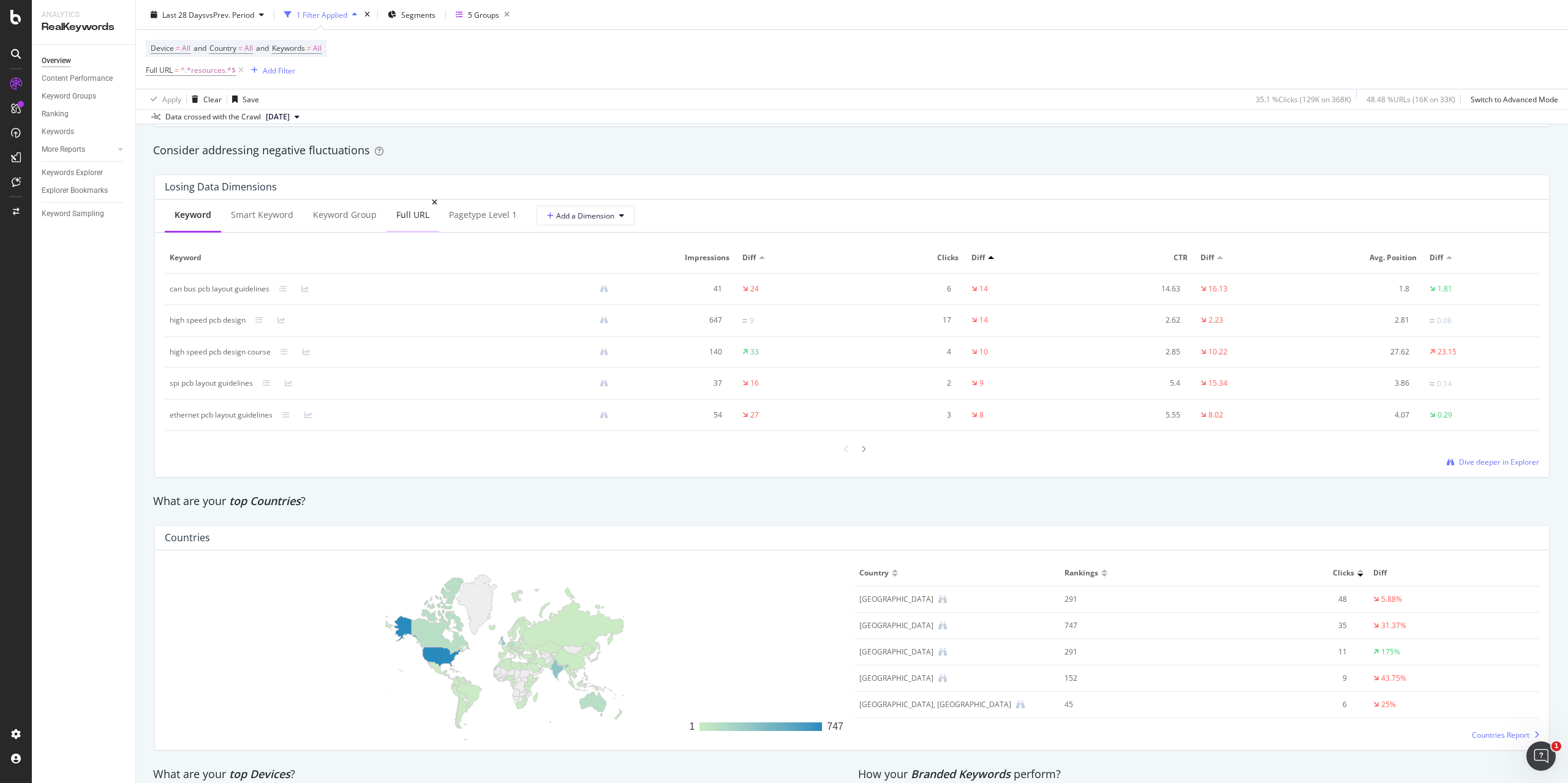
click at [416, 217] on div "Full URL" at bounding box center [412, 214] width 33 height 12
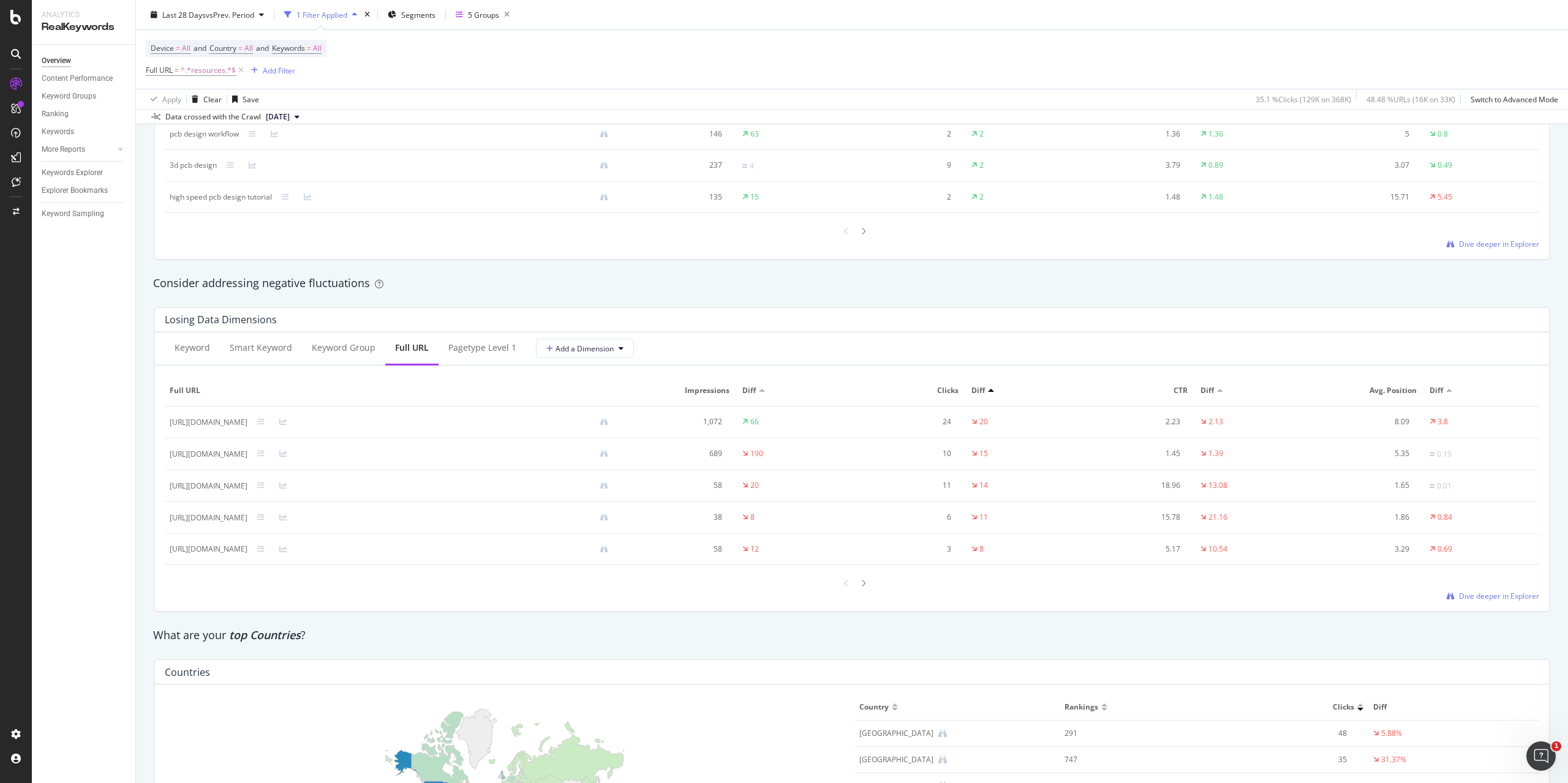
scroll to position [1286, 0]
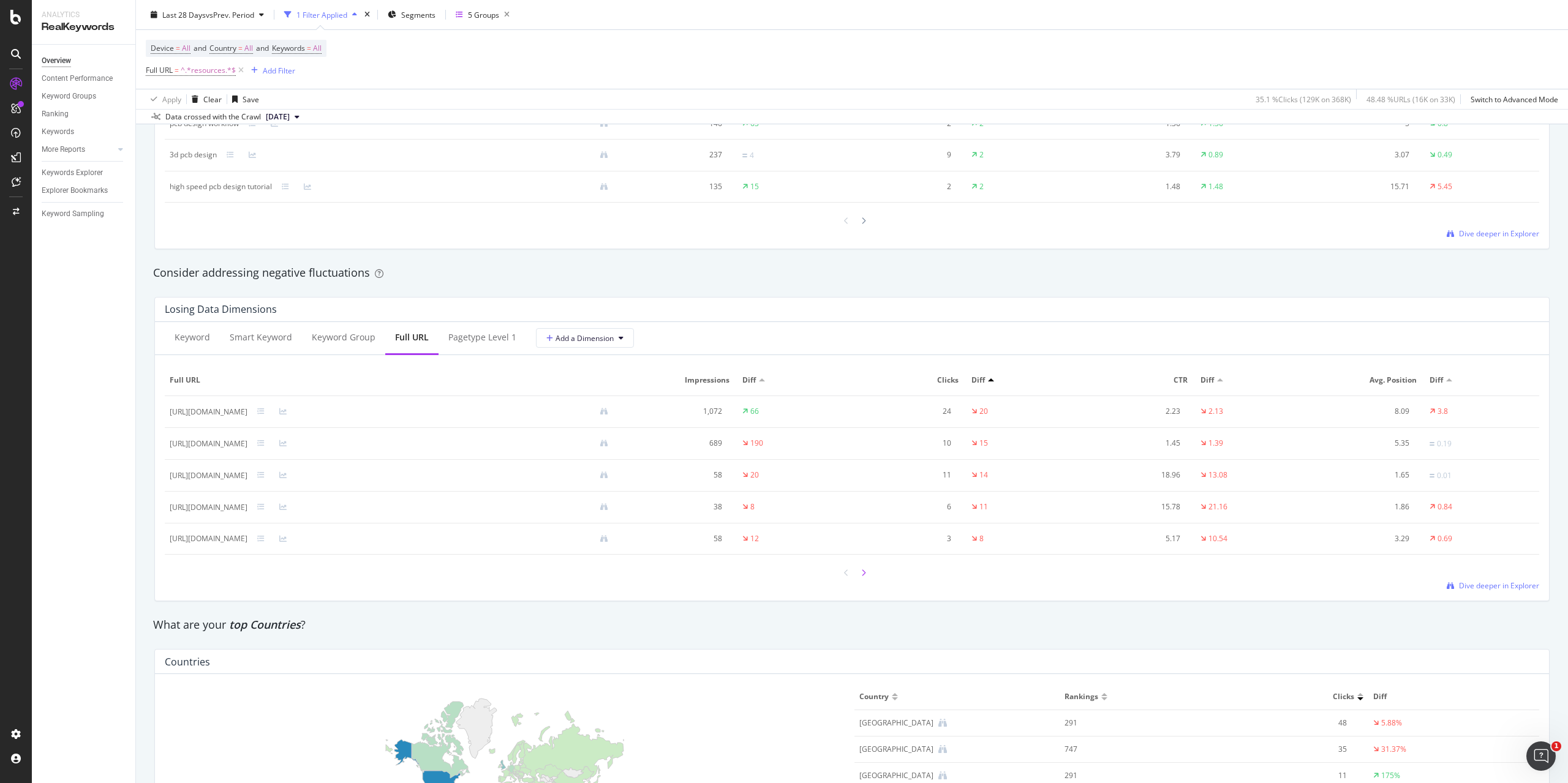
click at [861, 571] on icon at bounding box center [863, 573] width 5 height 7
click at [845, 575] on icon at bounding box center [847, 573] width 5 height 7
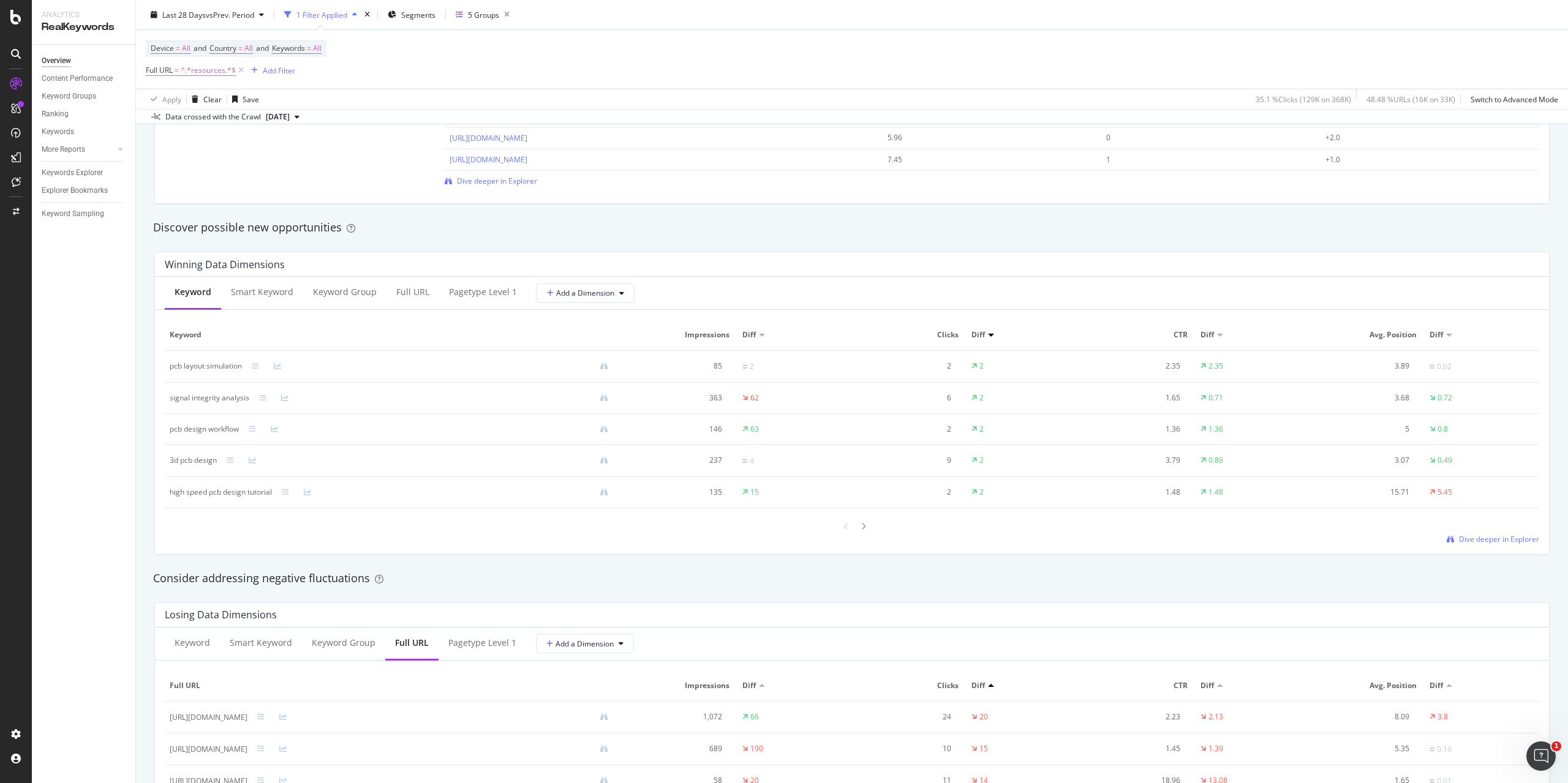
scroll to position [919, 0]
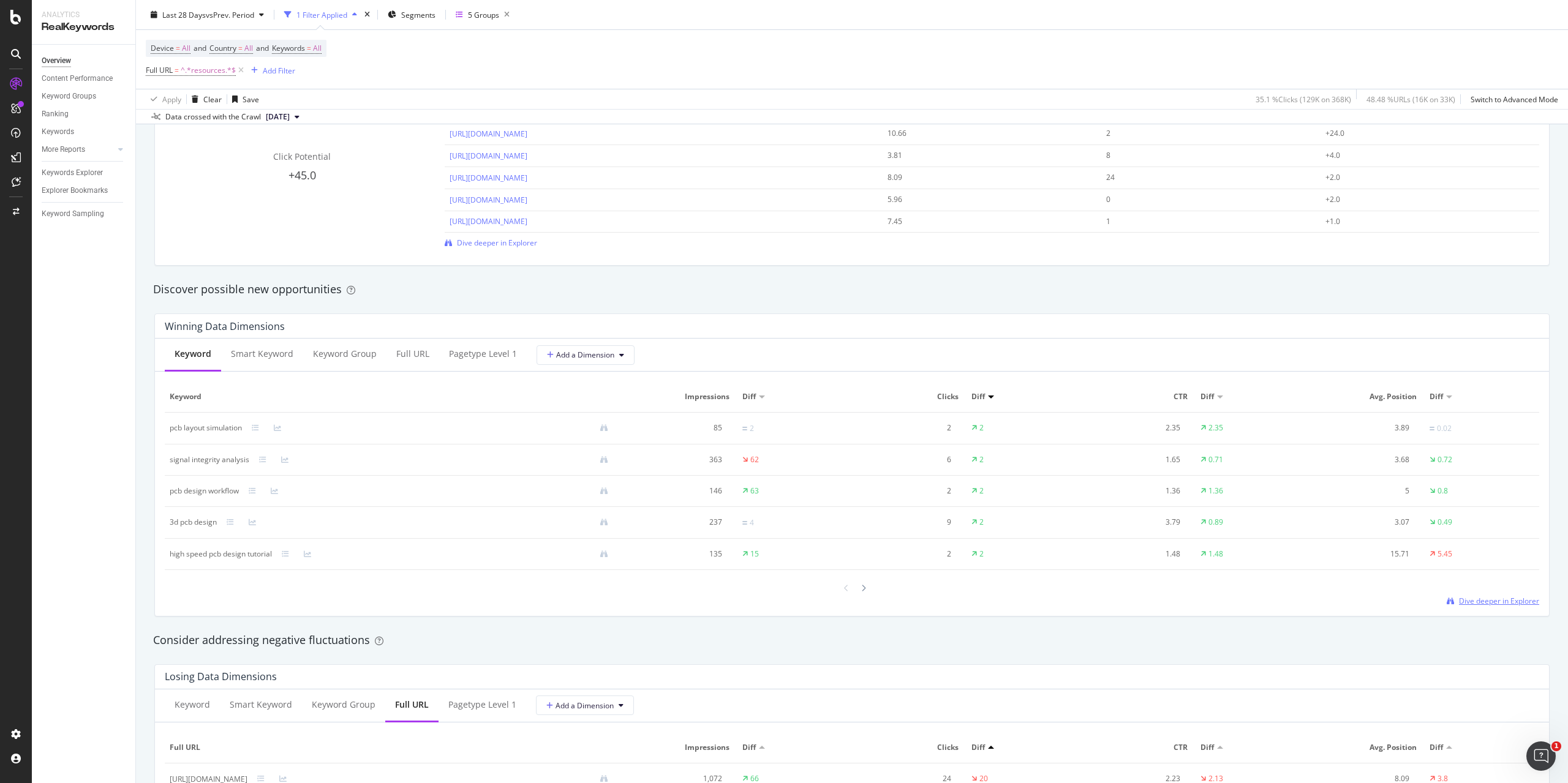
click at [1498, 605] on span "Dive deeper in Explorer" at bounding box center [1499, 601] width 80 height 10
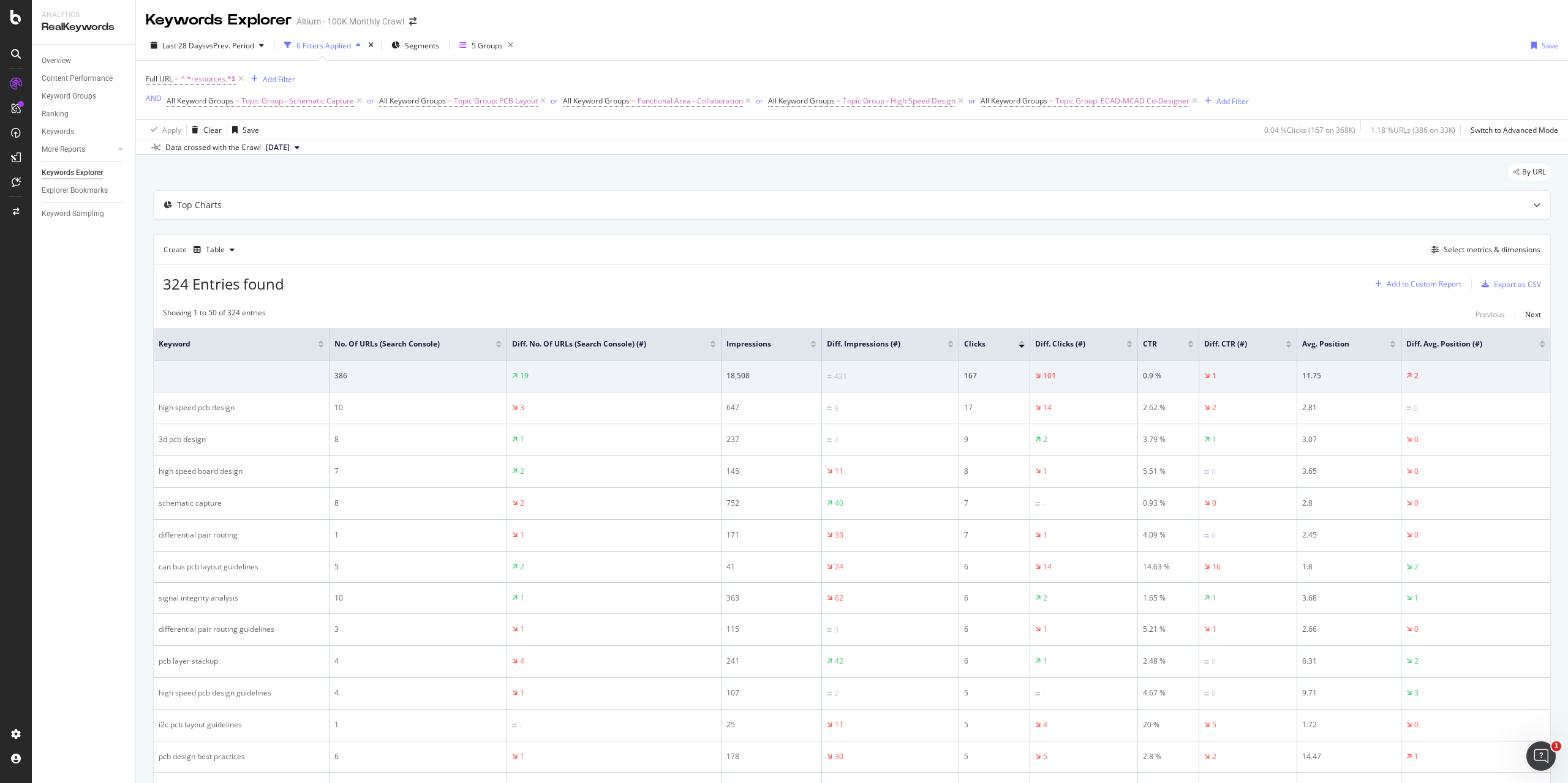
click at [1418, 281] on div "Add to Custom Report" at bounding box center [1424, 284] width 74 height 7
click at [1421, 281] on div "Add to Custom Report" at bounding box center [1424, 284] width 74 height 7
click at [1489, 252] on div "Select metrics & dimensions" at bounding box center [1492, 249] width 97 height 10
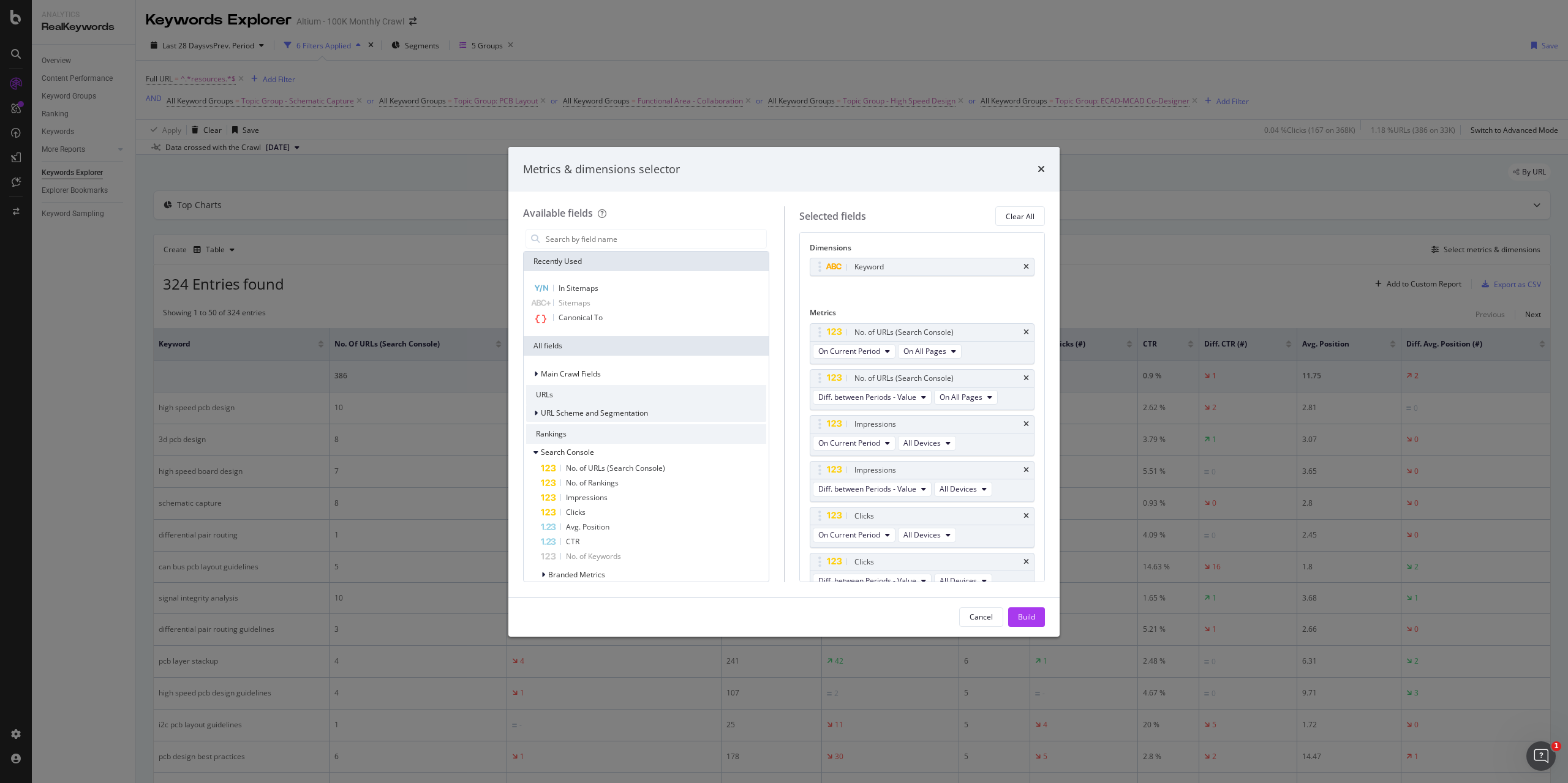
click at [538, 409] on div "modal" at bounding box center [537, 413] width 7 height 12
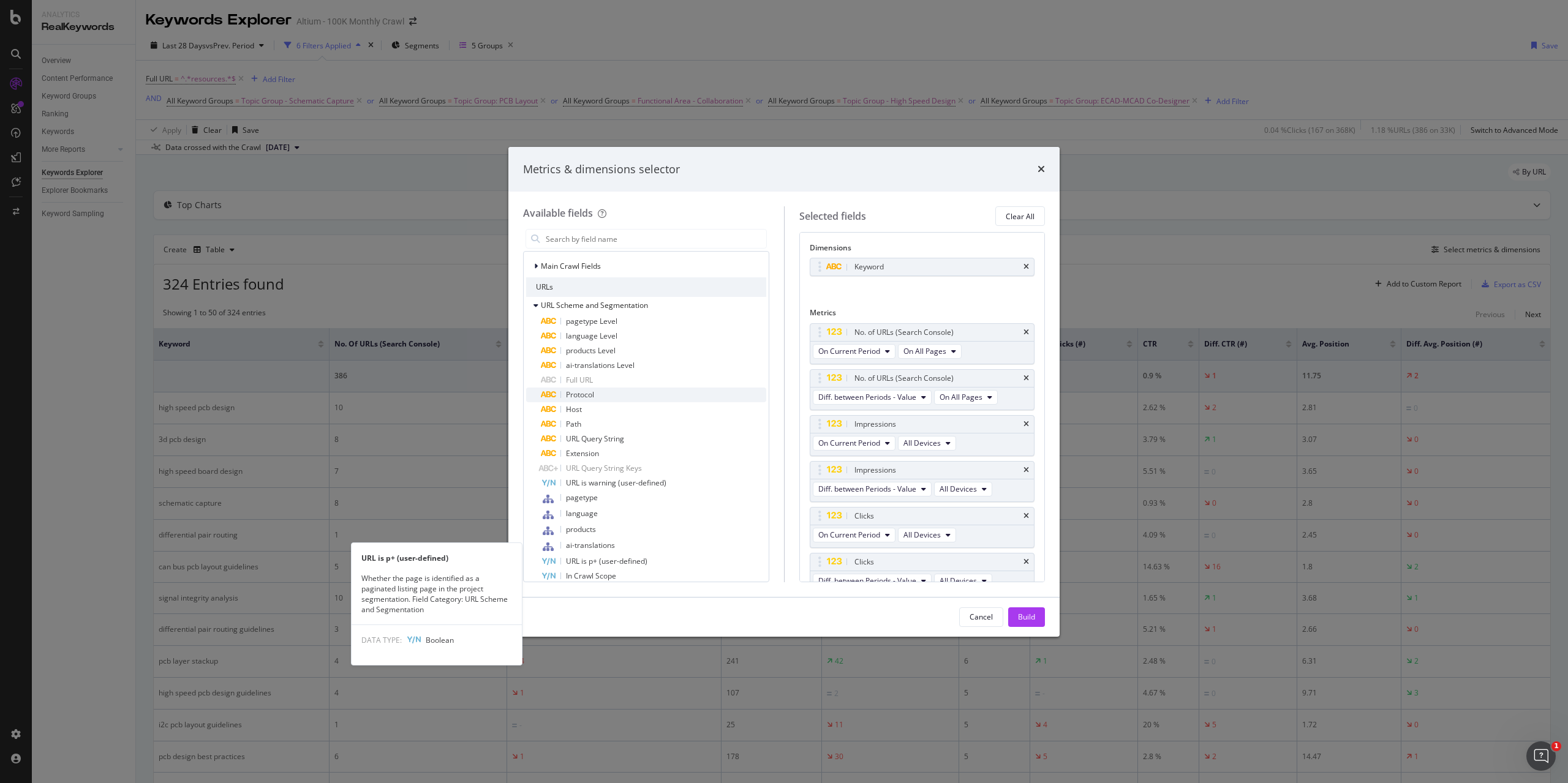
scroll to position [61, 0]
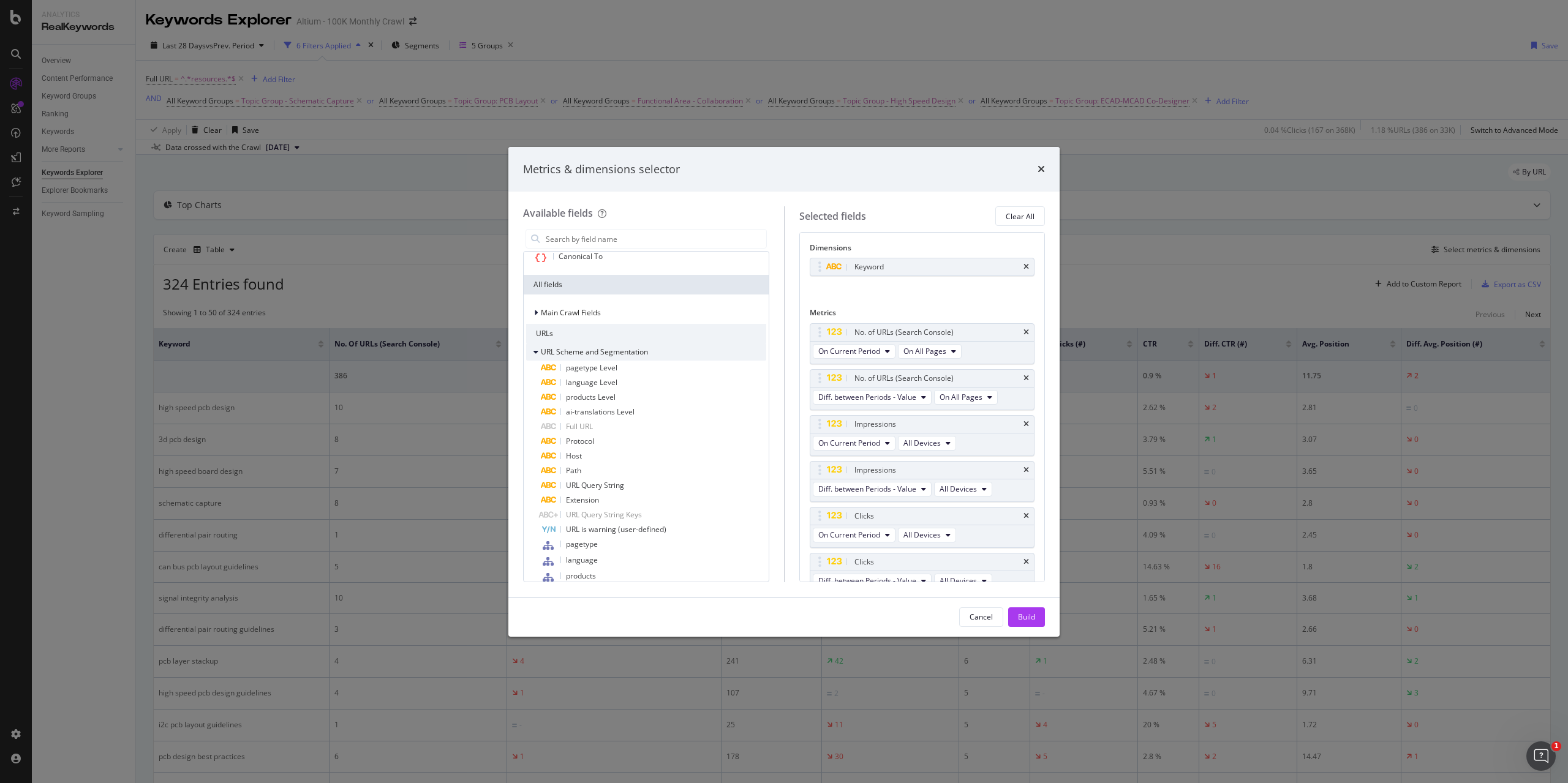
click at [540, 354] on div "modal" at bounding box center [537, 352] width 7 height 12
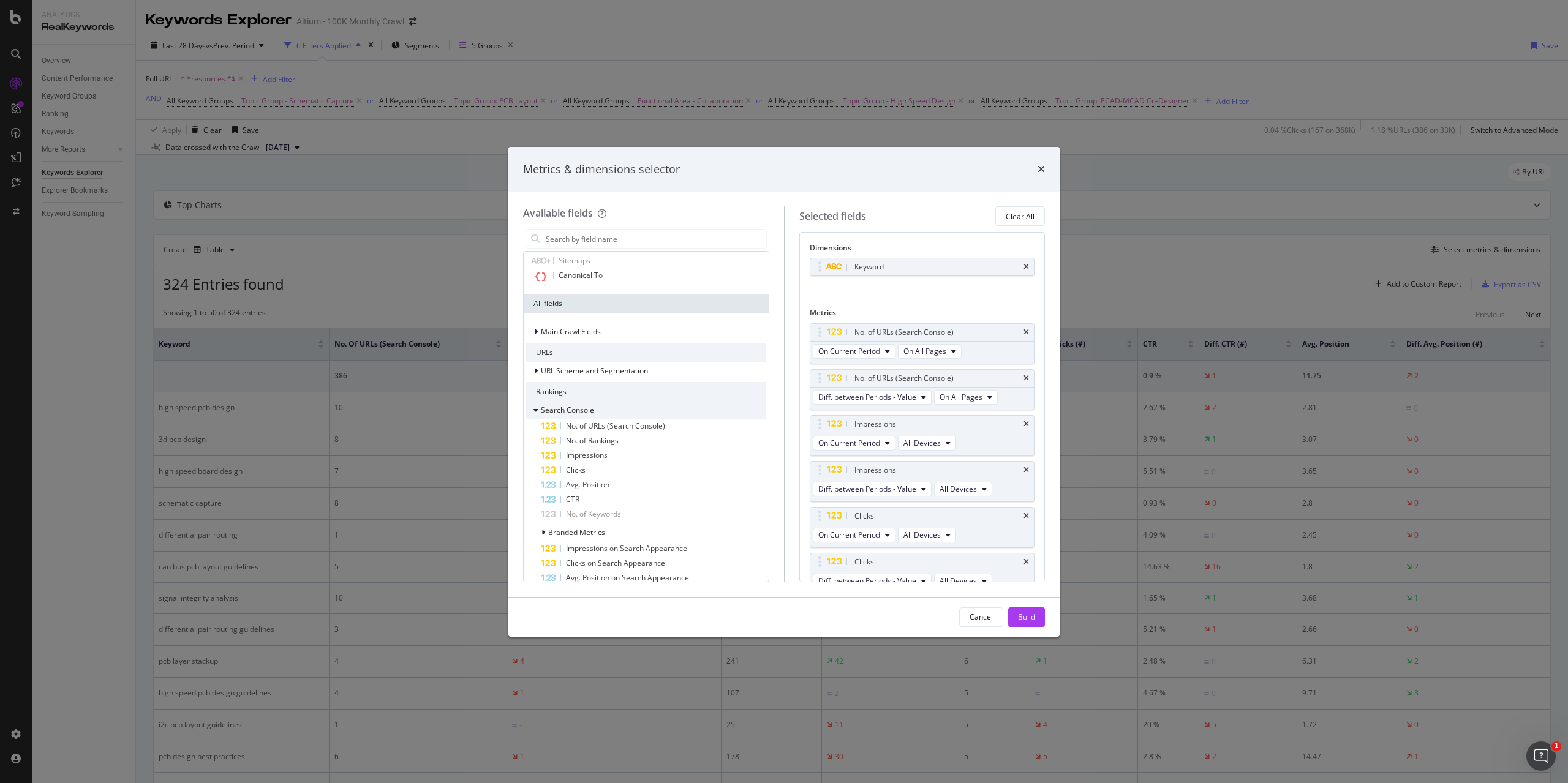
scroll to position [0, 0]
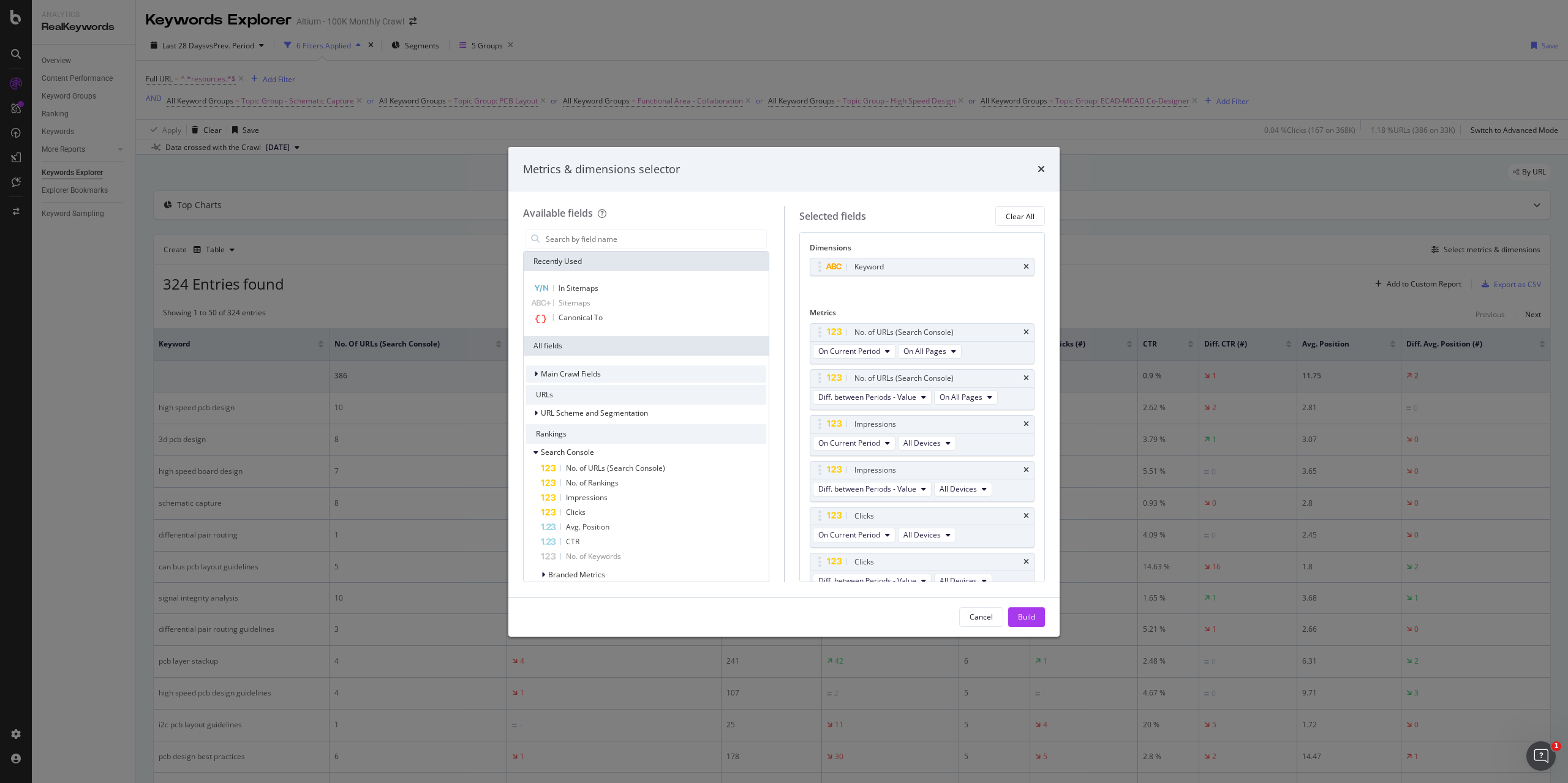
click at [536, 374] on icon "modal" at bounding box center [535, 374] width 4 height 7
click at [546, 375] on span "Main Crawl Fields" at bounding box center [571, 374] width 60 height 10
click at [1041, 172] on icon "times" at bounding box center [1041, 168] width 7 height 9
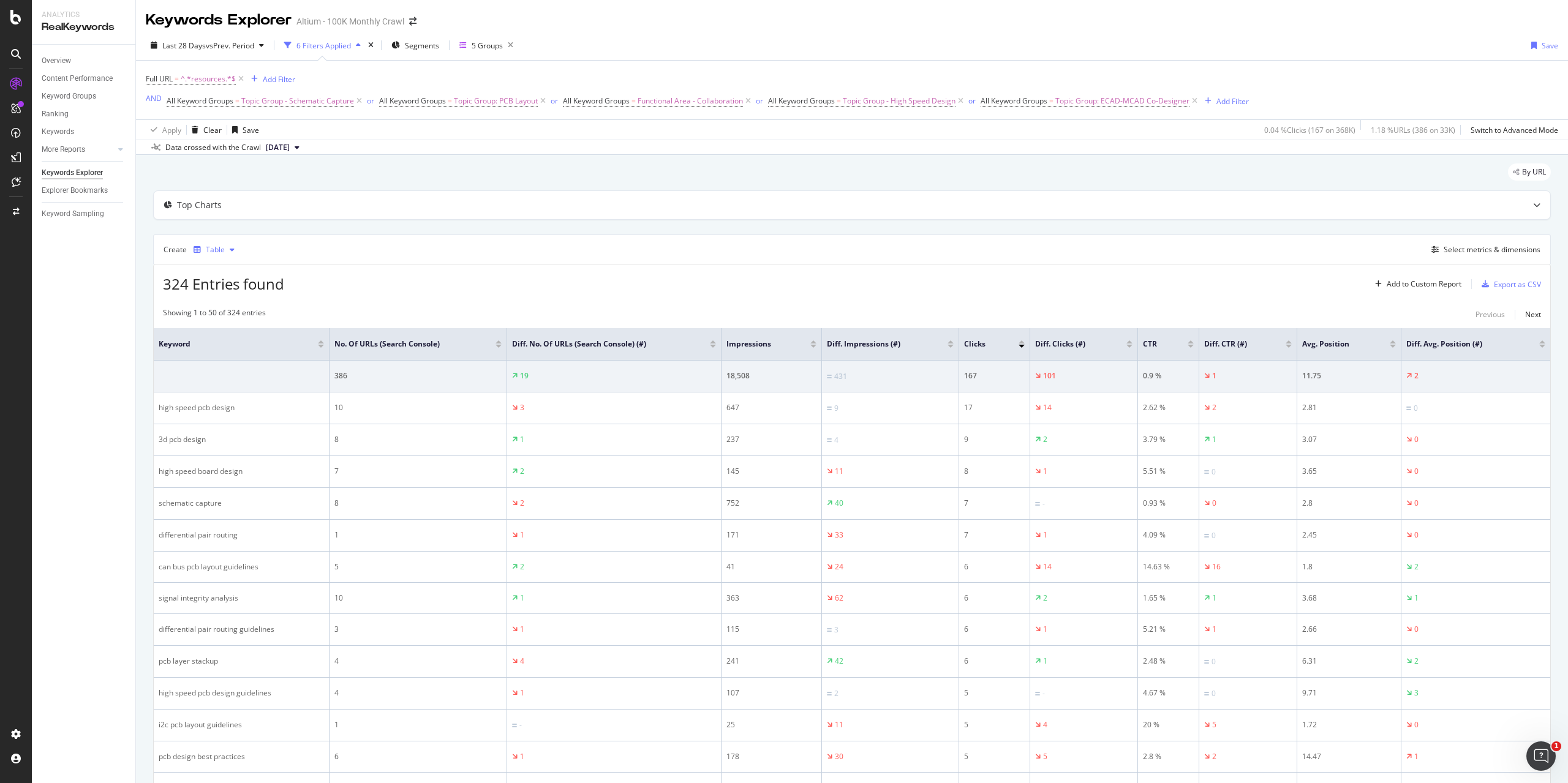
click at [217, 254] on div "Table" at bounding box center [215, 250] width 19 height 7
click at [354, 257] on div "Create Table Select metrics & dimensions" at bounding box center [852, 249] width 1398 height 29
click at [1503, 248] on div "Select metrics & dimensions" at bounding box center [1492, 249] width 97 height 10
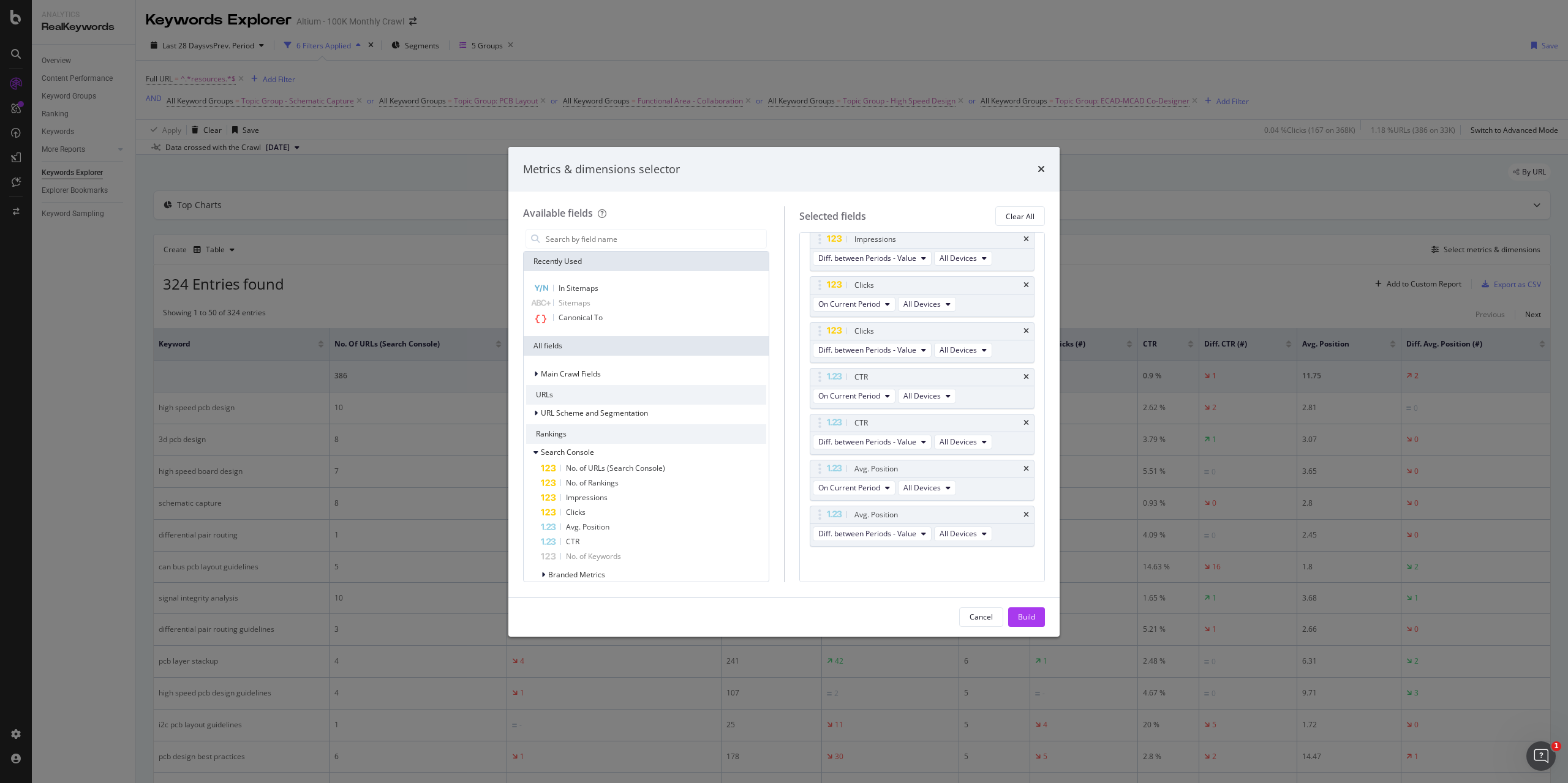
scroll to position [237, 0]
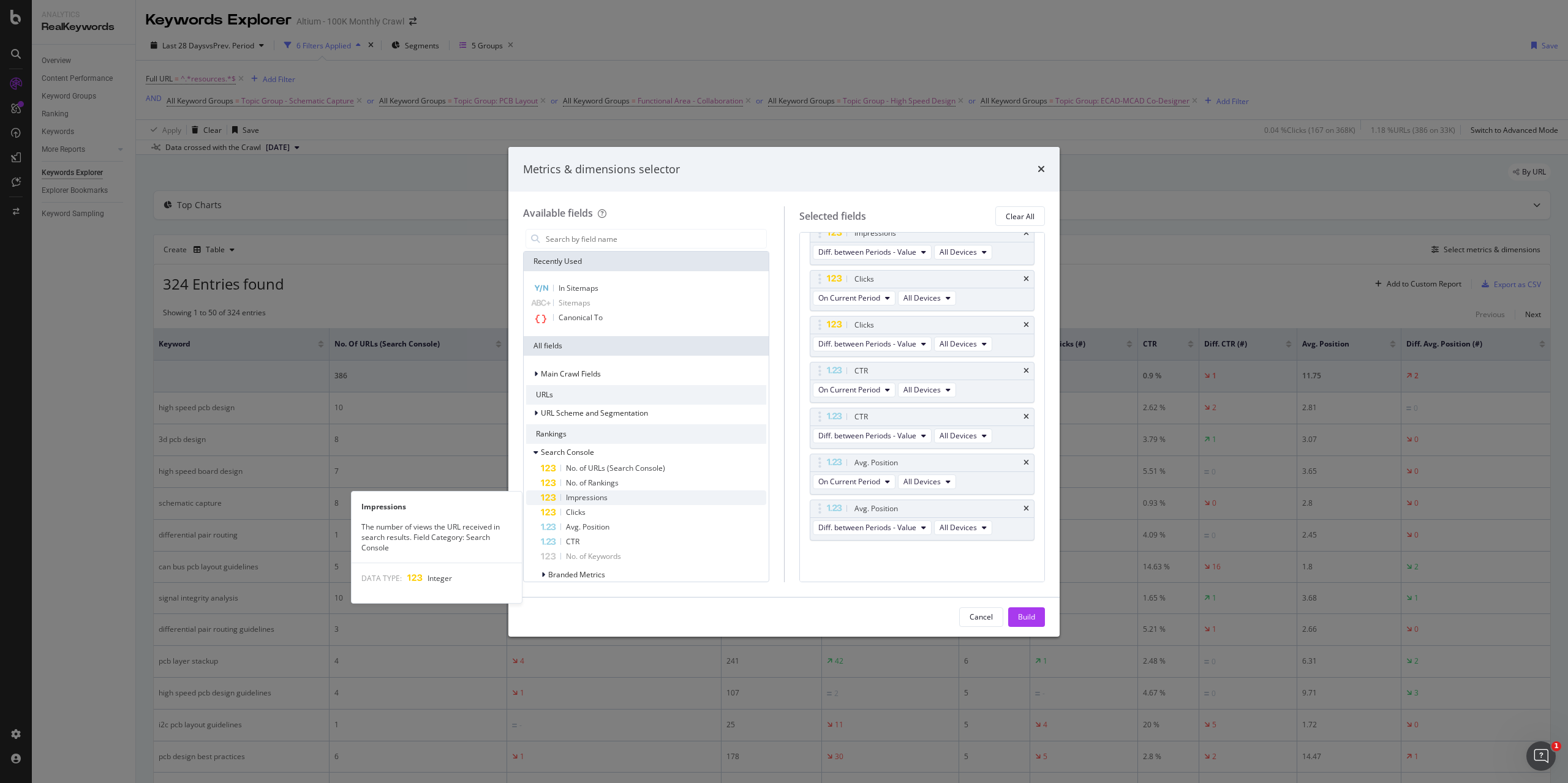
click at [659, 492] on div "Impressions" at bounding box center [653, 498] width 225 height 15
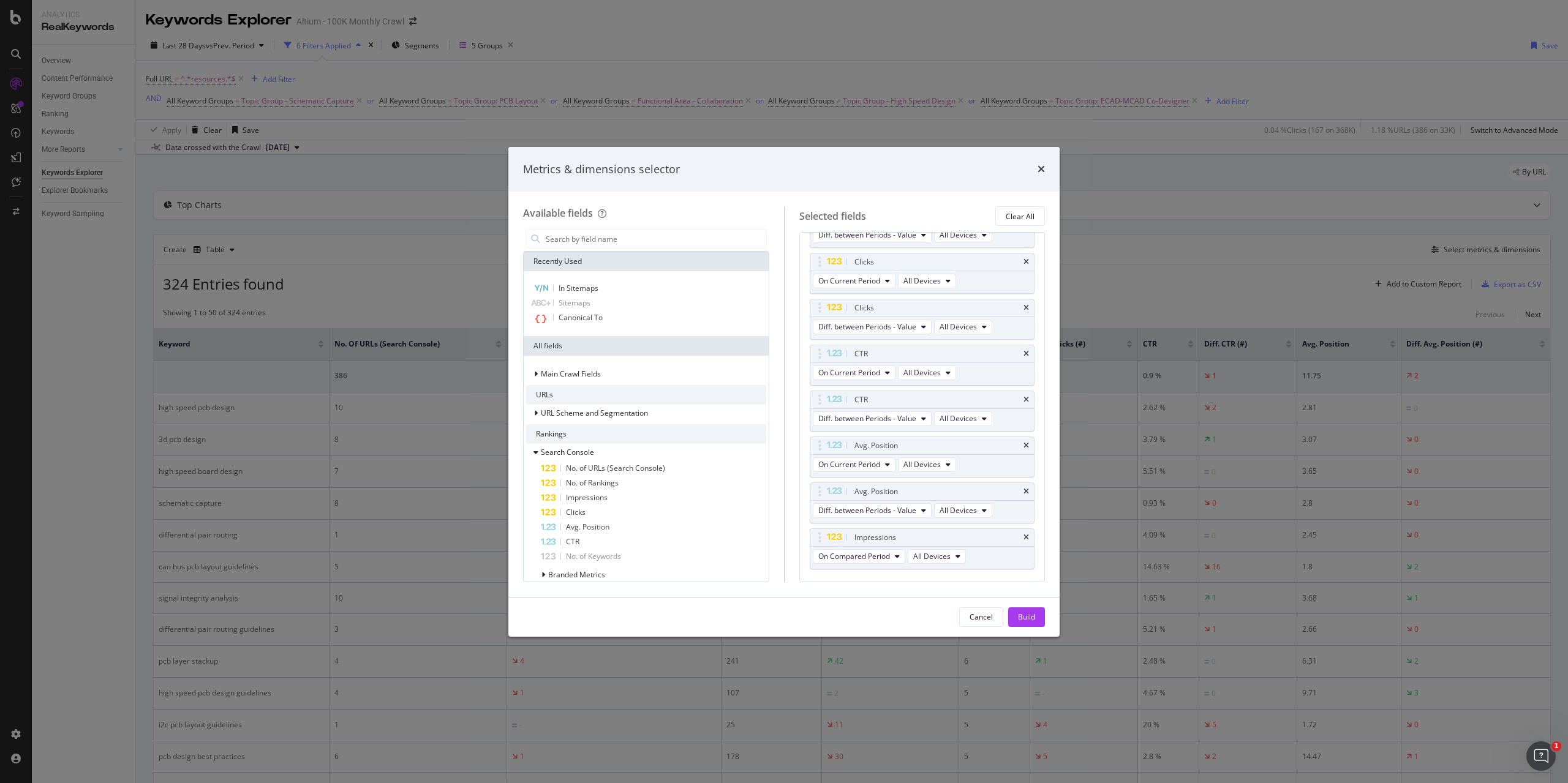
scroll to position [283, 0]
click at [556, 418] on span "URL Scheme and Segmentation" at bounding box center [594, 413] width 107 height 10
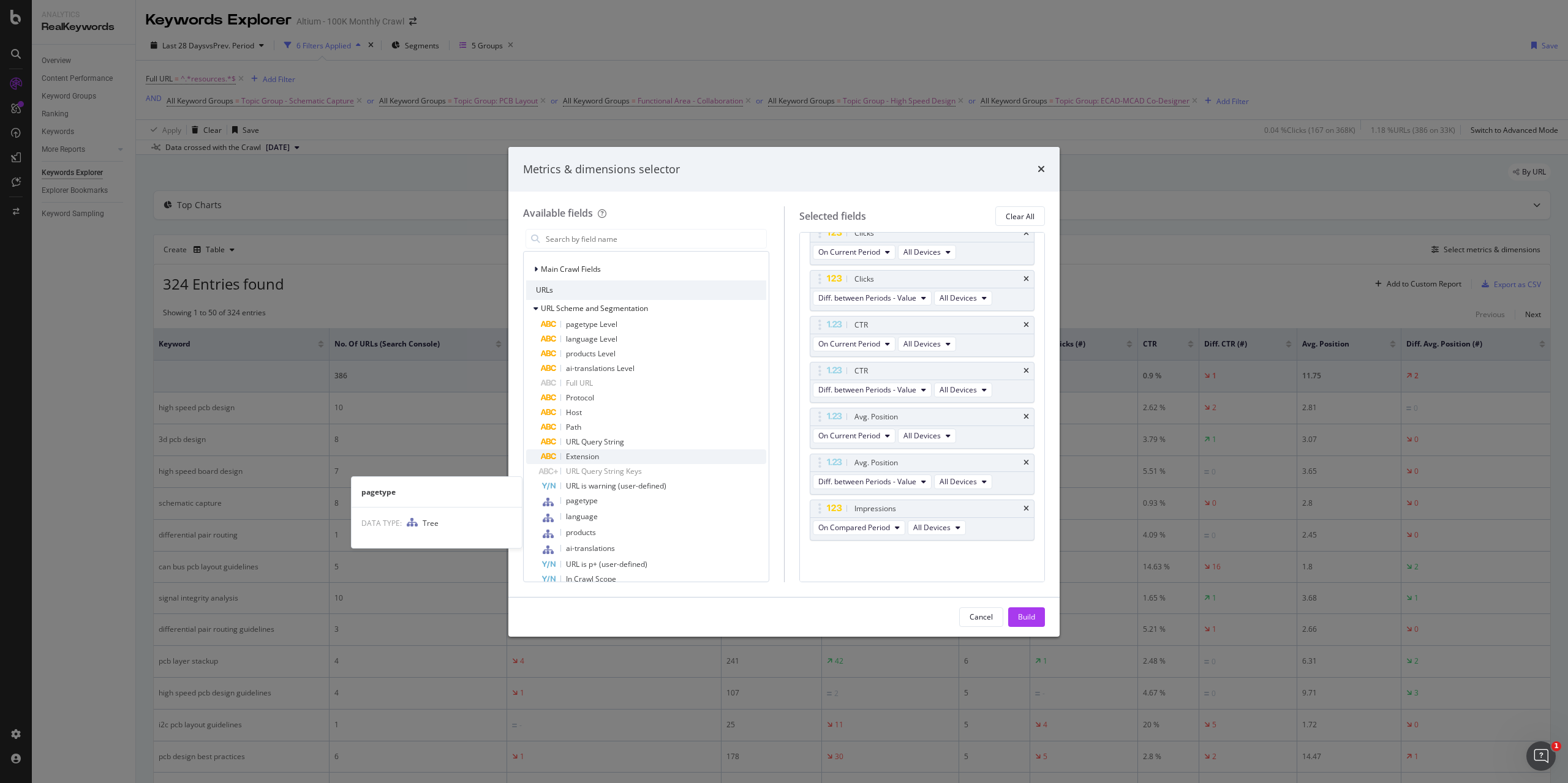
scroll to position [122, 0]
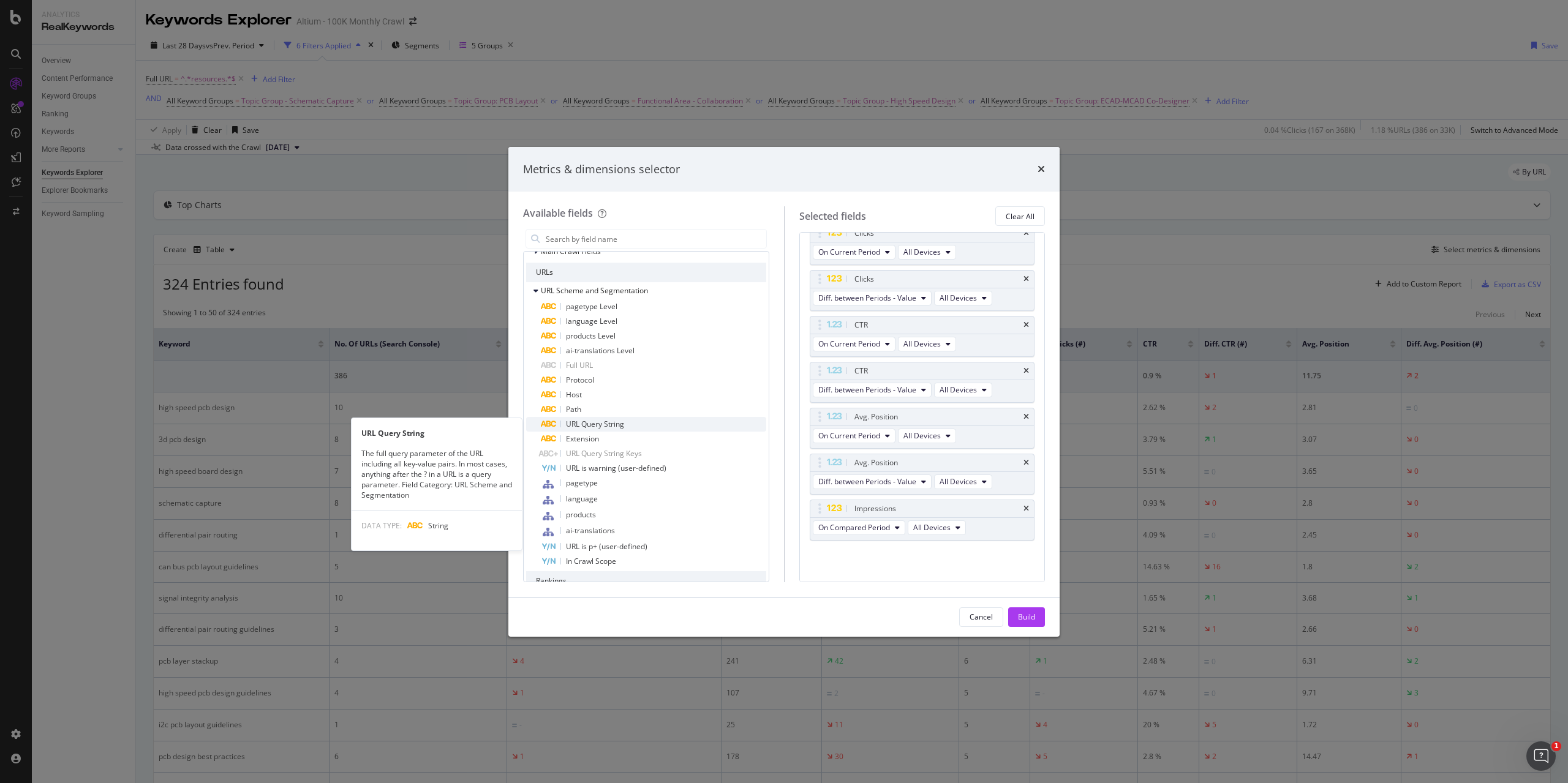
click at [649, 424] on div "URL Query String" at bounding box center [653, 424] width 225 height 15
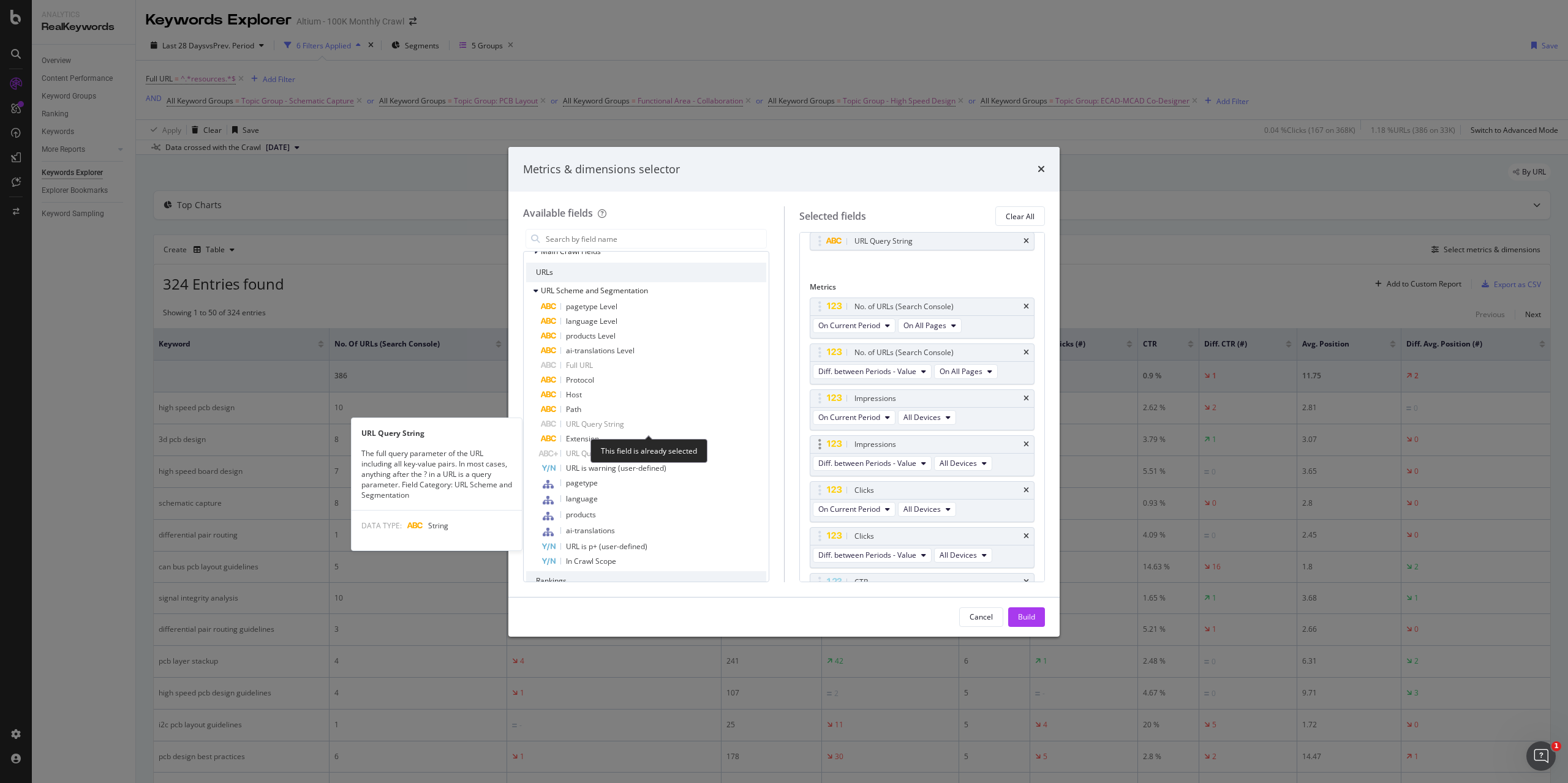
scroll to position [48, 0]
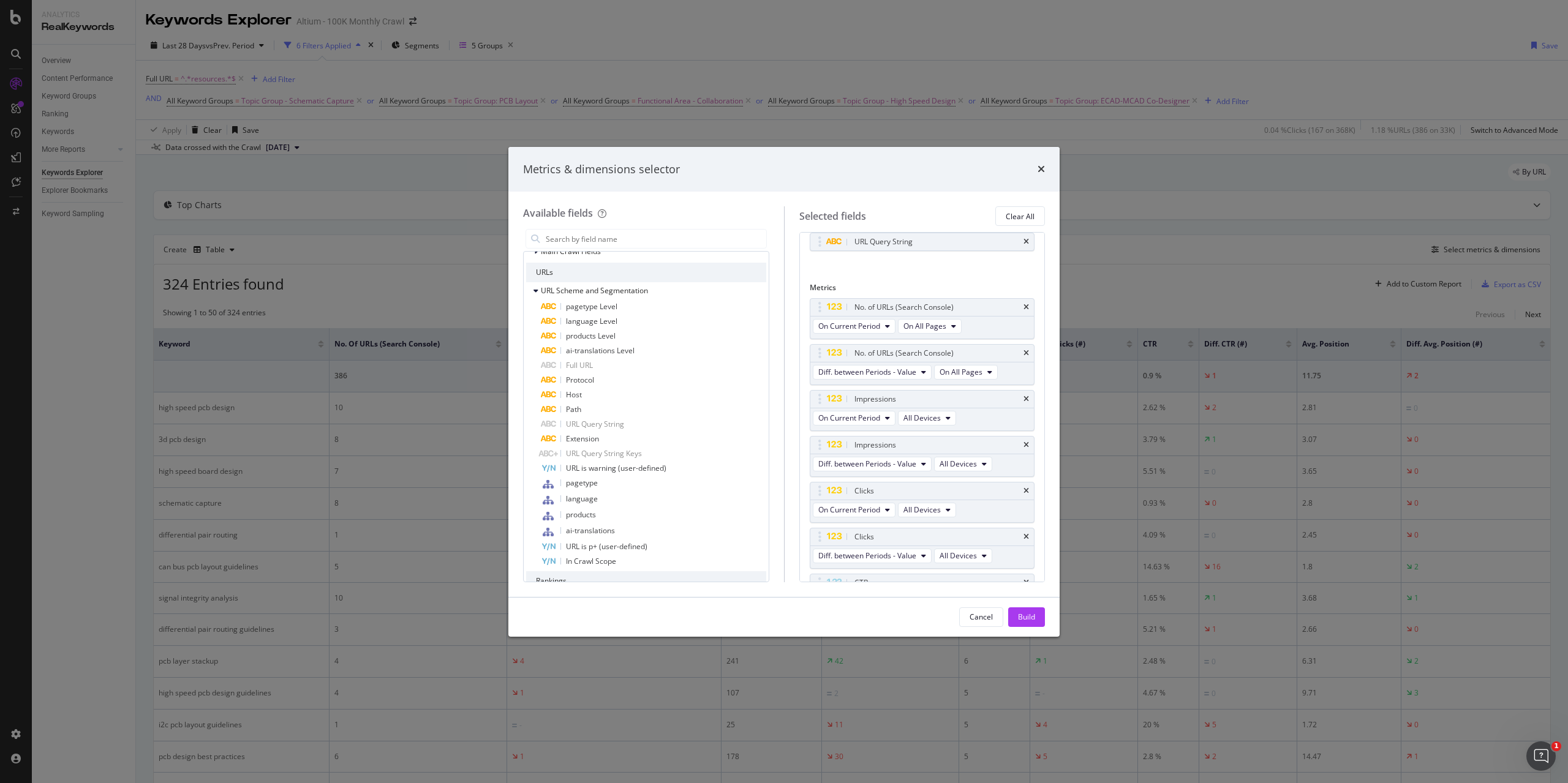
click at [1031, 627] on div "Cancel Build" at bounding box center [784, 618] width 551 height 39
click at [1033, 622] on div "Build" at bounding box center [1027, 617] width 18 height 10
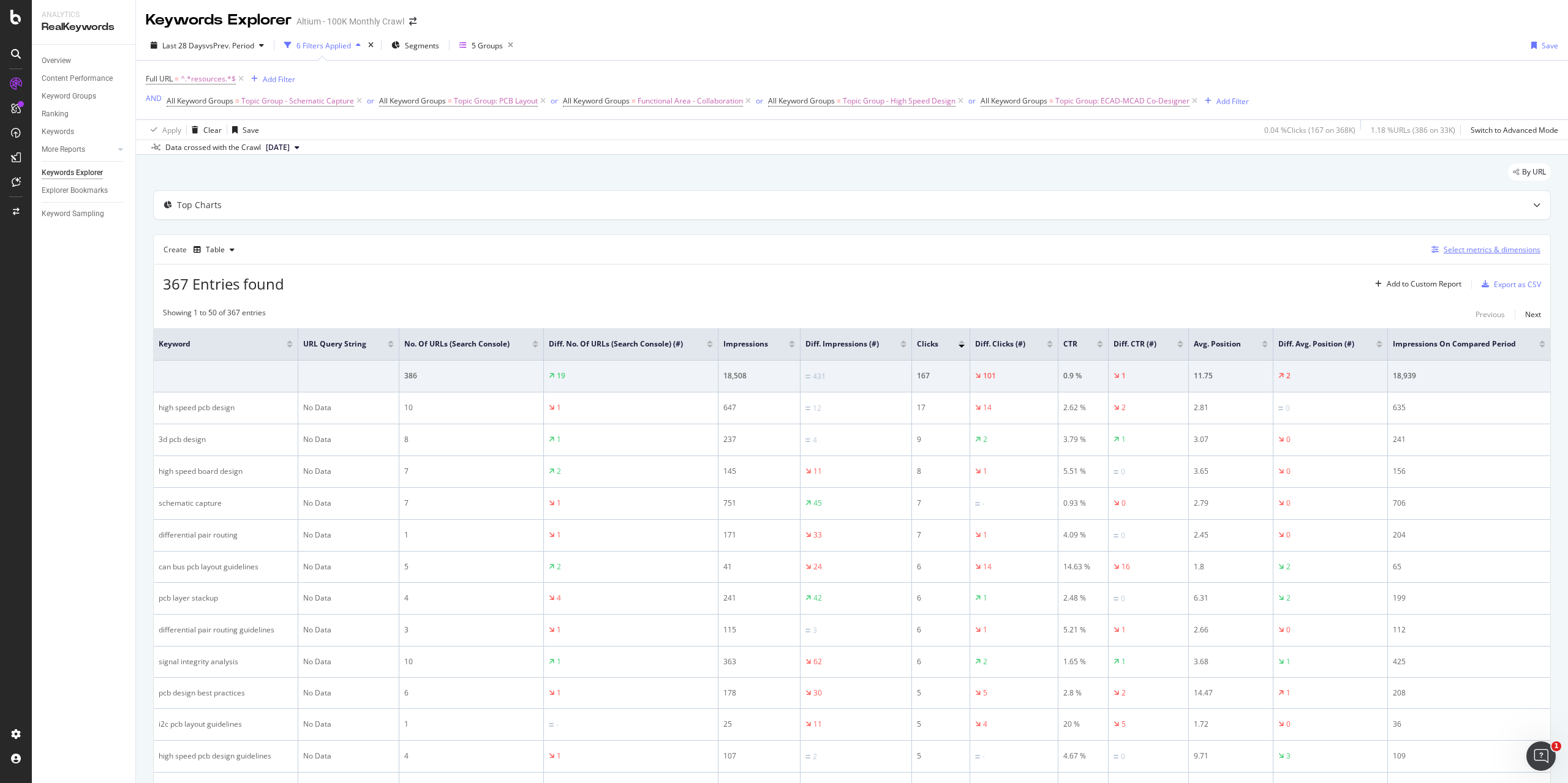
click at [1505, 251] on div "Select metrics & dimensions" at bounding box center [1492, 249] width 97 height 10
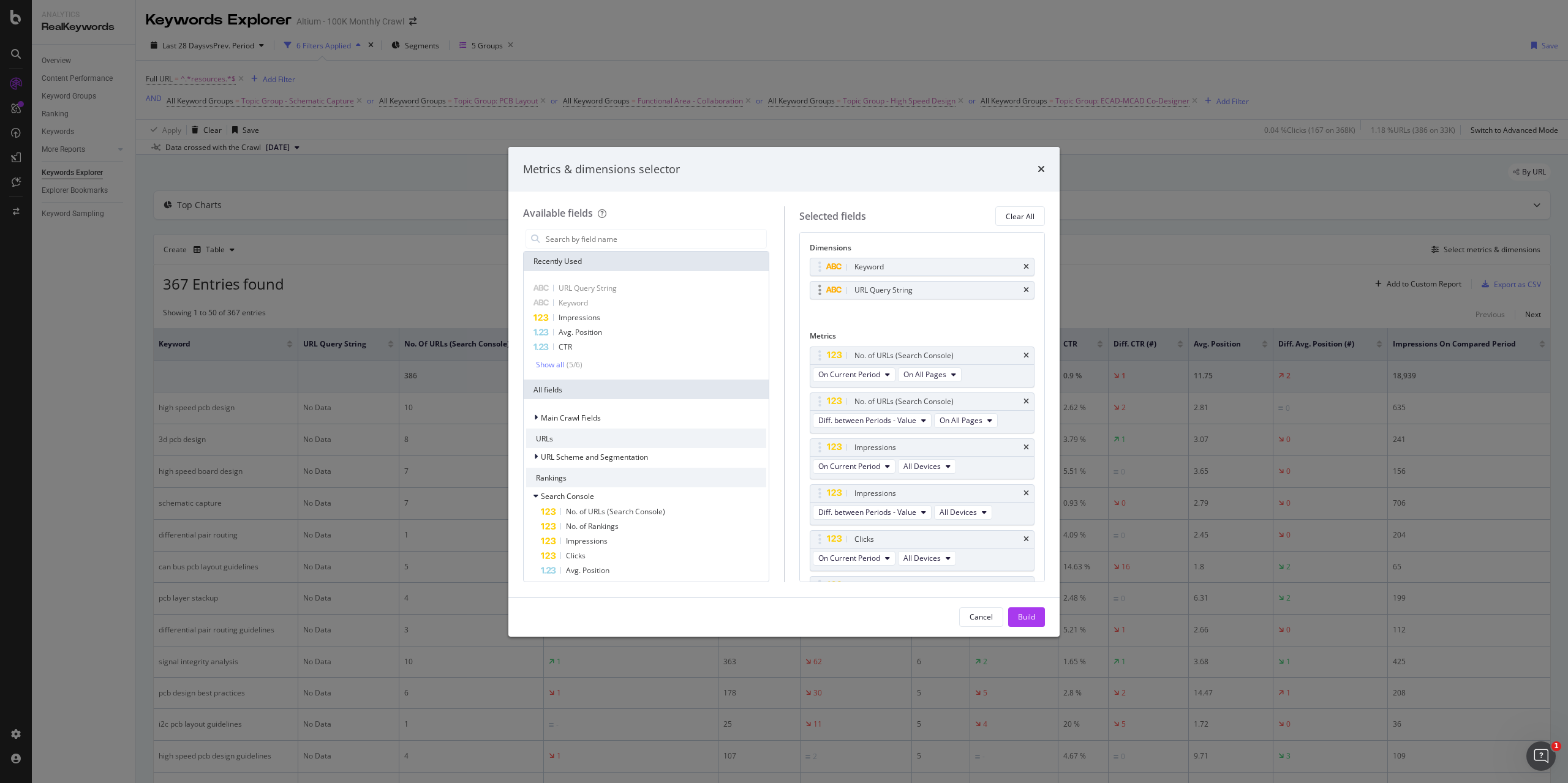
click at [1020, 291] on div "URL Query String" at bounding box center [922, 290] width 224 height 17
click at [1024, 292] on icon "times" at bounding box center [1027, 290] width 6 height 7
click at [615, 241] on input "modal" at bounding box center [656, 238] width 222 height 18
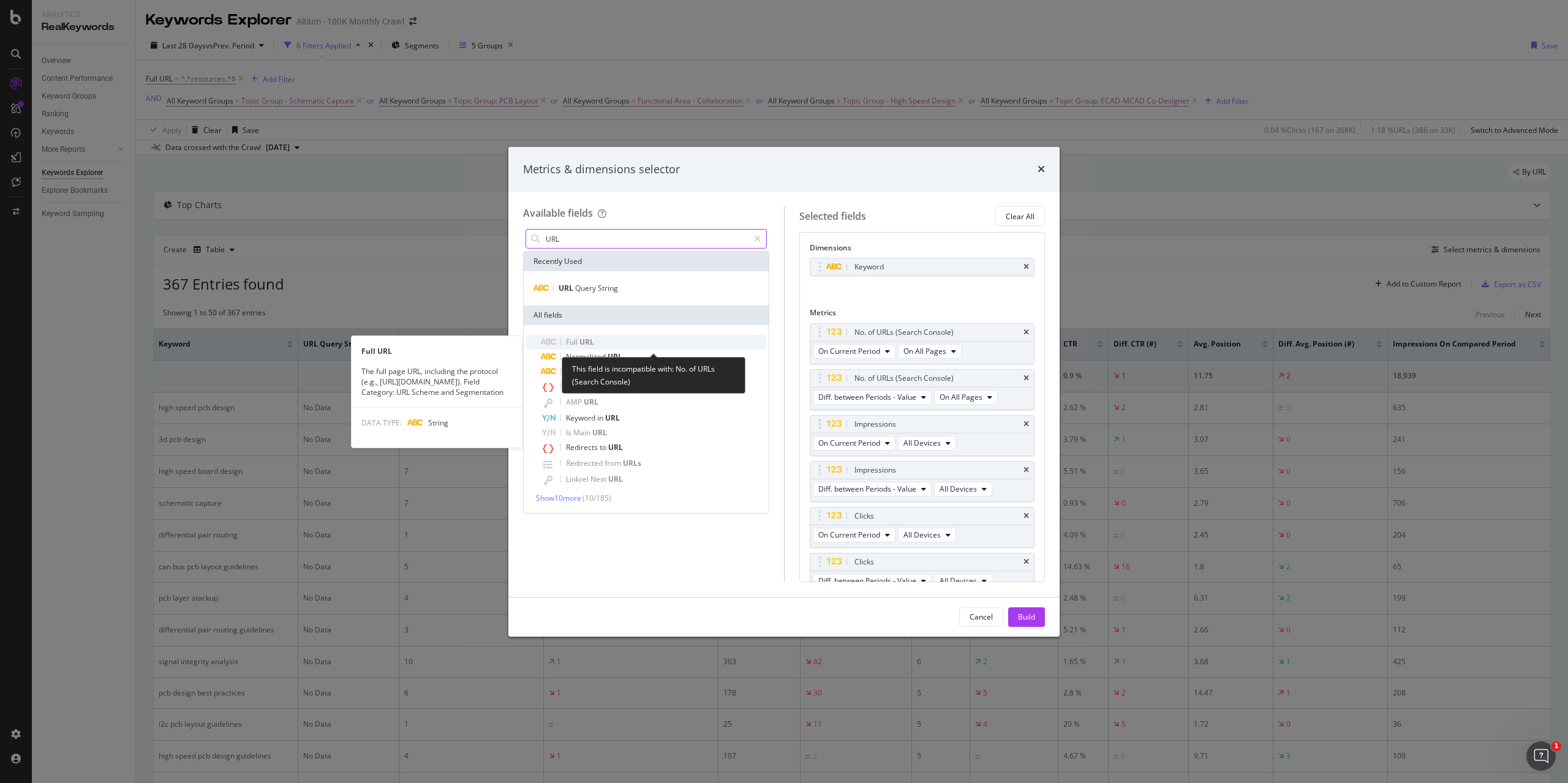
type input "URL"
click at [598, 343] on div "Full URL" at bounding box center [653, 342] width 225 height 15
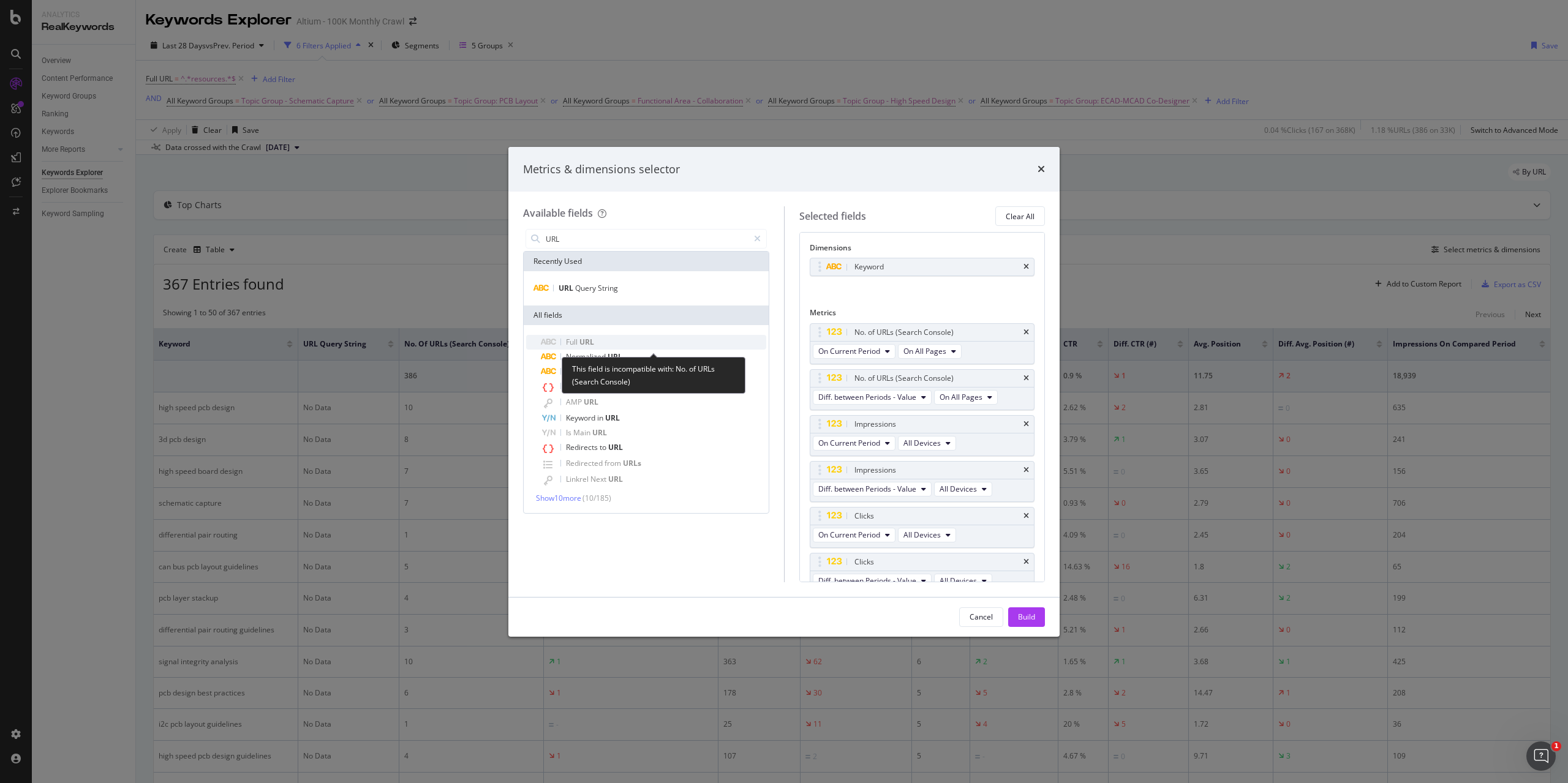
click at [605, 340] on div "Full URL" at bounding box center [653, 342] width 225 height 15
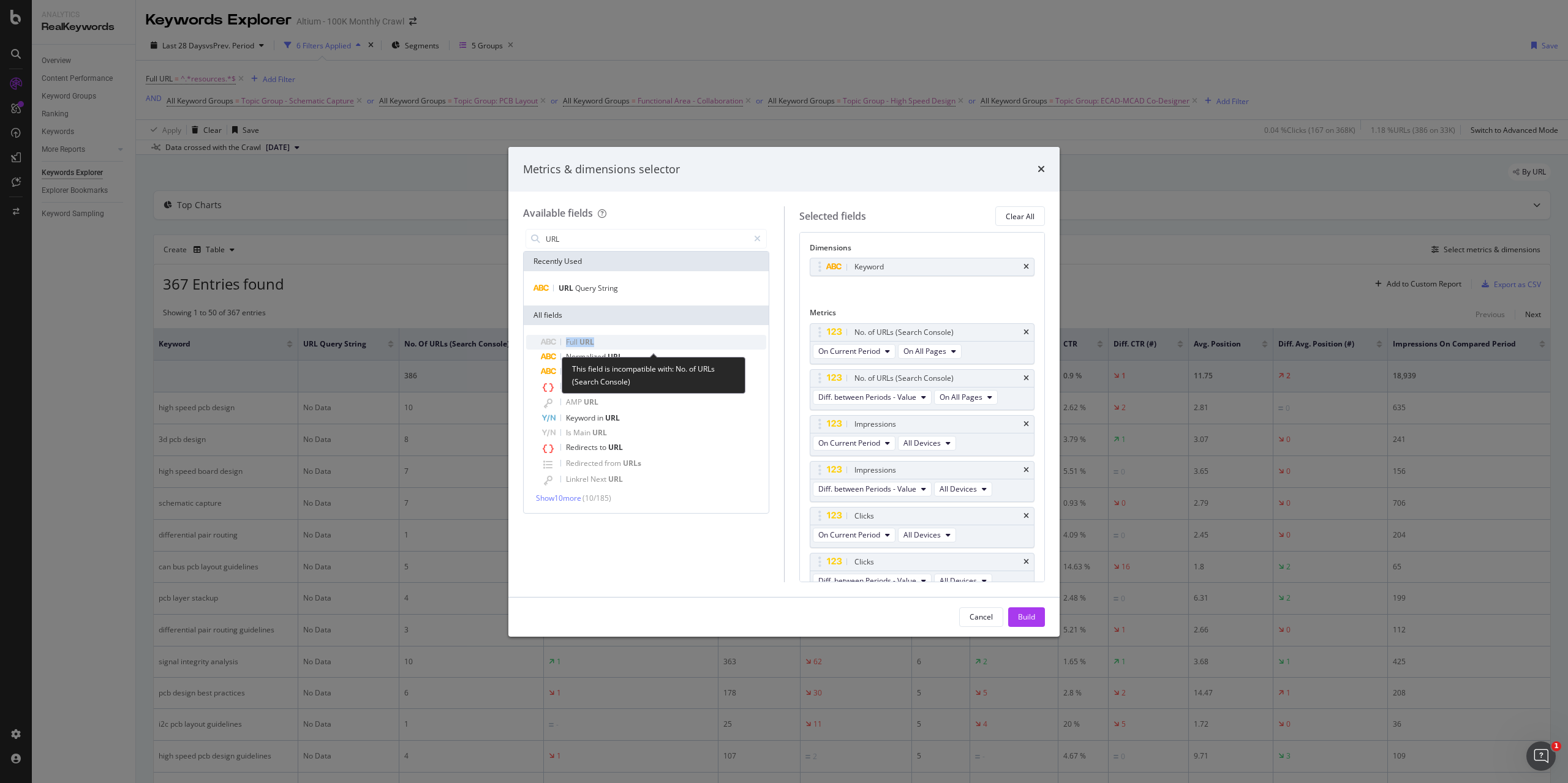
click at [605, 340] on div "Full URL" at bounding box center [653, 342] width 225 height 15
click at [1024, 333] on icon "times" at bounding box center [1027, 332] width 6 height 7
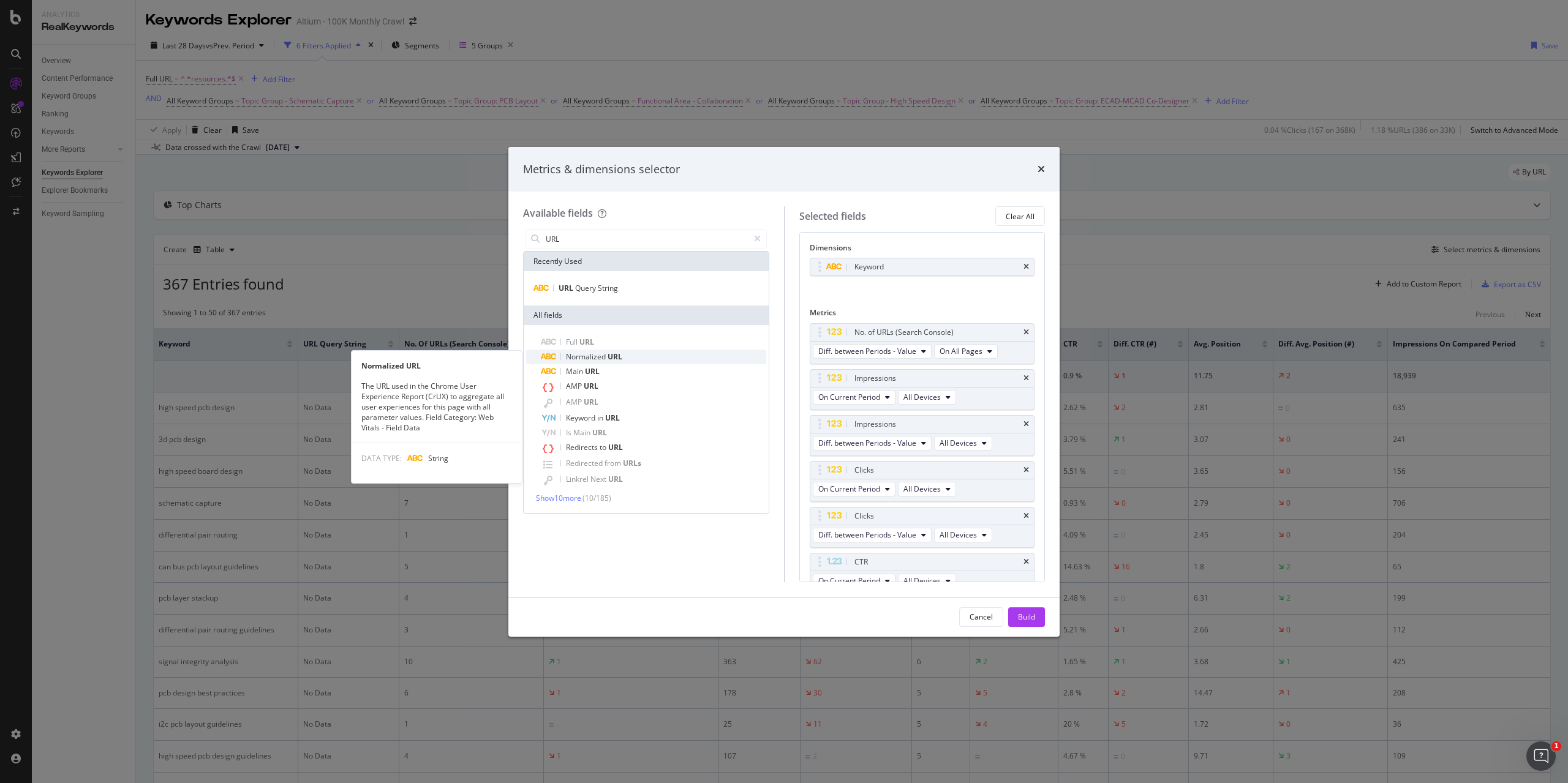
click at [637, 354] on div "Normalized URL" at bounding box center [653, 357] width 225 height 15
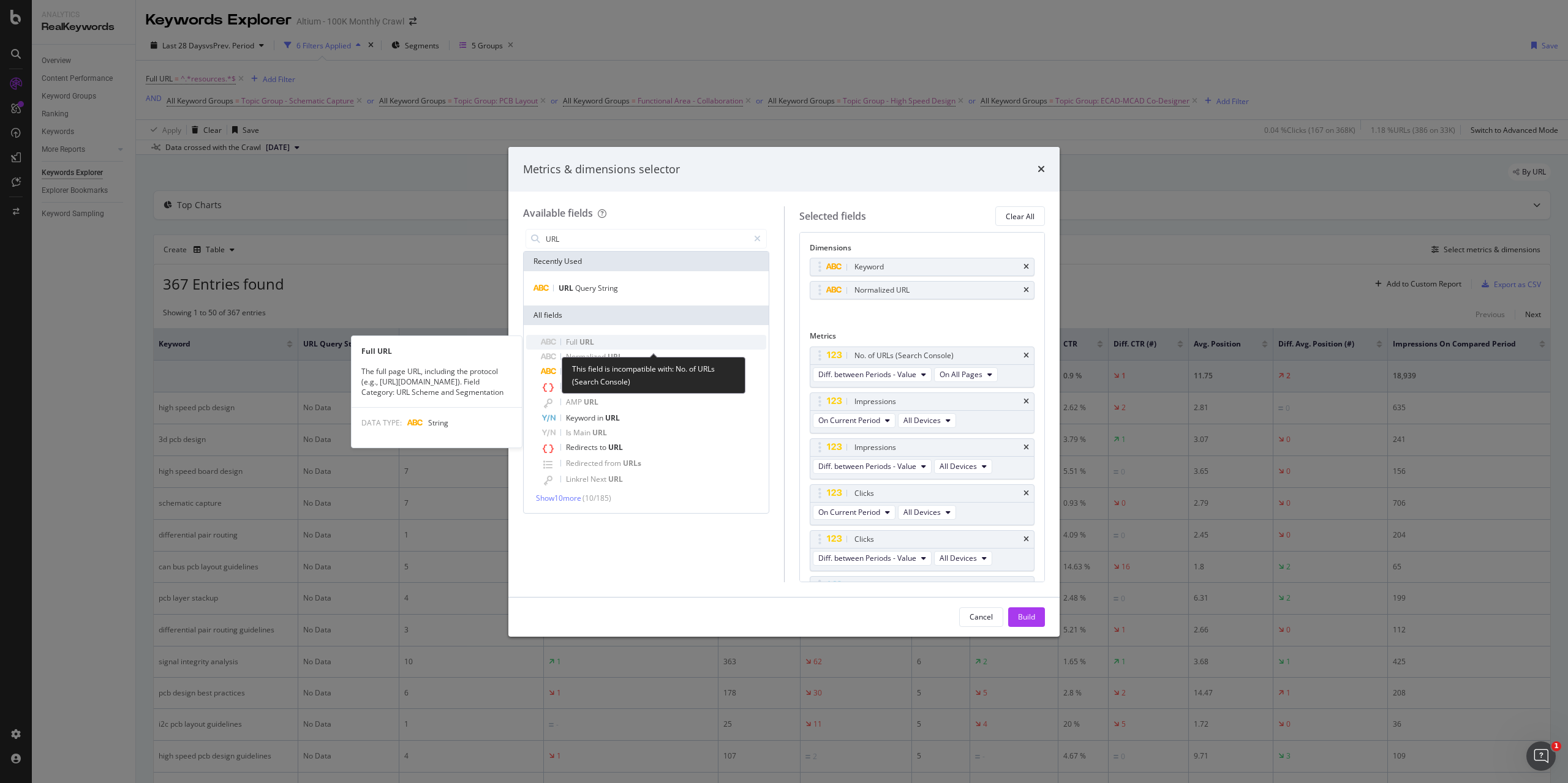
click at [621, 341] on div "Full URL" at bounding box center [653, 342] width 225 height 15
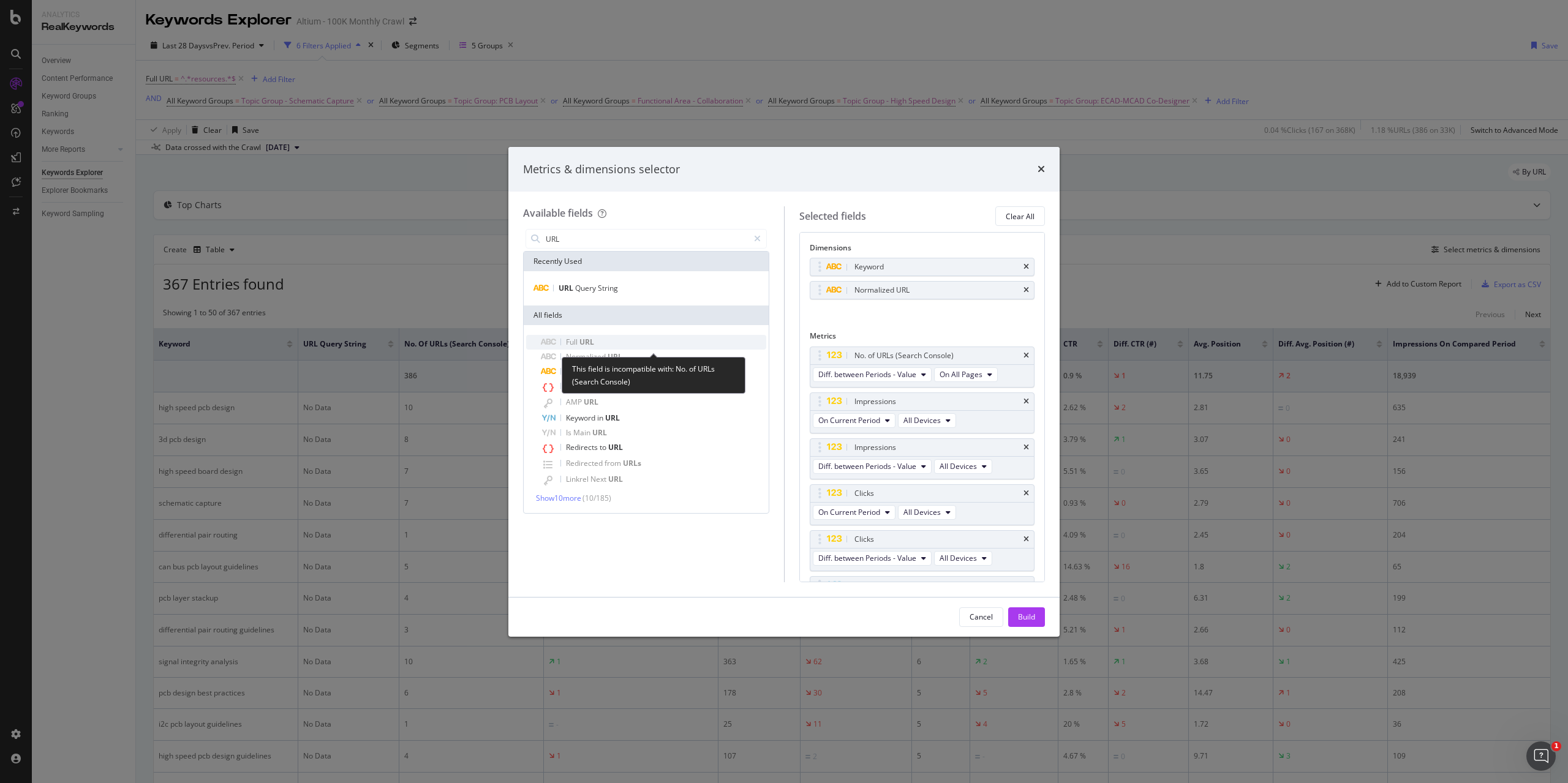
click at [591, 340] on span "URL" at bounding box center [587, 342] width 15 height 10
click at [1024, 354] on icon "times" at bounding box center [1027, 356] width 6 height 7
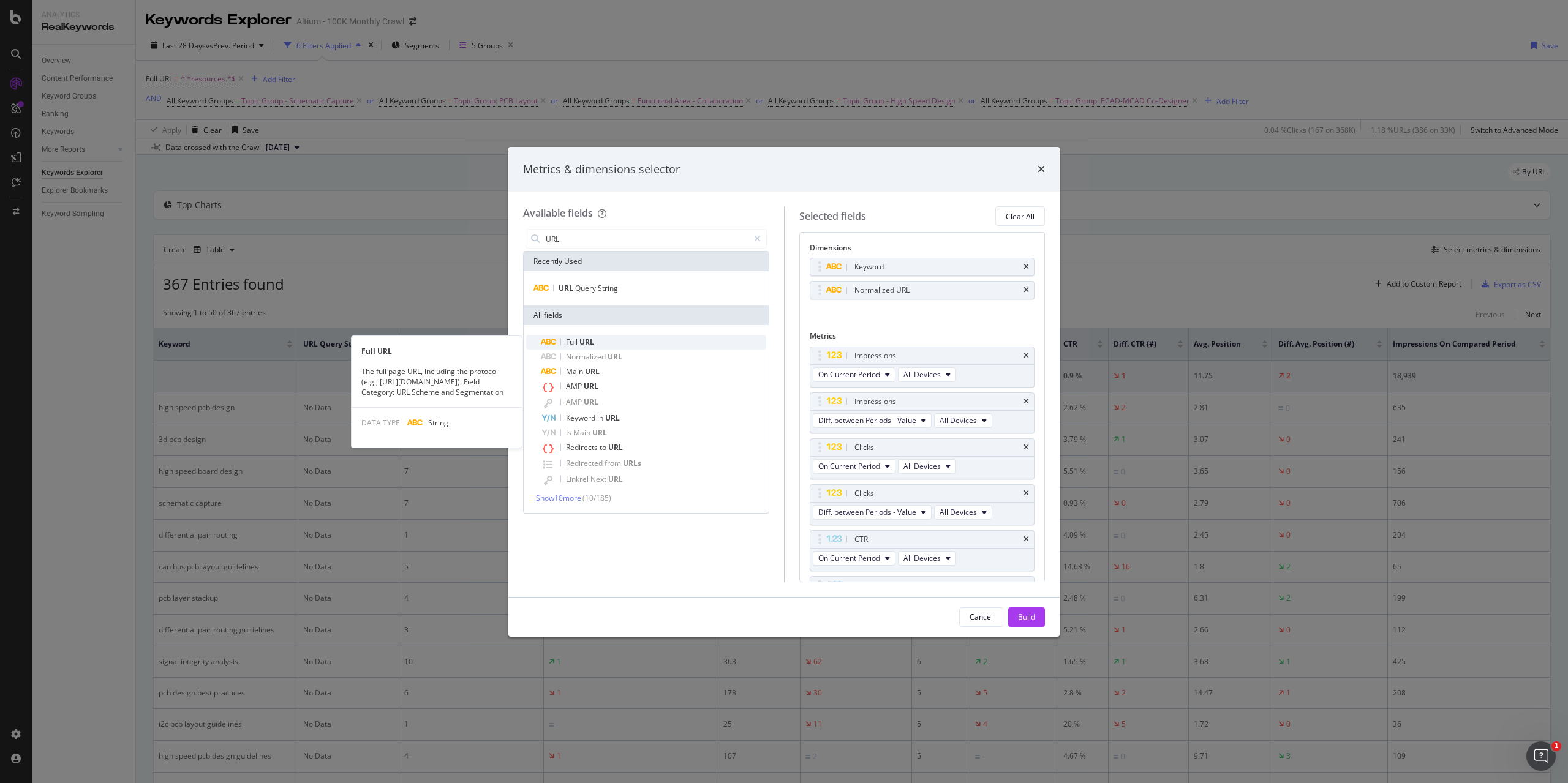
click at [582, 343] on span "URL" at bounding box center [587, 342] width 15 height 10
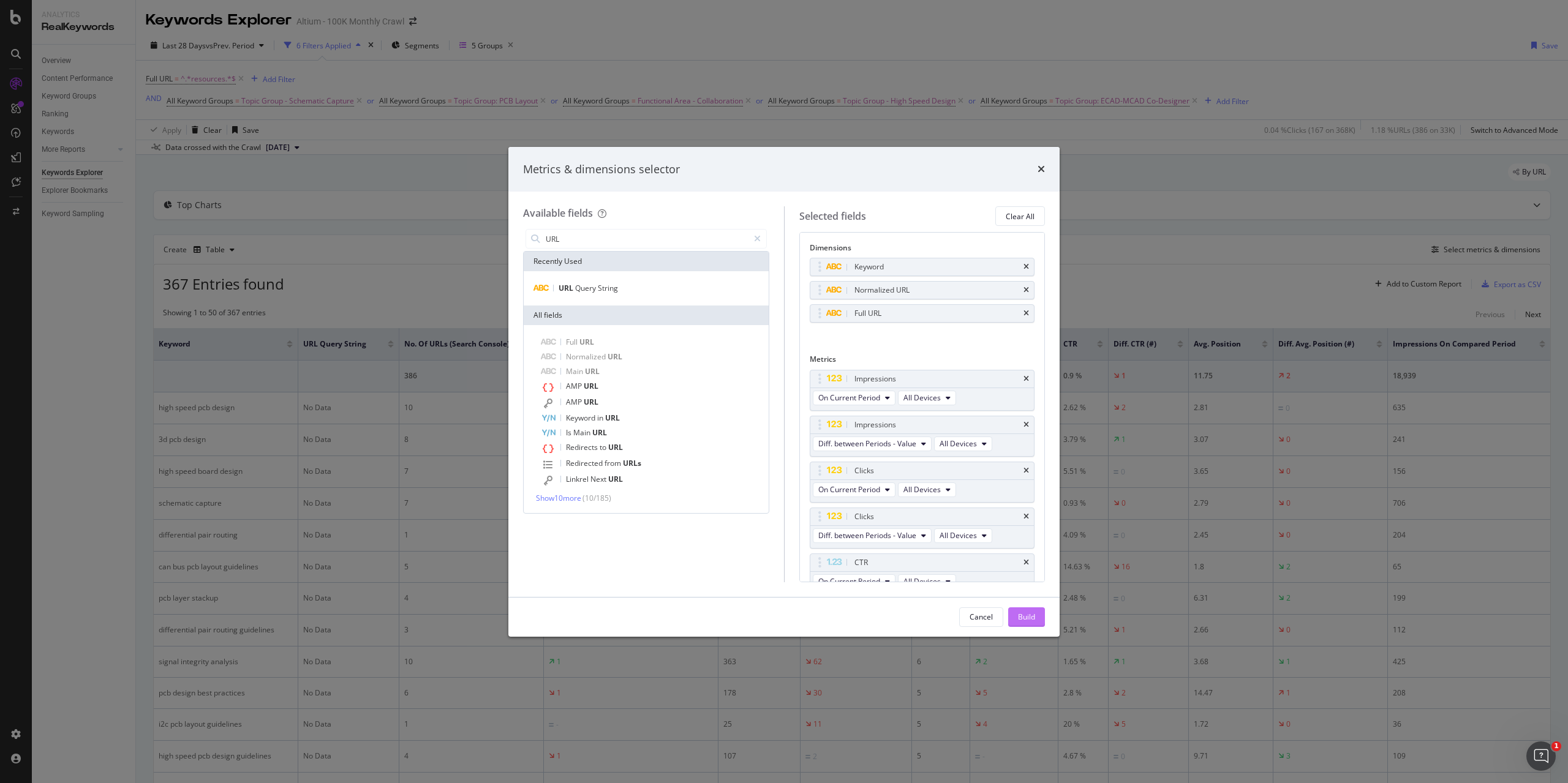
click at [1031, 615] on div "Build" at bounding box center [1027, 617] width 18 height 10
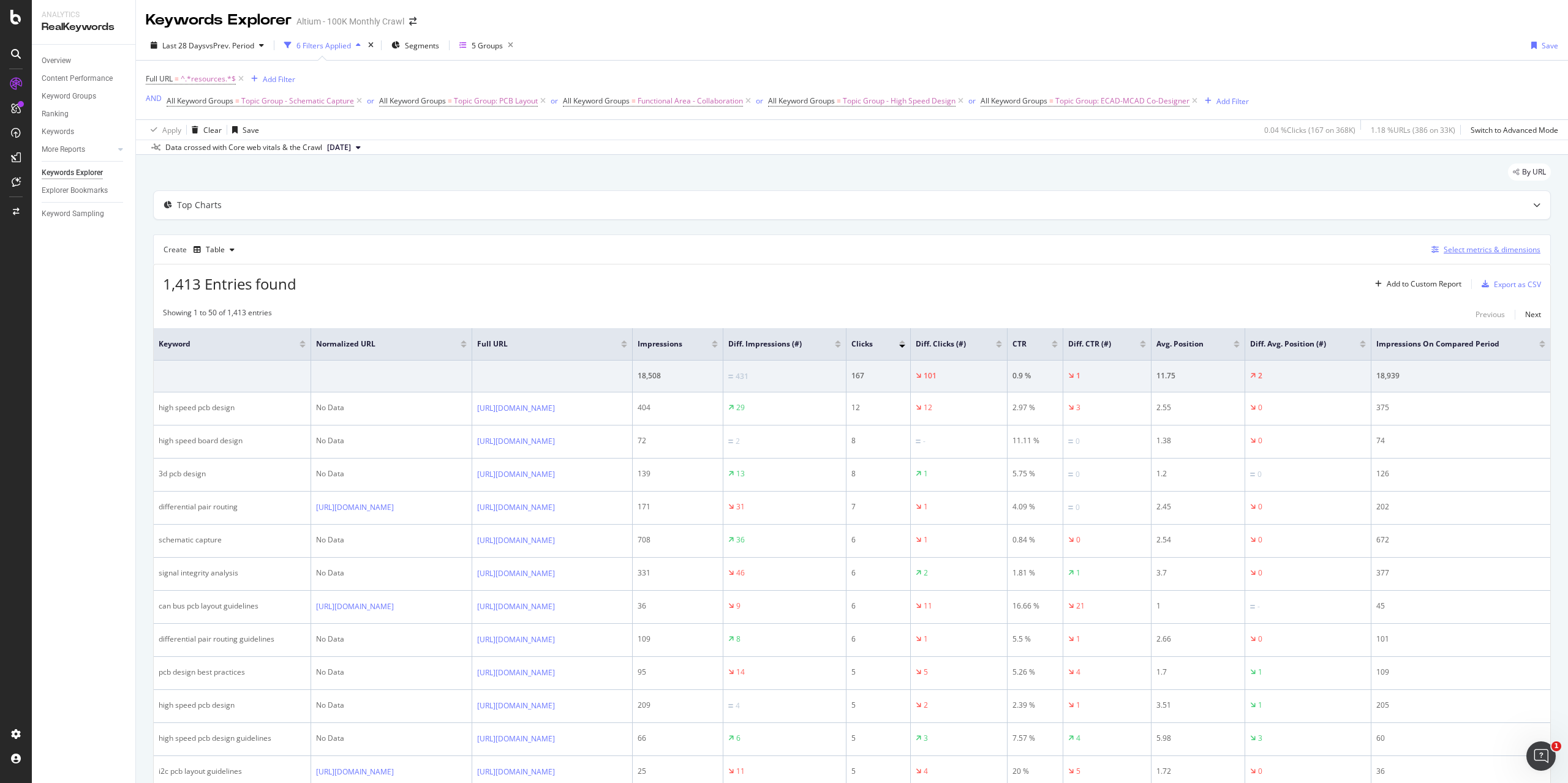
click at [1498, 252] on div "Select metrics & dimensions" at bounding box center [1492, 249] width 97 height 10
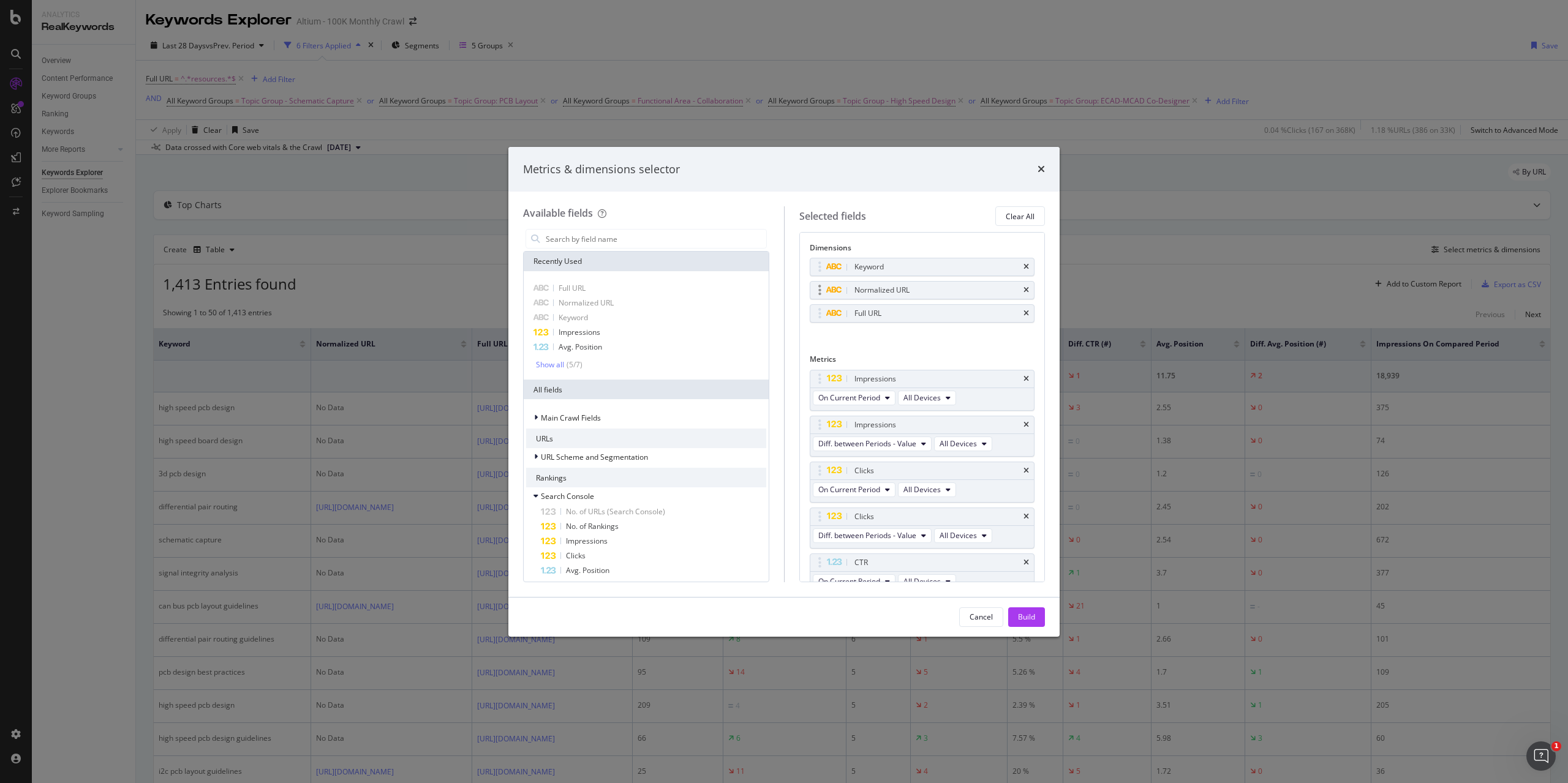
click at [1021, 287] on div "Normalized URL" at bounding box center [922, 290] width 224 height 17
click at [1024, 287] on icon "times" at bounding box center [1027, 290] width 6 height 7
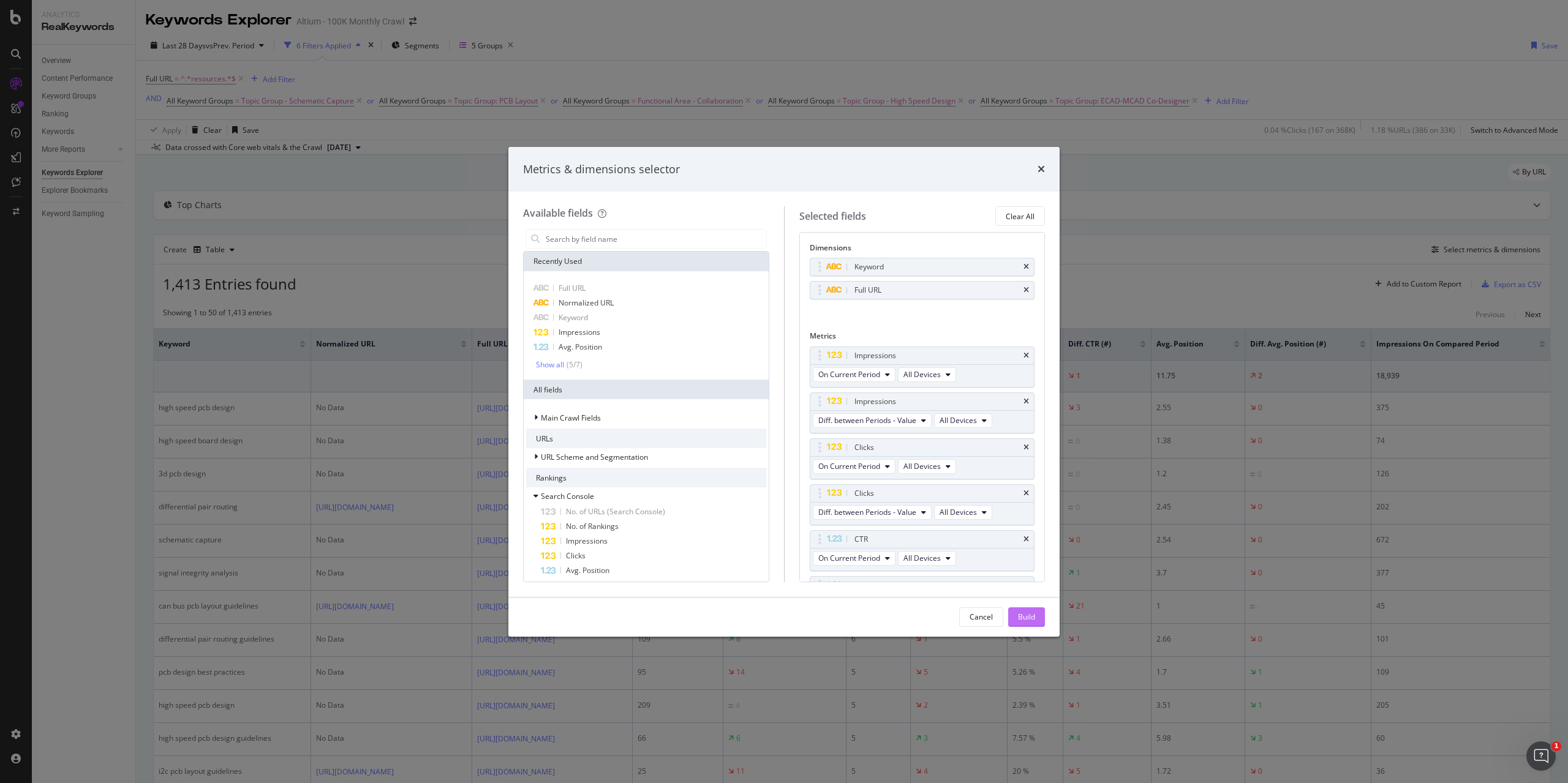
click at [1032, 619] on div "Build" at bounding box center [1027, 617] width 18 height 10
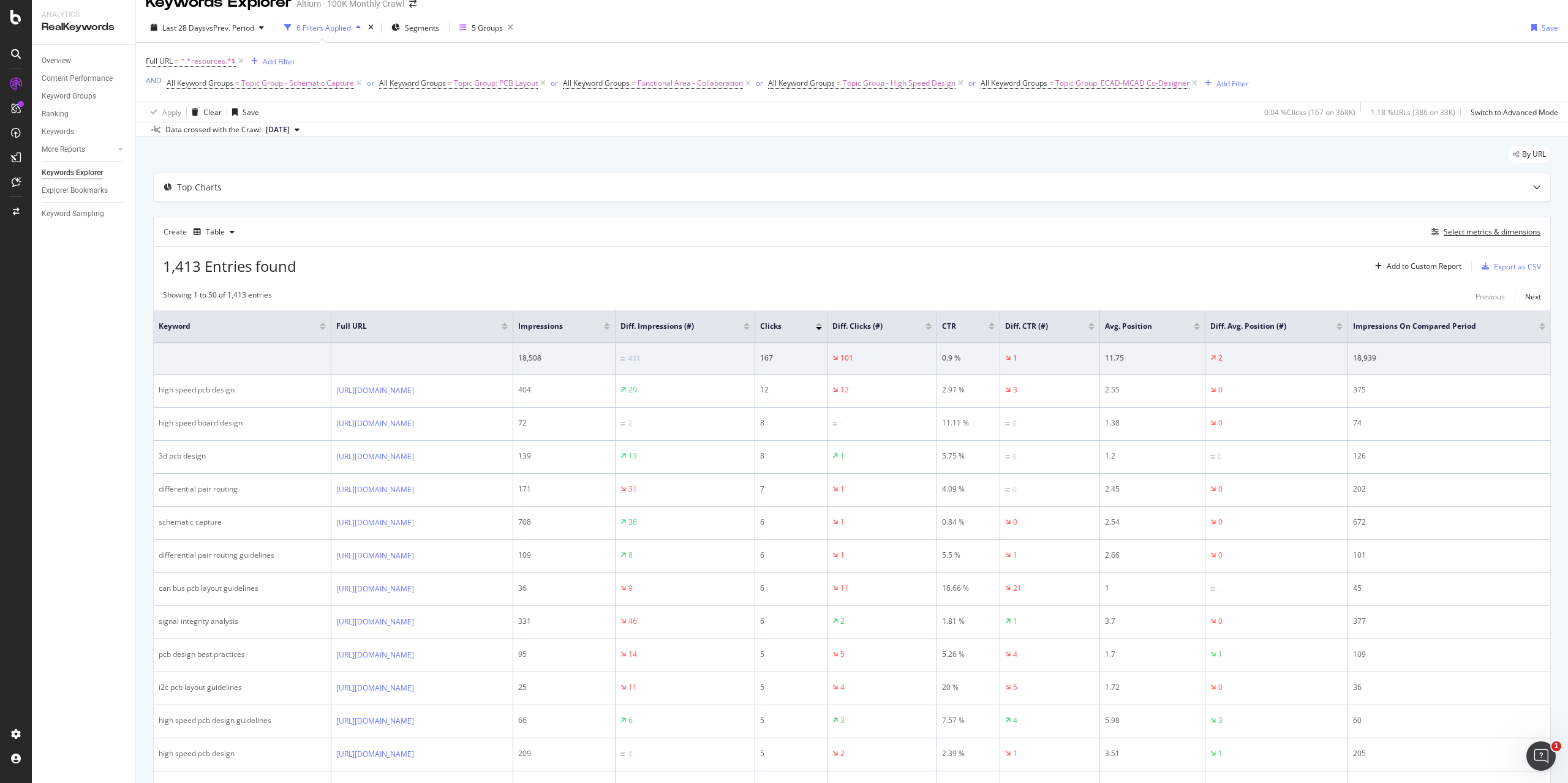
scroll to position [61, 0]
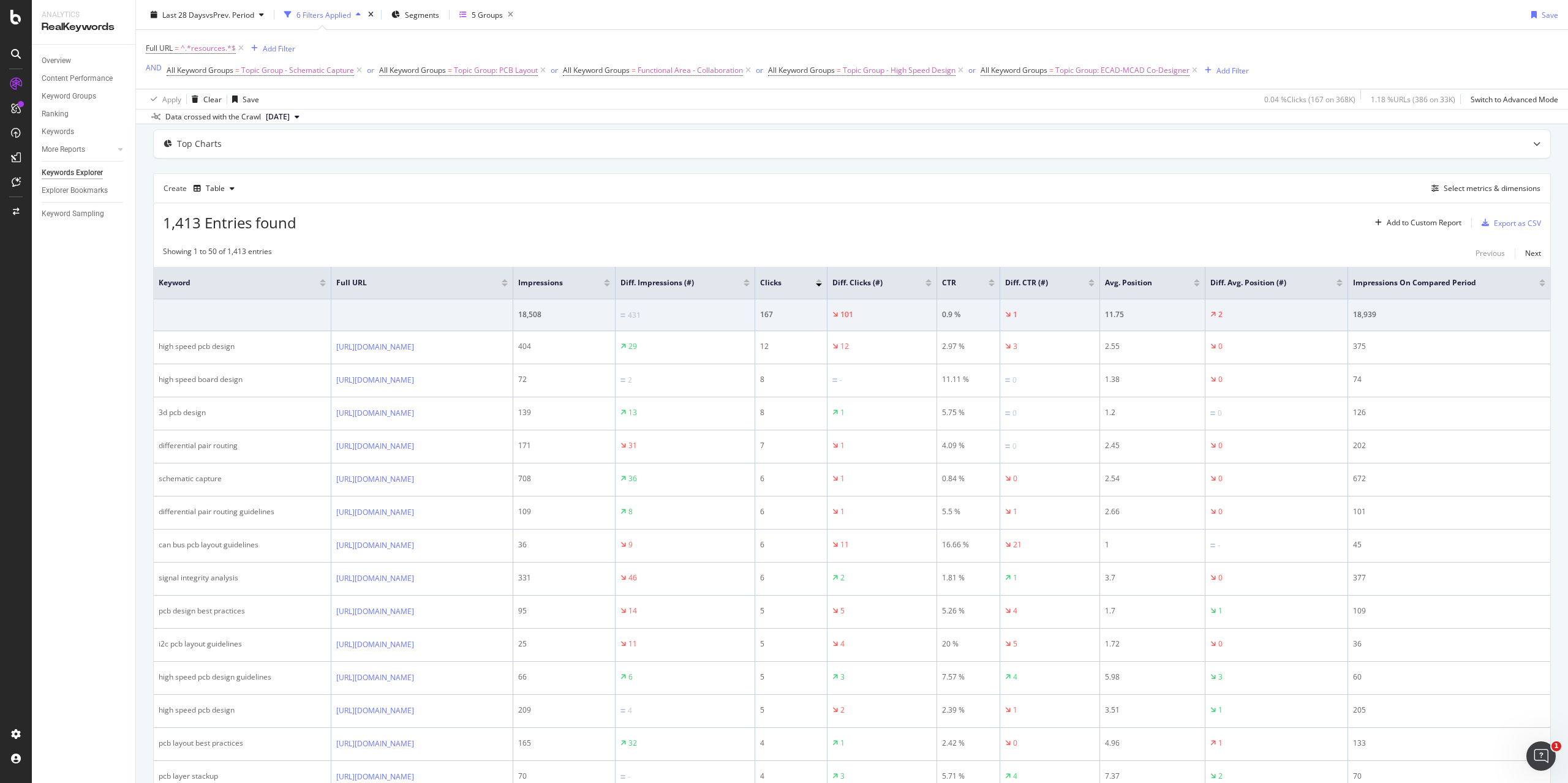
click at [1216, 201] on div "Create Table Select metrics & dimensions" at bounding box center [852, 188] width 1398 height 29
click at [1510, 222] on div "Export as CSV" at bounding box center [1518, 223] width 47 height 10
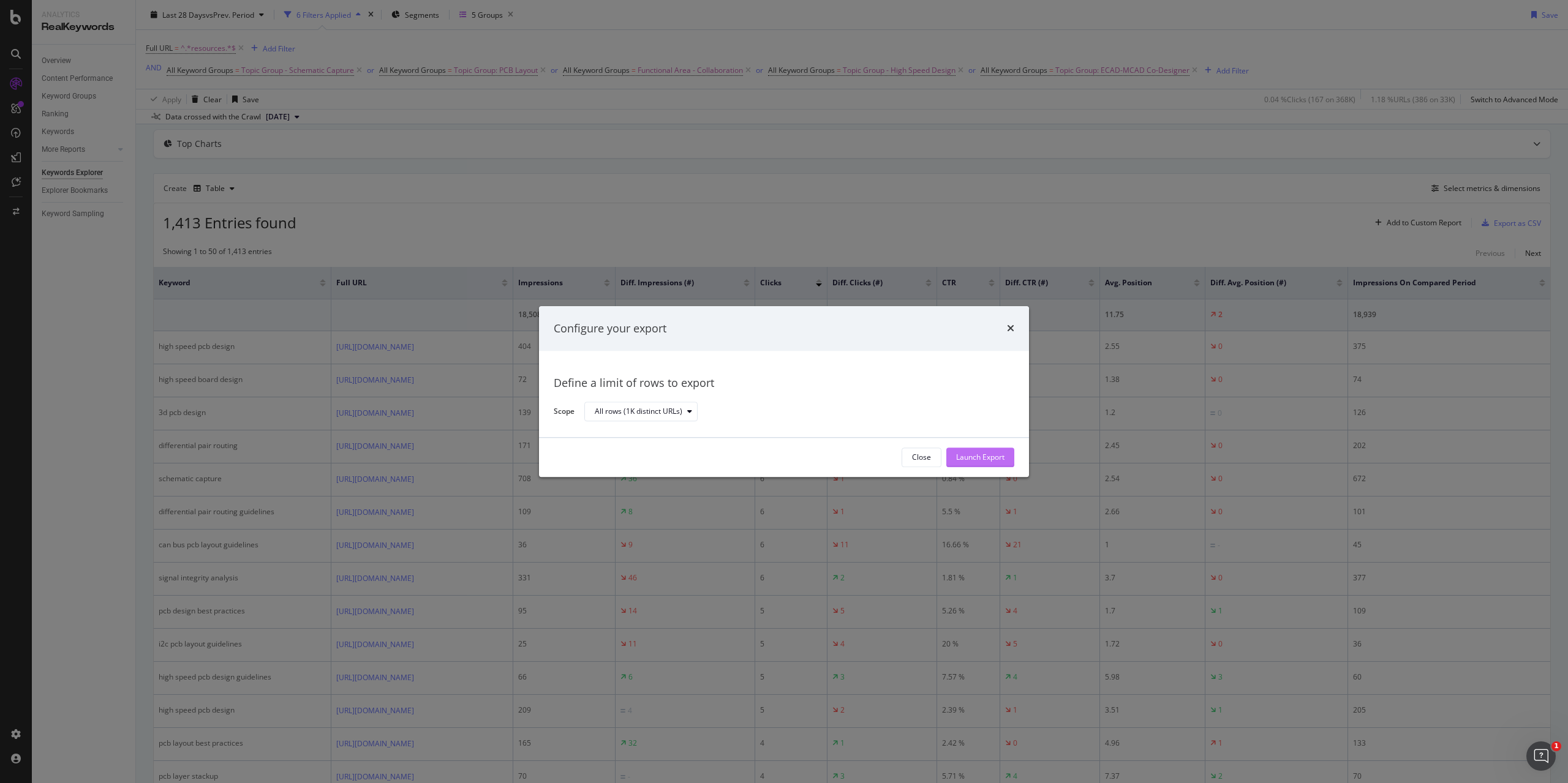
click at [978, 451] on div "Launch Export" at bounding box center [980, 457] width 48 height 18
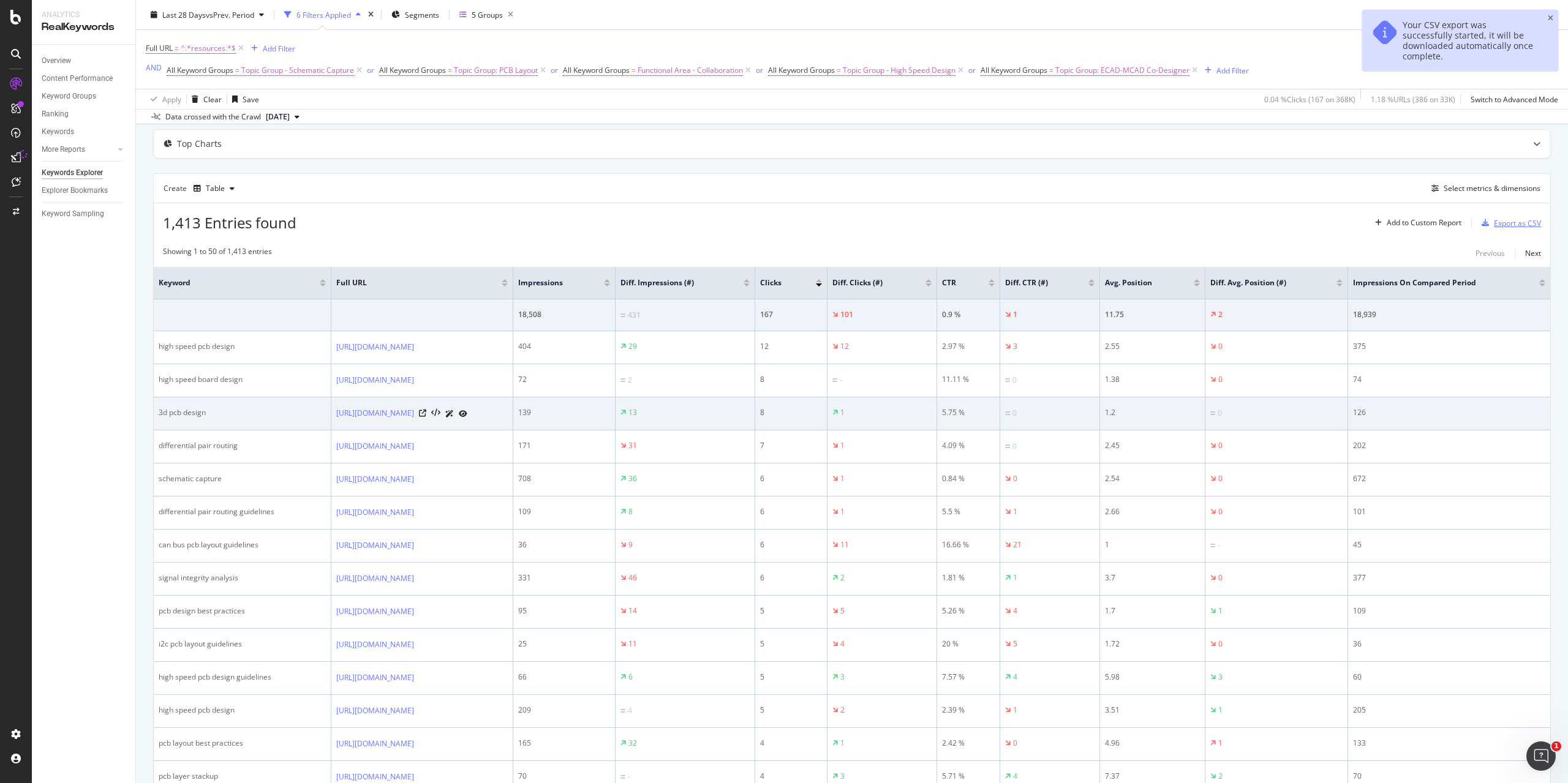
scroll to position [0, 0]
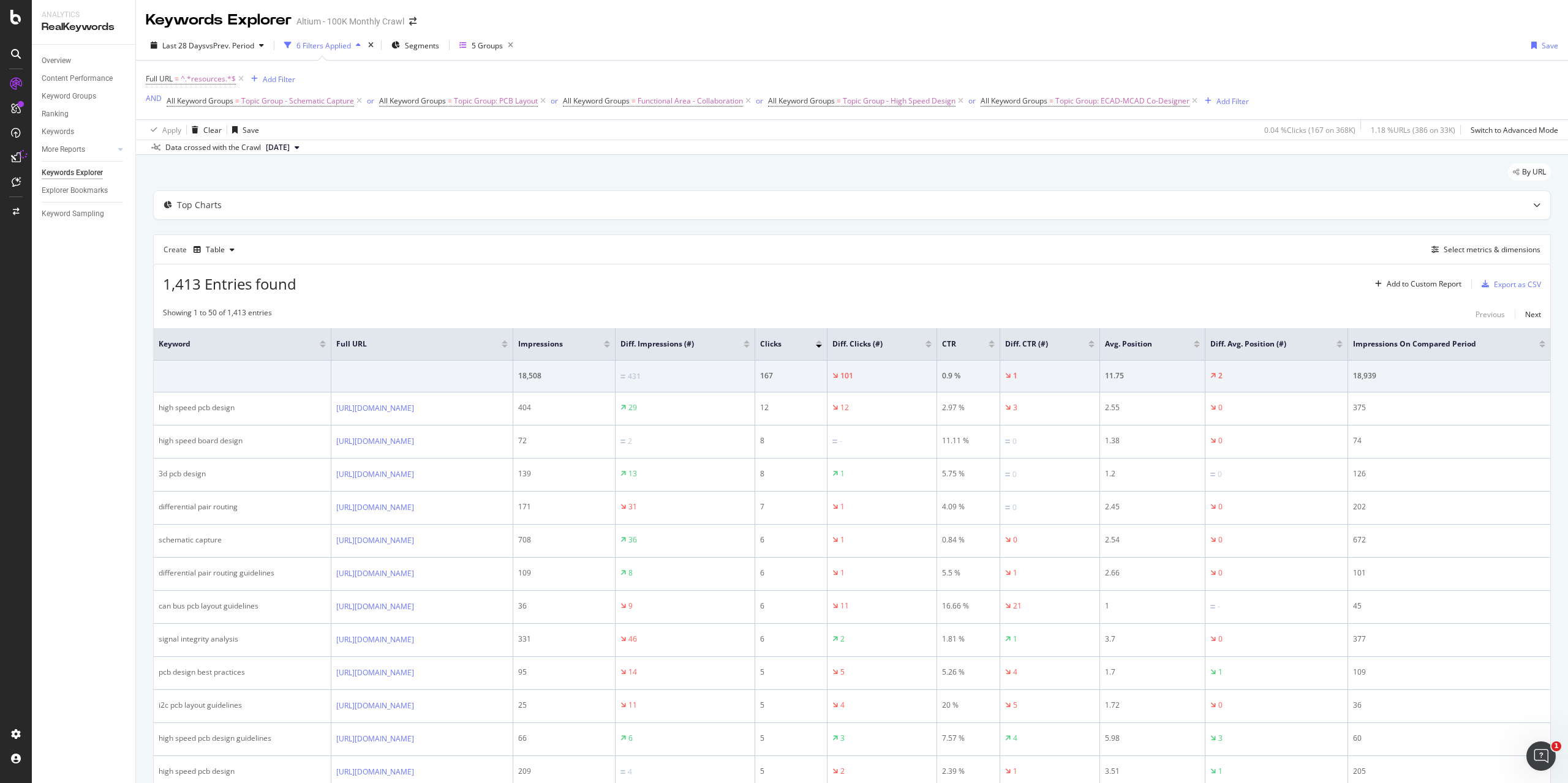
click at [610, 343] on div at bounding box center [607, 342] width 6 height 3
